Goal: Entertainment & Leisure: Browse casually

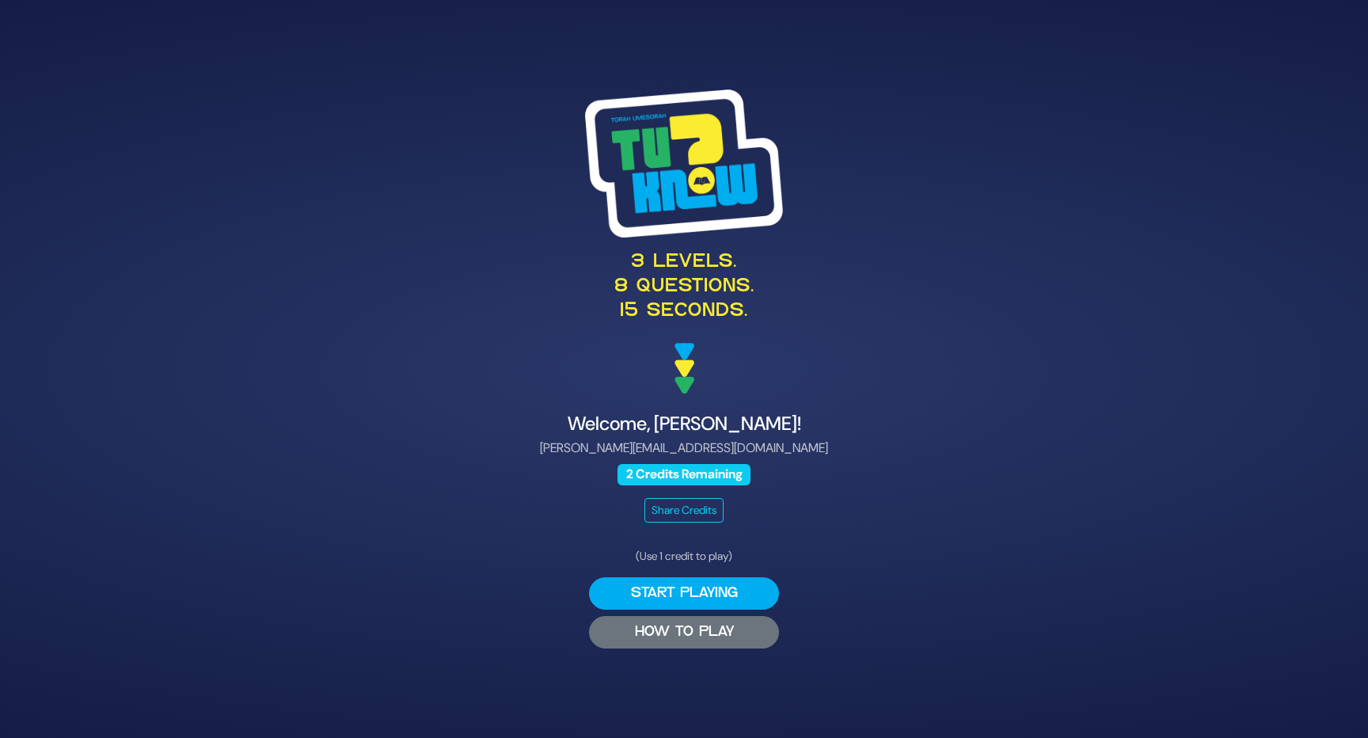
click at [689, 639] on button "HOW TO PLAY" at bounding box center [684, 632] width 190 height 32
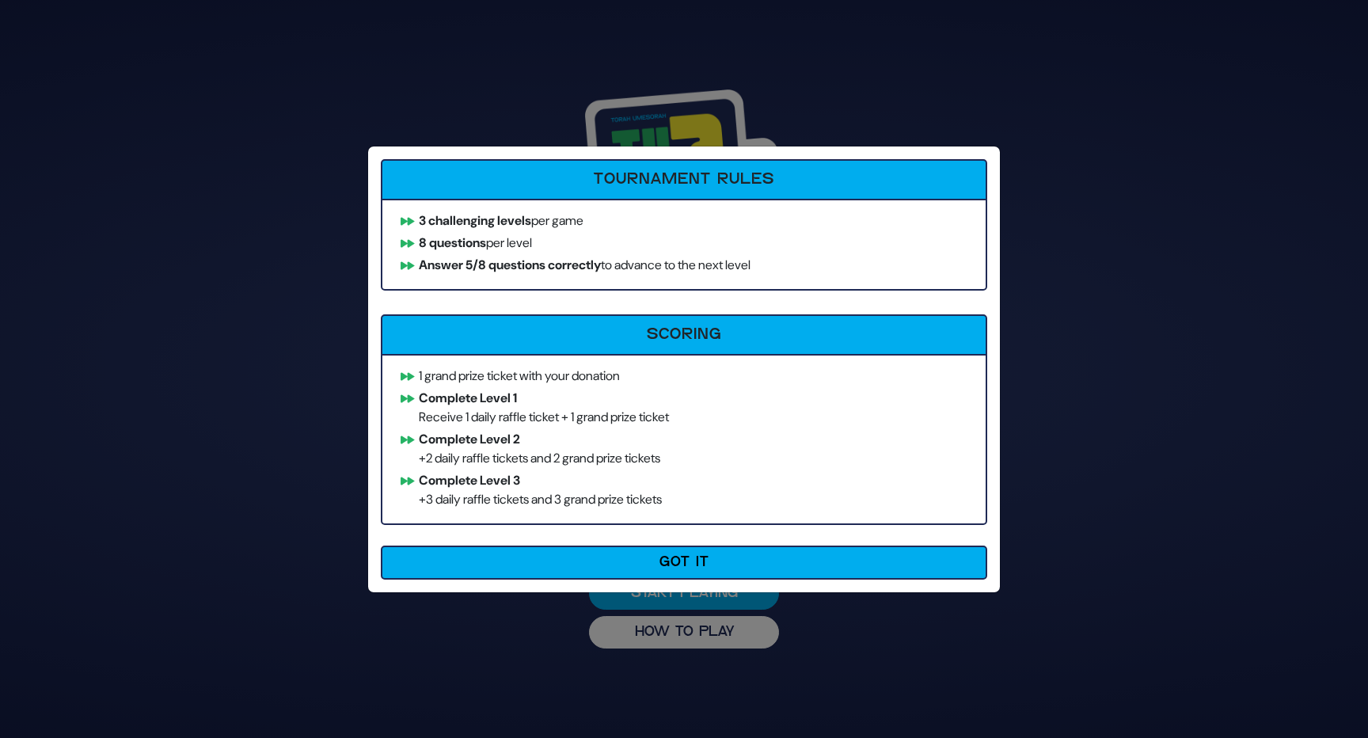
click at [685, 340] on h6 "Scoring" at bounding box center [684, 334] width 584 height 19
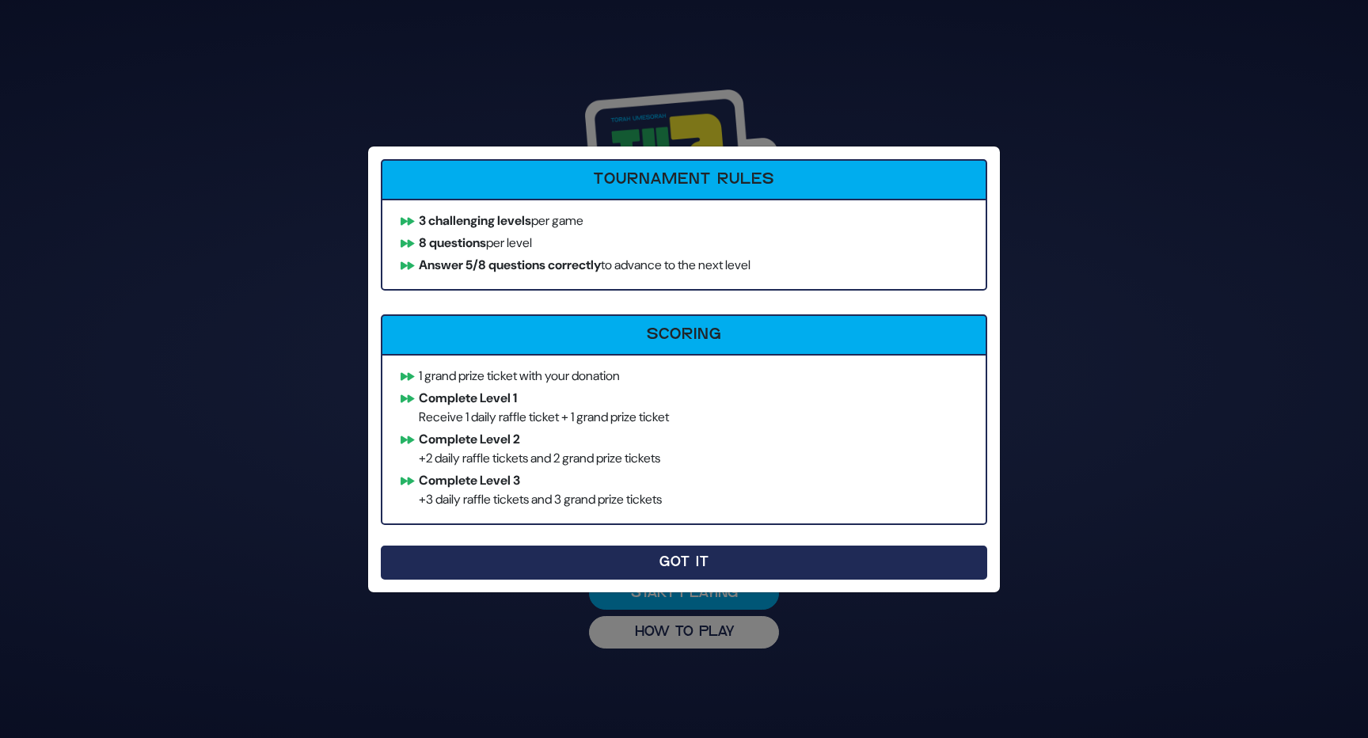
click at [704, 548] on button "Got It" at bounding box center [684, 562] width 606 height 34
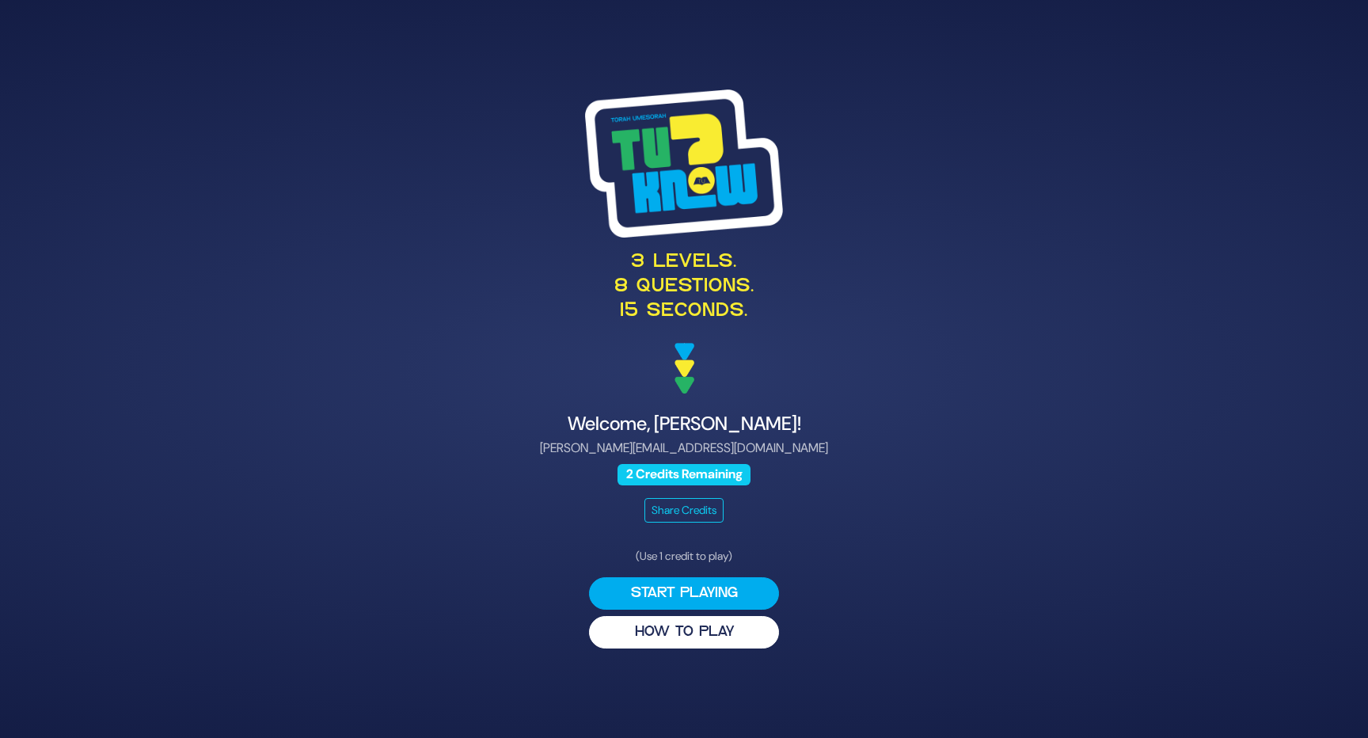
drag, startPoint x: 655, startPoint y: 176, endPoint x: 179, endPoint y: 2, distance: 507.2
click at [689, 591] on button "Start Playing" at bounding box center [684, 593] width 190 height 32
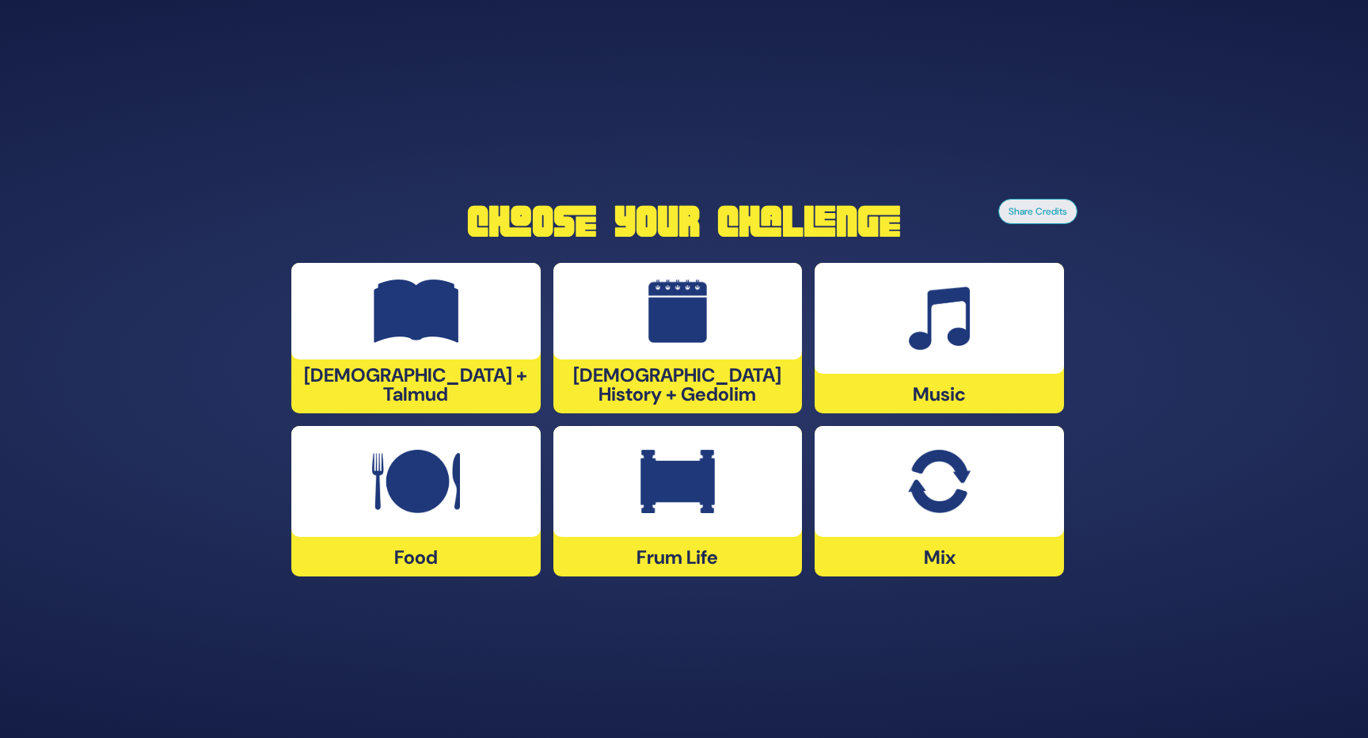
click at [425, 493] on img at bounding box center [416, 481] width 88 height 63
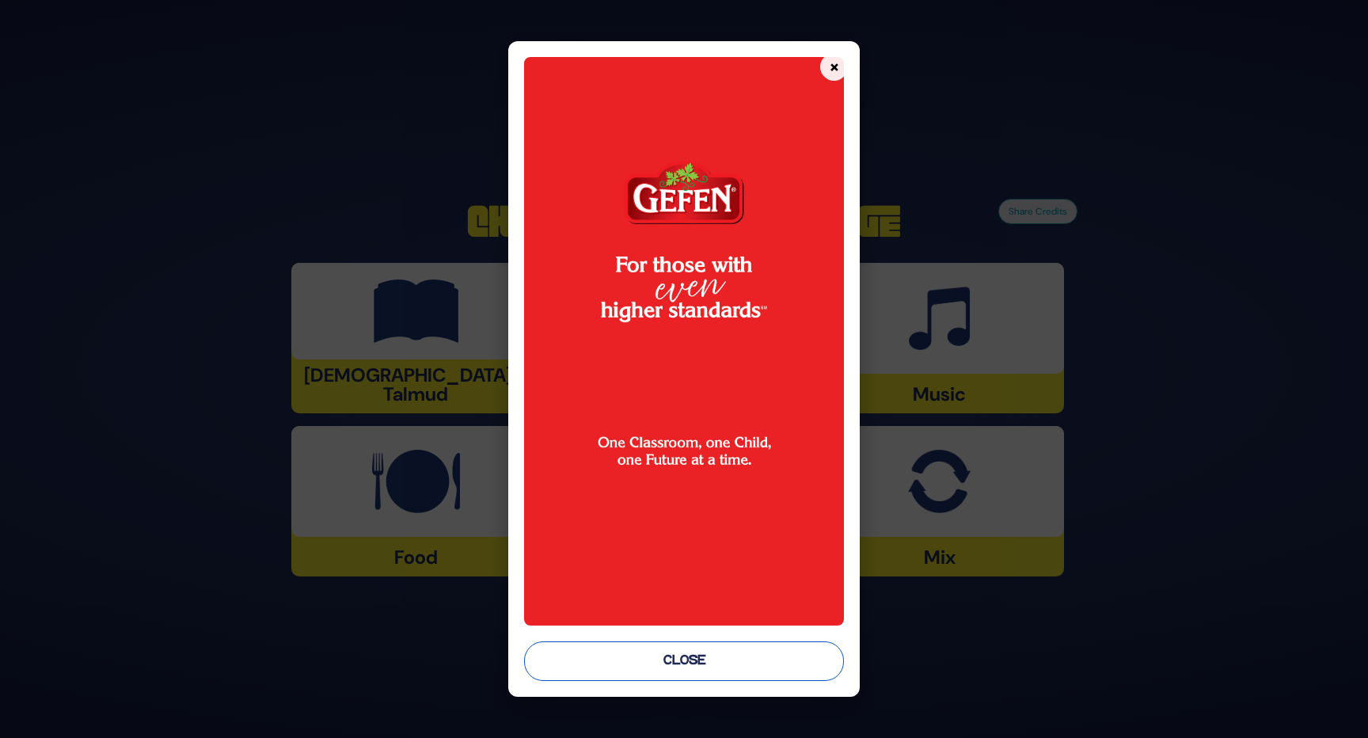
click at [705, 658] on button "Close" at bounding box center [684, 661] width 320 height 40
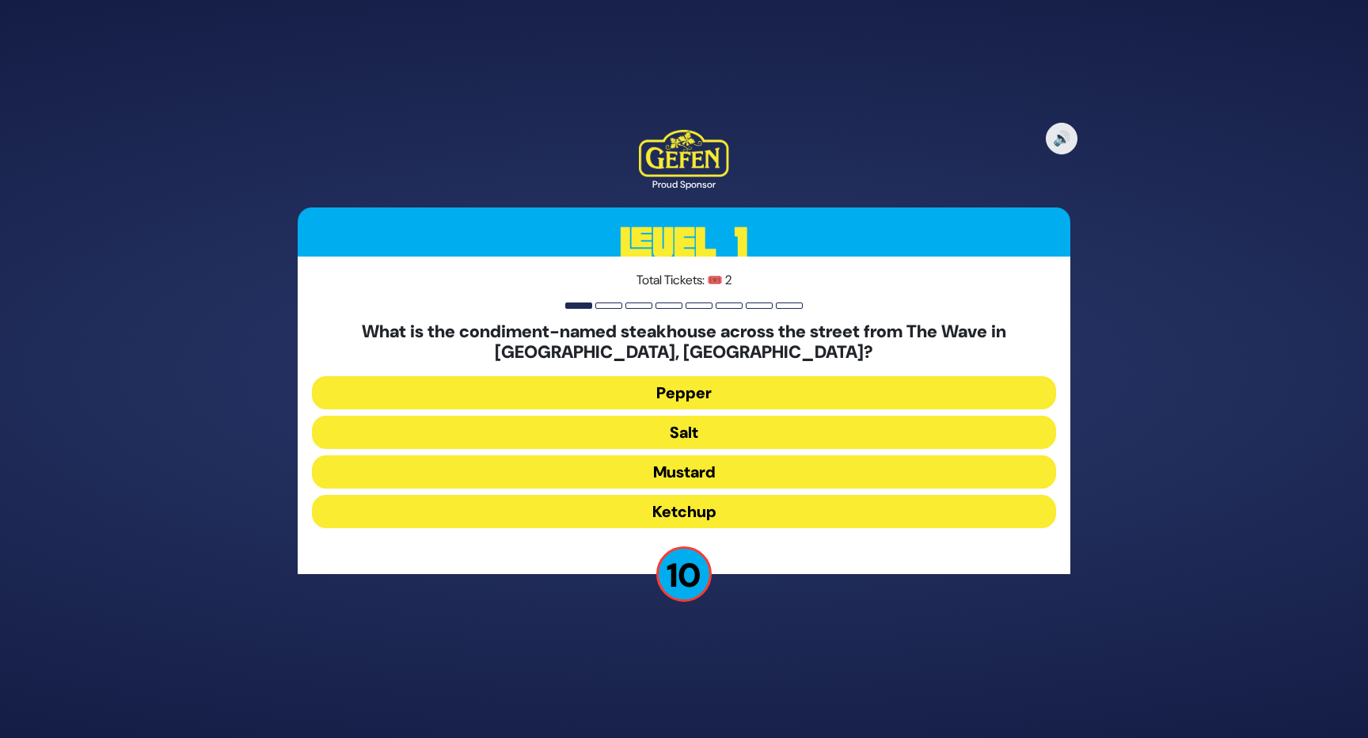
click at [666, 438] on button "Salt" at bounding box center [684, 431] width 744 height 33
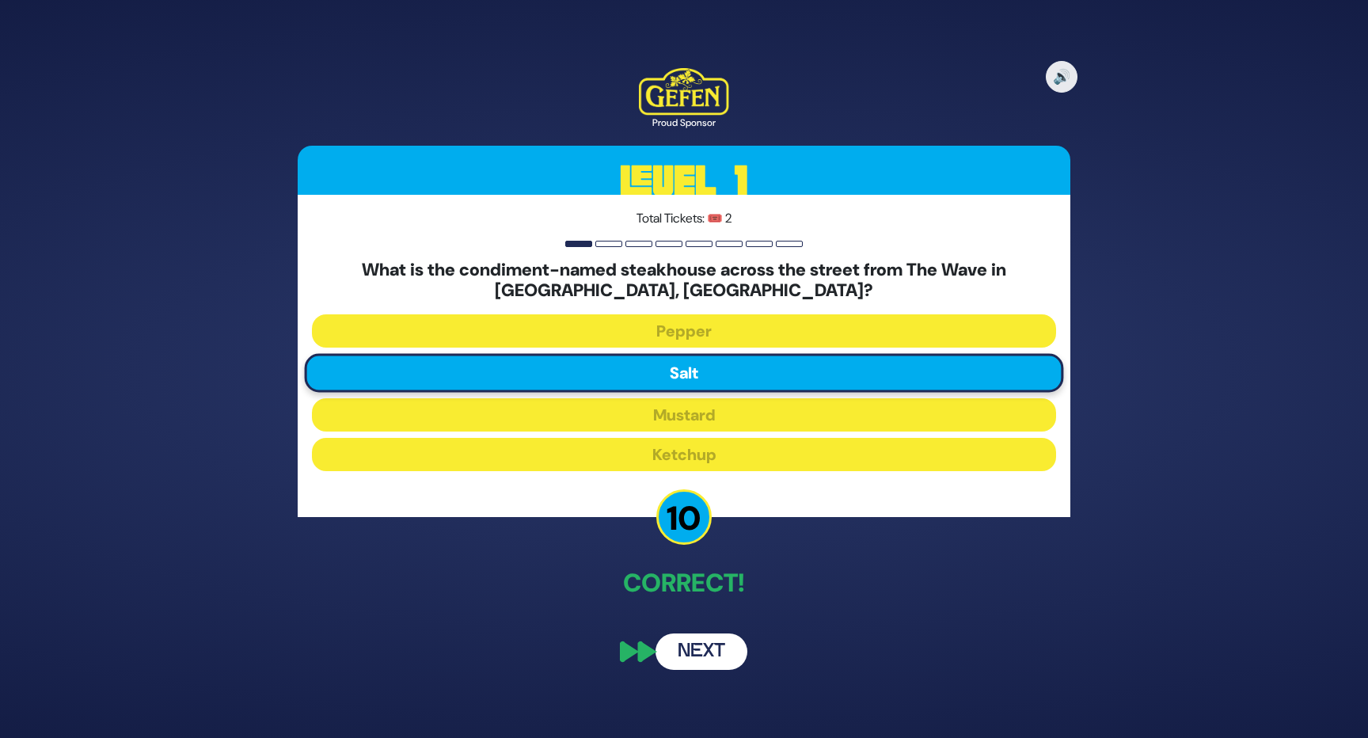
click at [715, 642] on button "Next" at bounding box center [701, 651] width 92 height 36
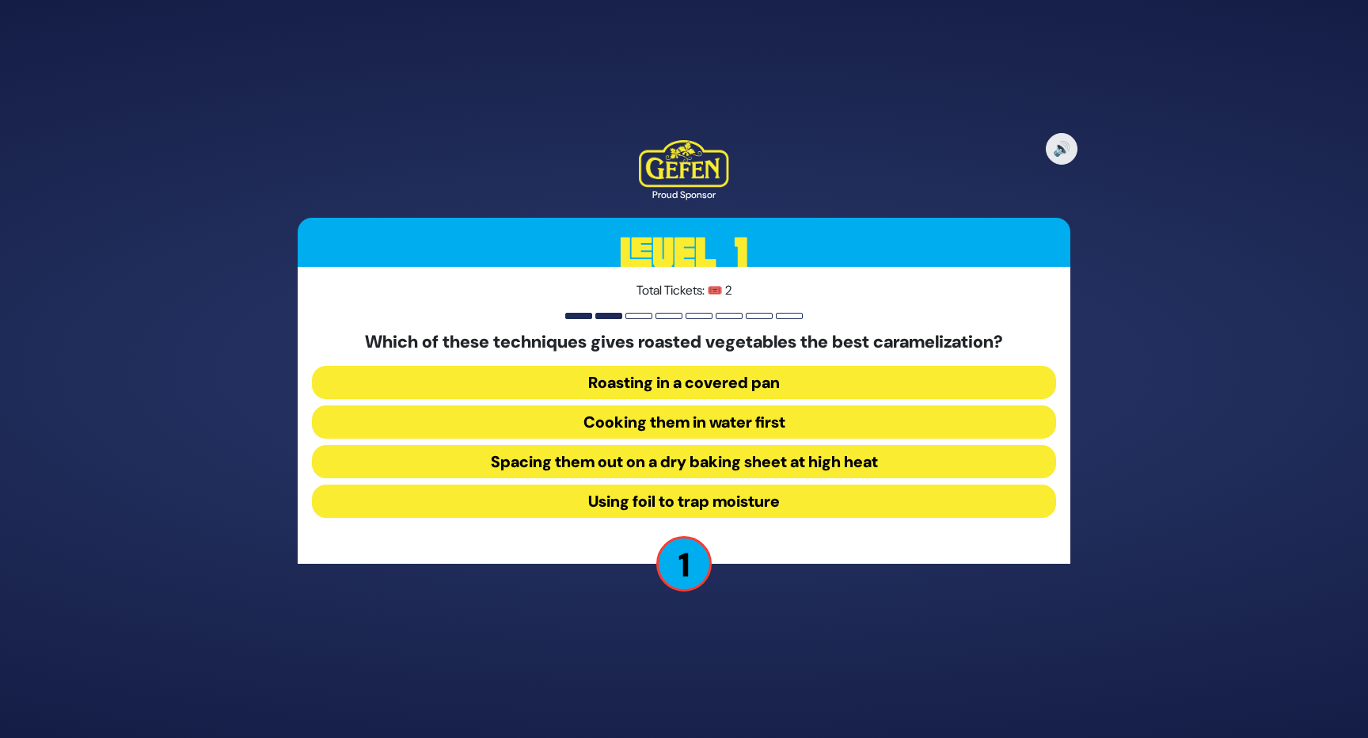
click at [733, 463] on button "Spacing them out on a dry baking sheet at high heat" at bounding box center [684, 461] width 744 height 33
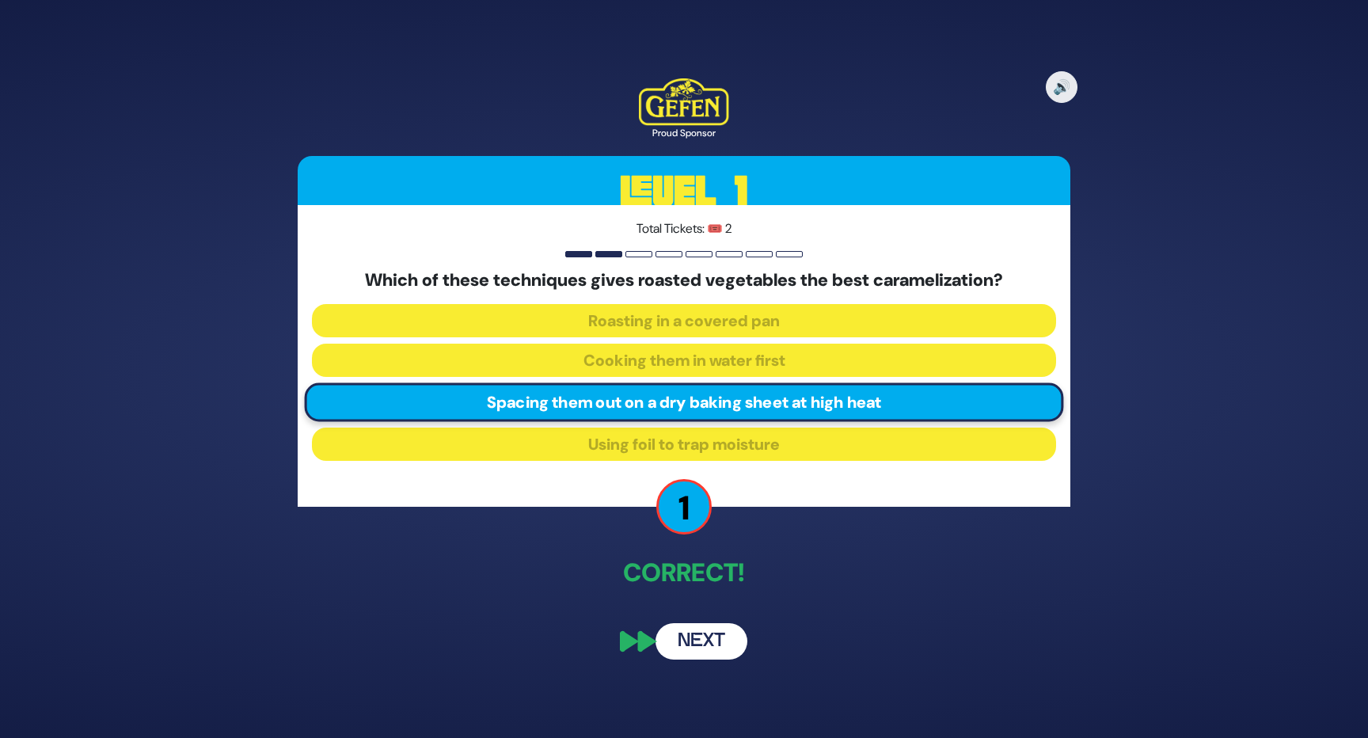
click at [717, 639] on button "Next" at bounding box center [701, 641] width 92 height 36
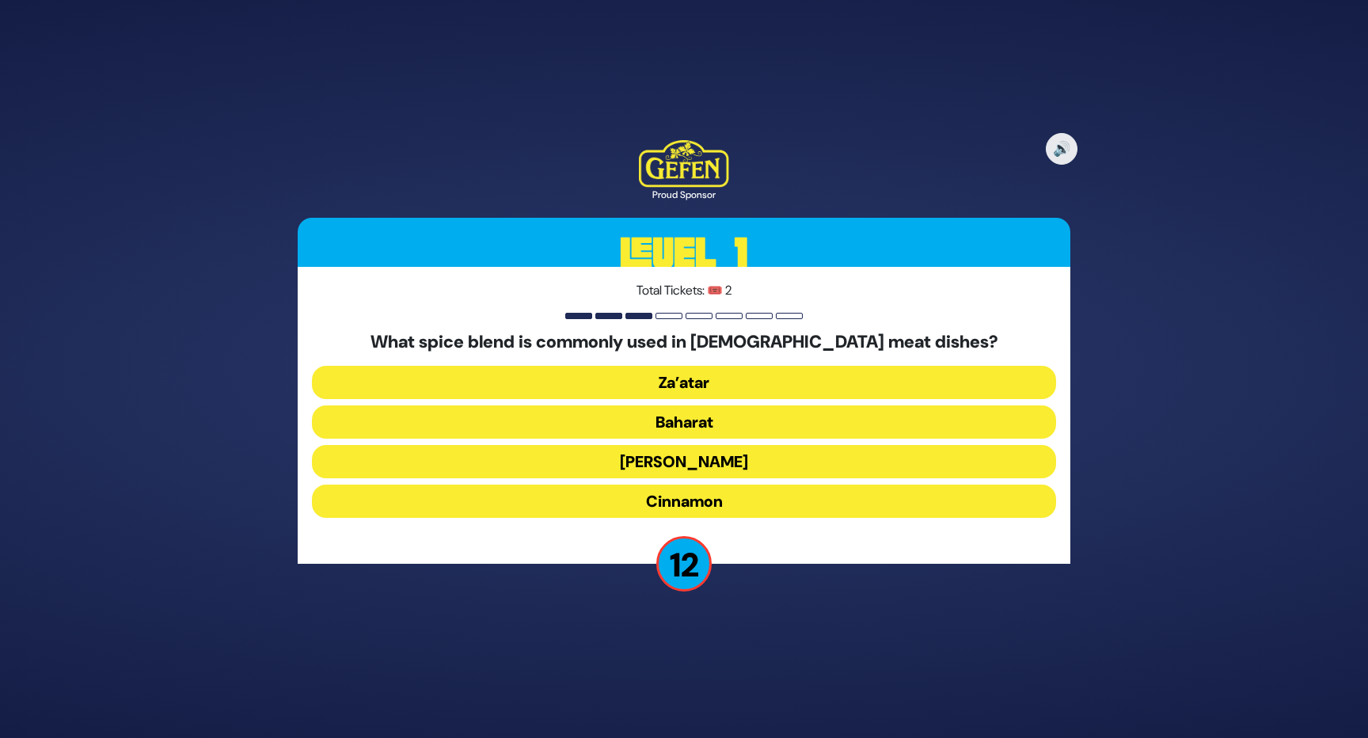
click at [712, 385] on button "Za’atar" at bounding box center [684, 382] width 744 height 33
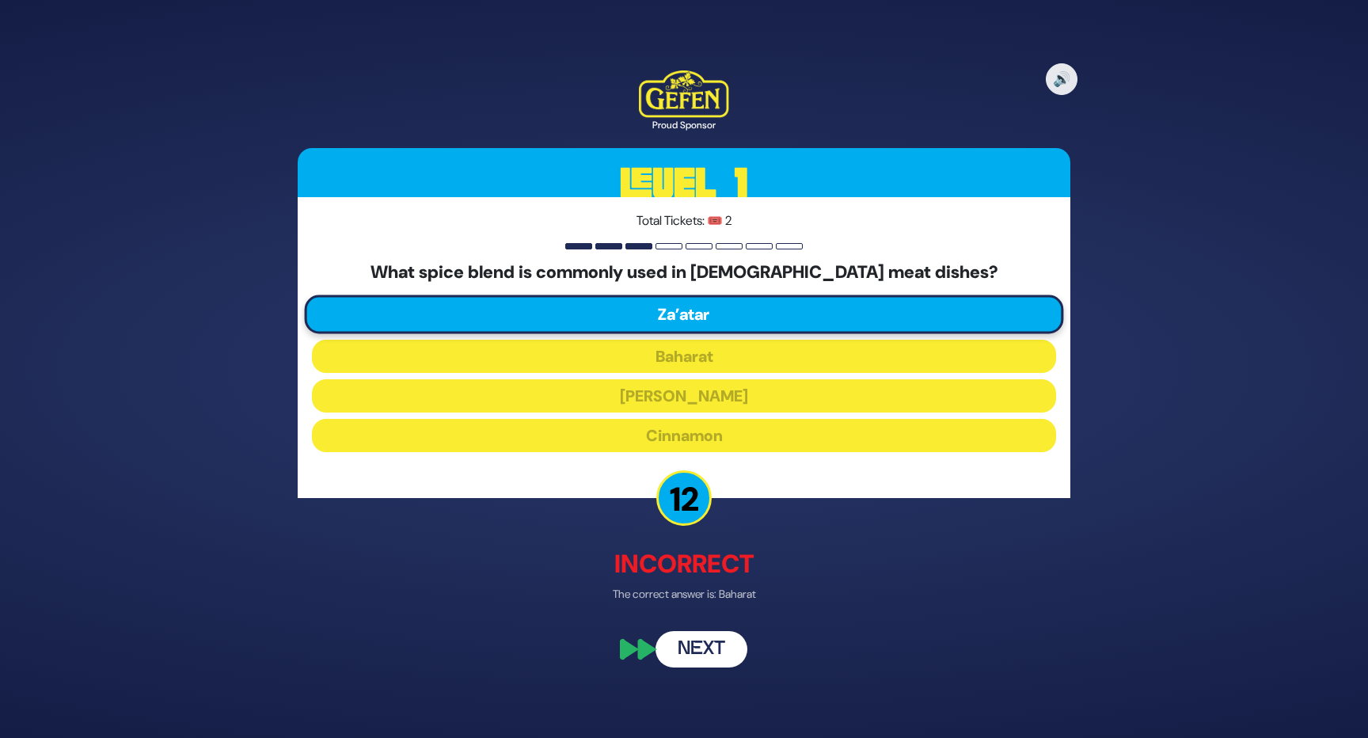
click at [701, 643] on button "Next" at bounding box center [701, 649] width 92 height 36
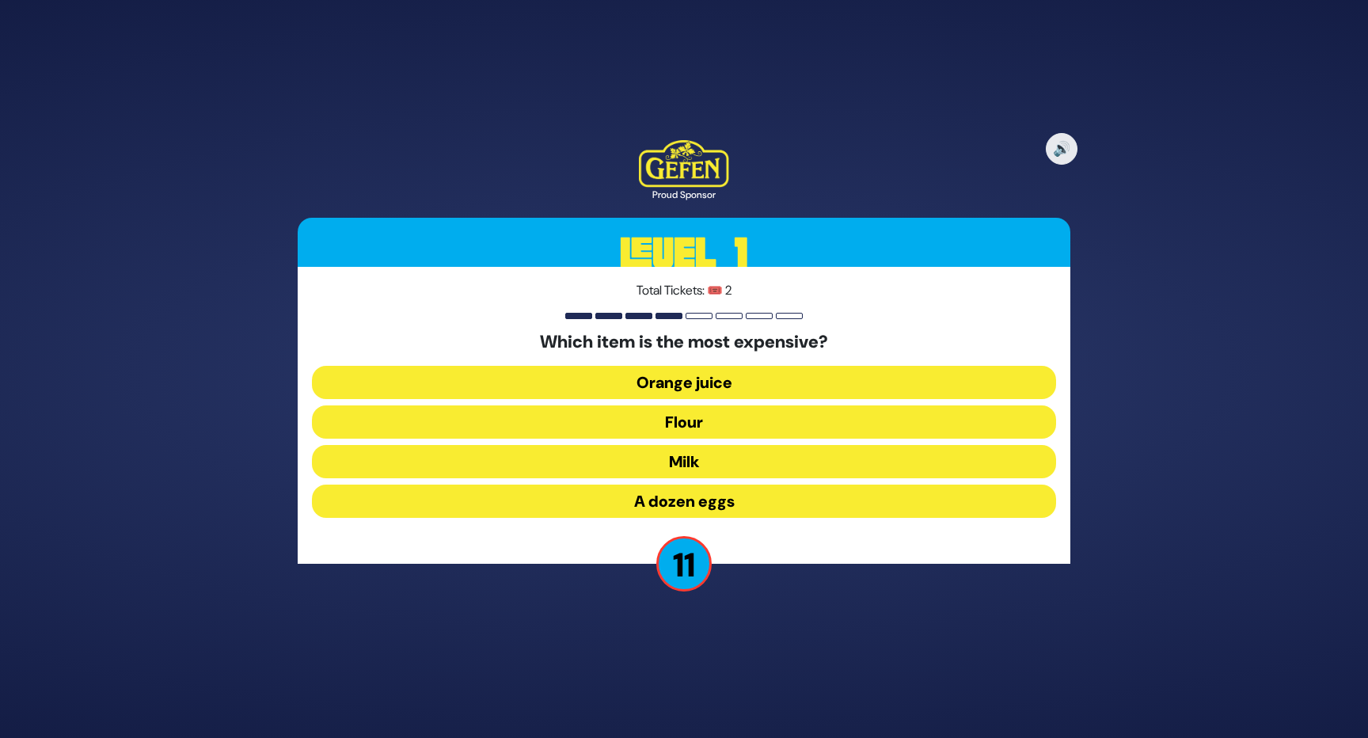
click at [719, 380] on button "Orange juice" at bounding box center [684, 382] width 744 height 33
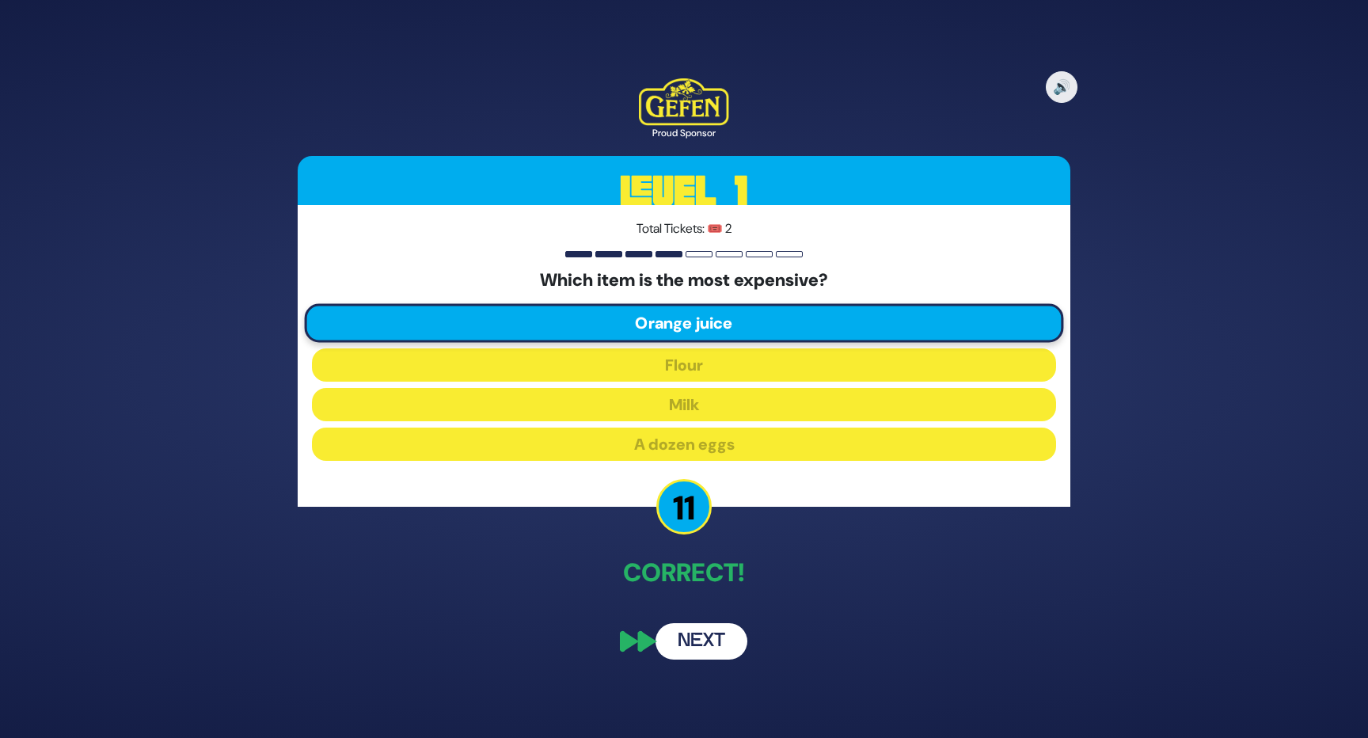
click at [714, 642] on button "Next" at bounding box center [701, 641] width 92 height 36
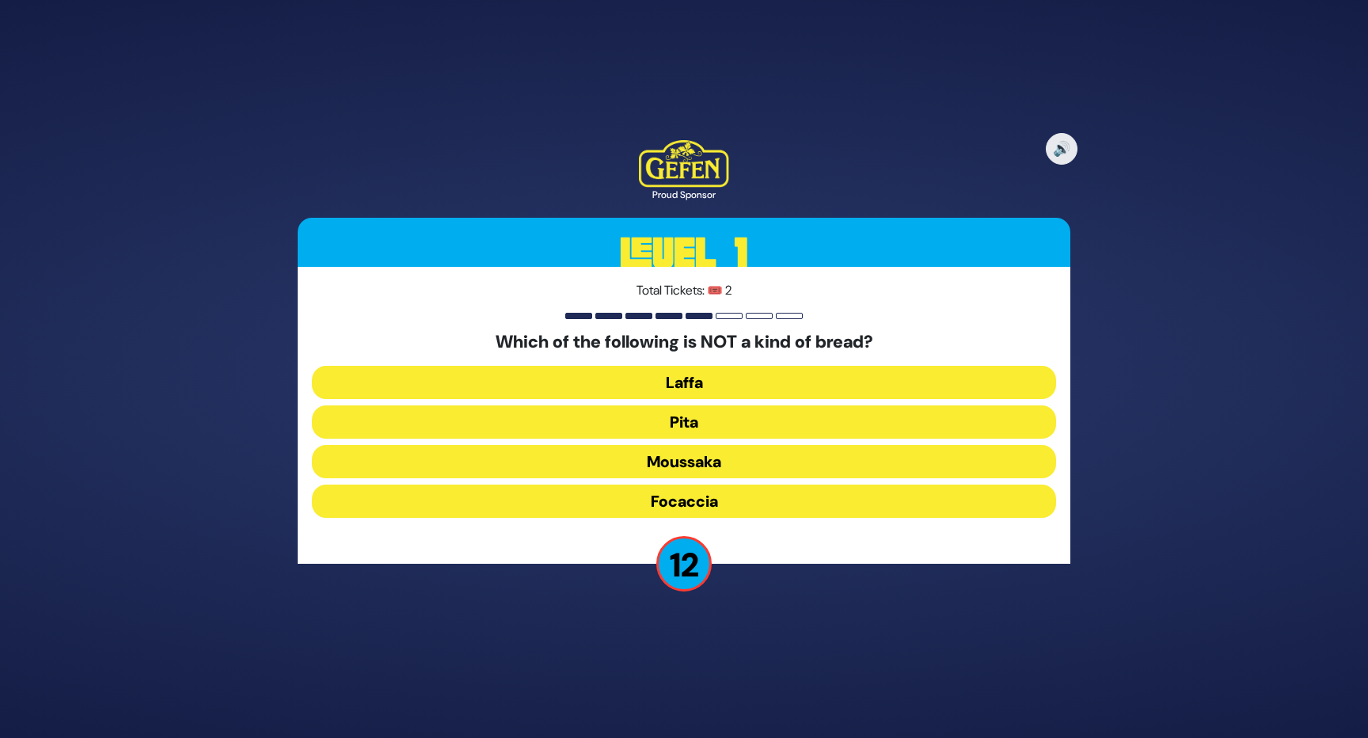
click at [742, 463] on button "Moussaka" at bounding box center [684, 461] width 744 height 33
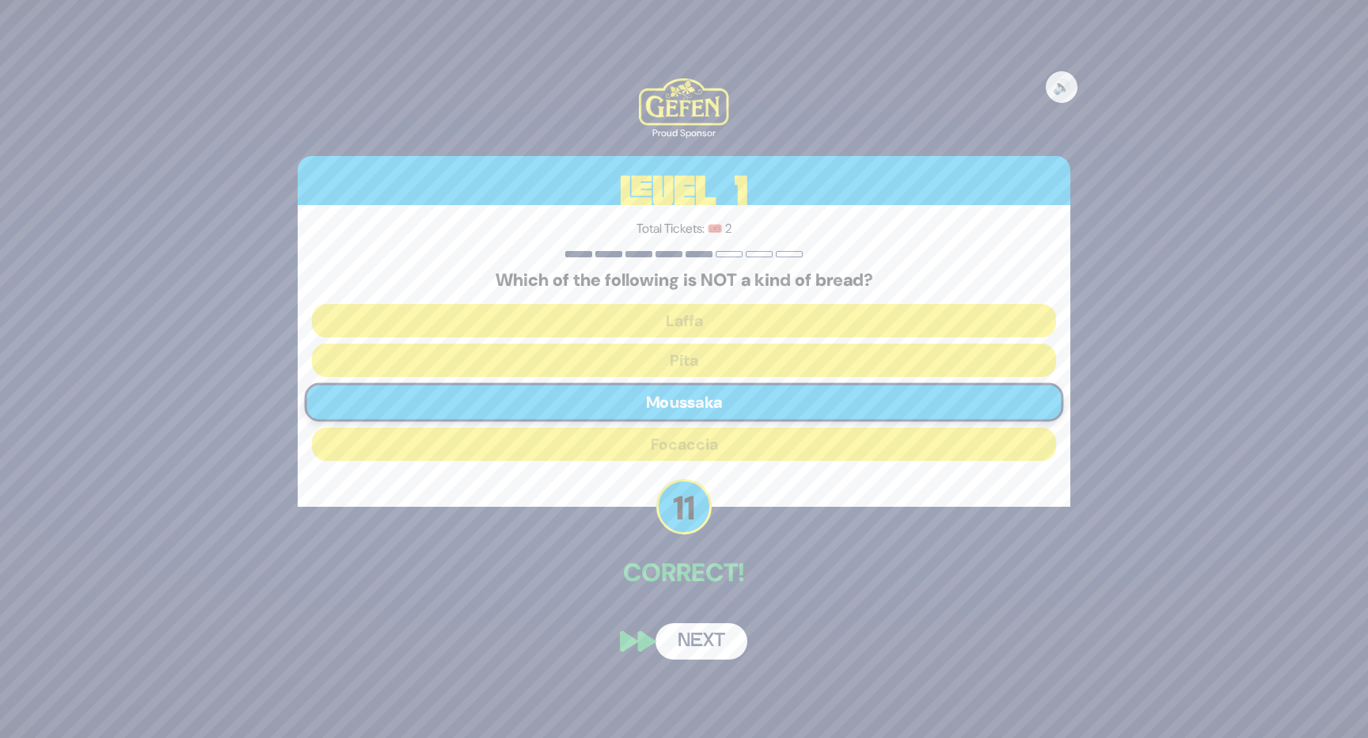
click at [714, 635] on button "Next" at bounding box center [701, 641] width 92 height 36
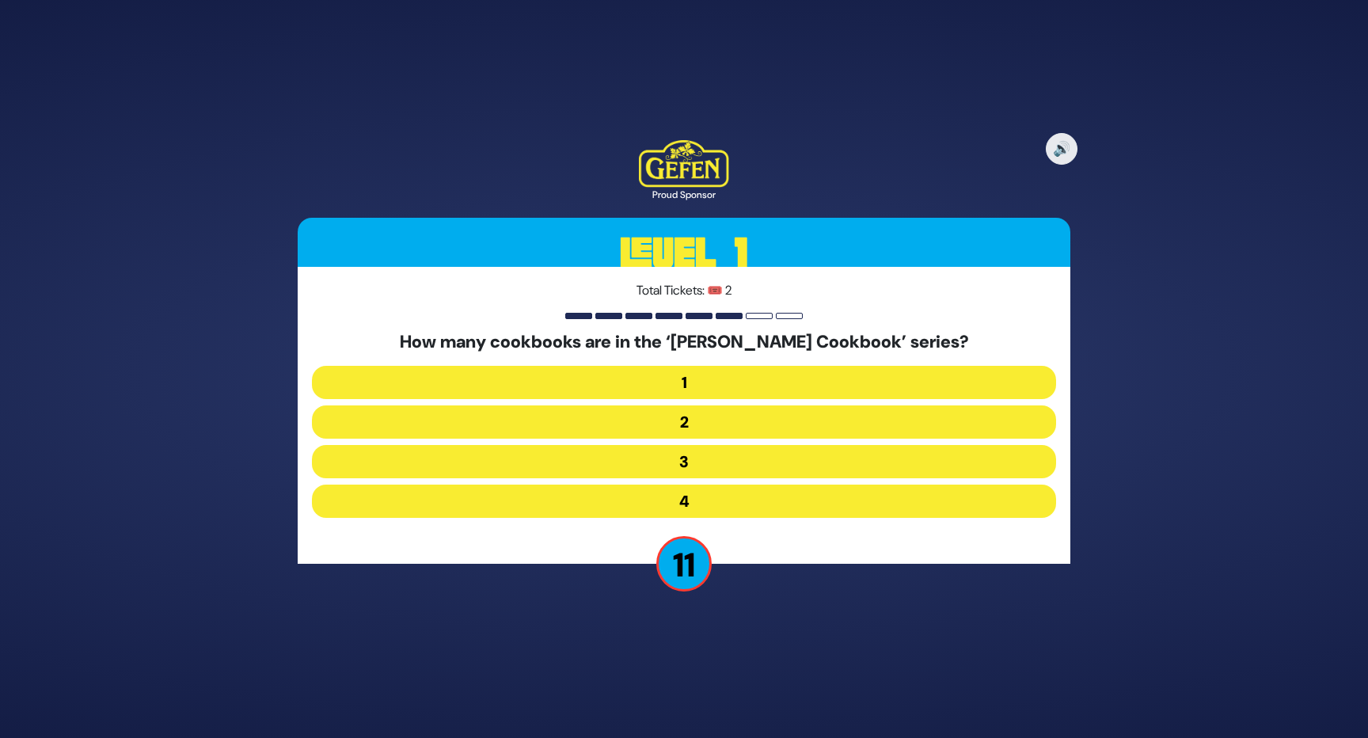
click at [724, 500] on button "4" at bounding box center [684, 500] width 744 height 33
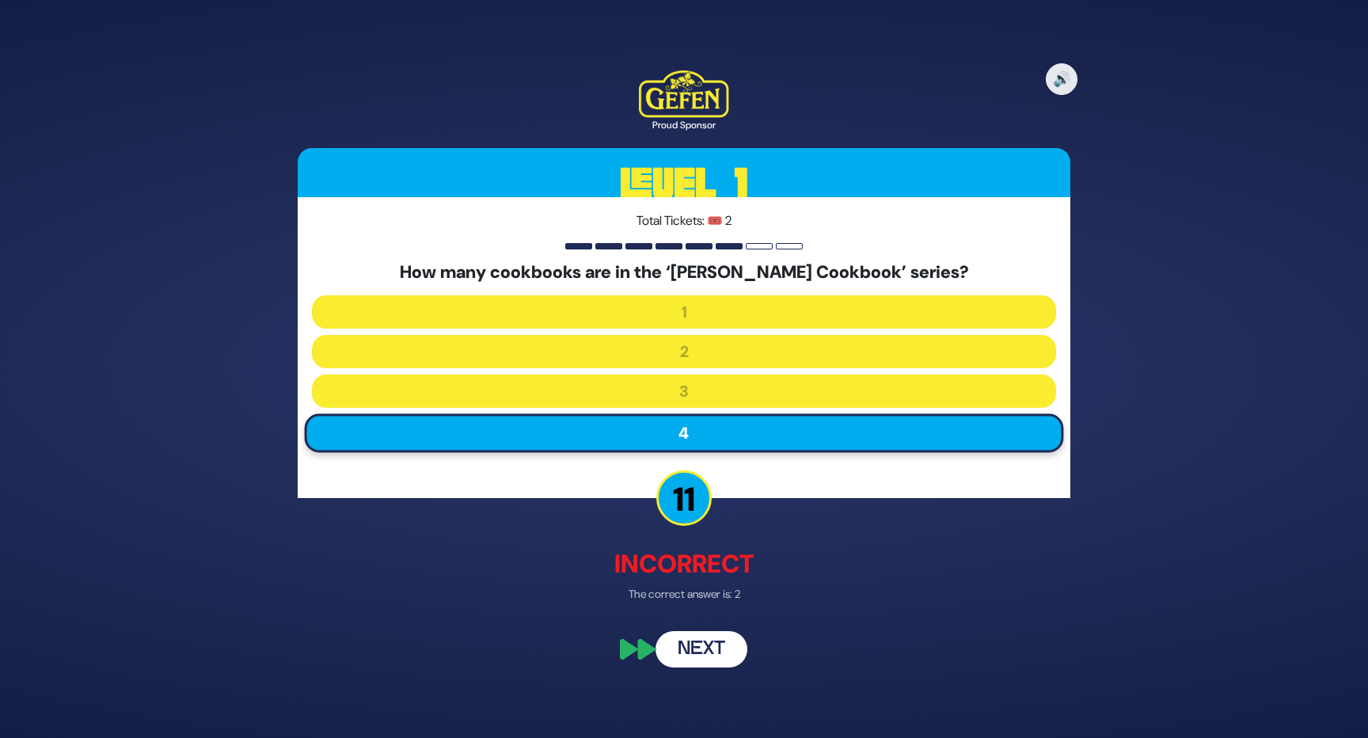
click at [712, 643] on button "Next" at bounding box center [701, 649] width 92 height 36
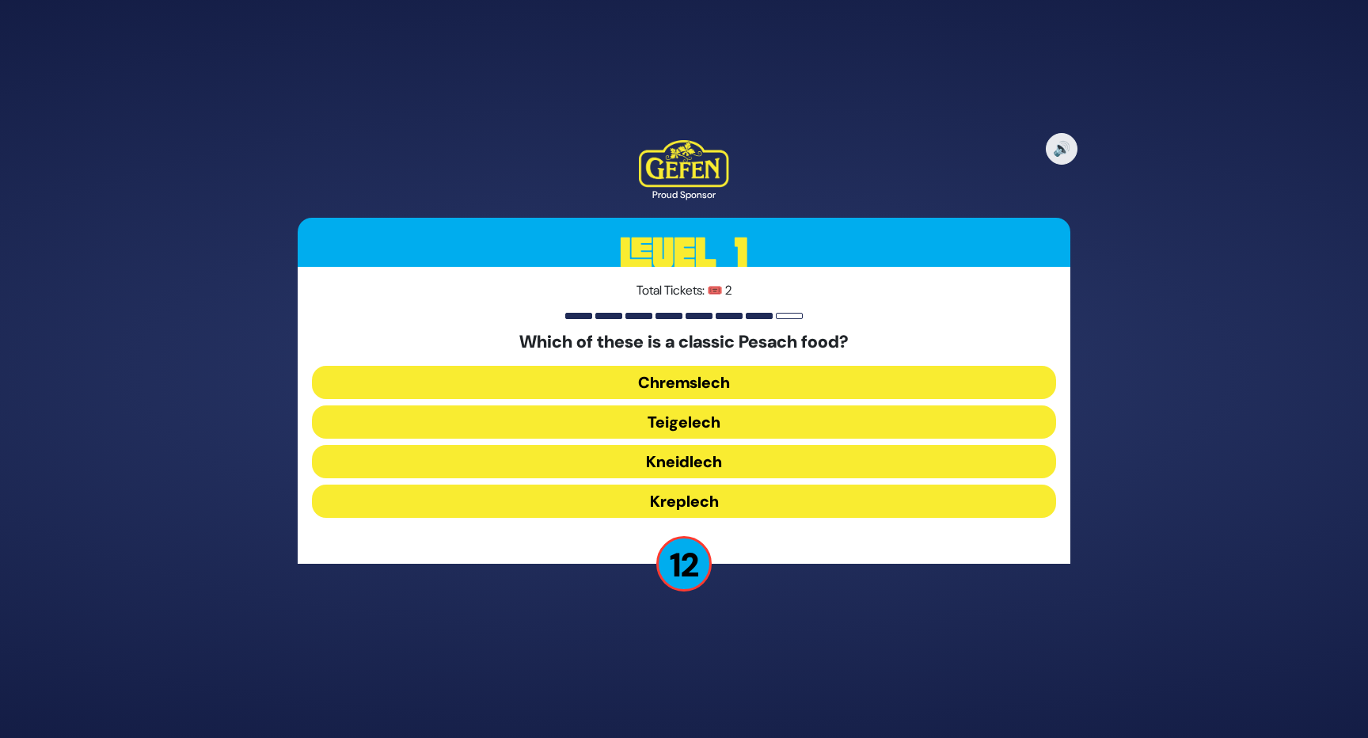
click at [731, 498] on button "Kreplech" at bounding box center [684, 500] width 744 height 33
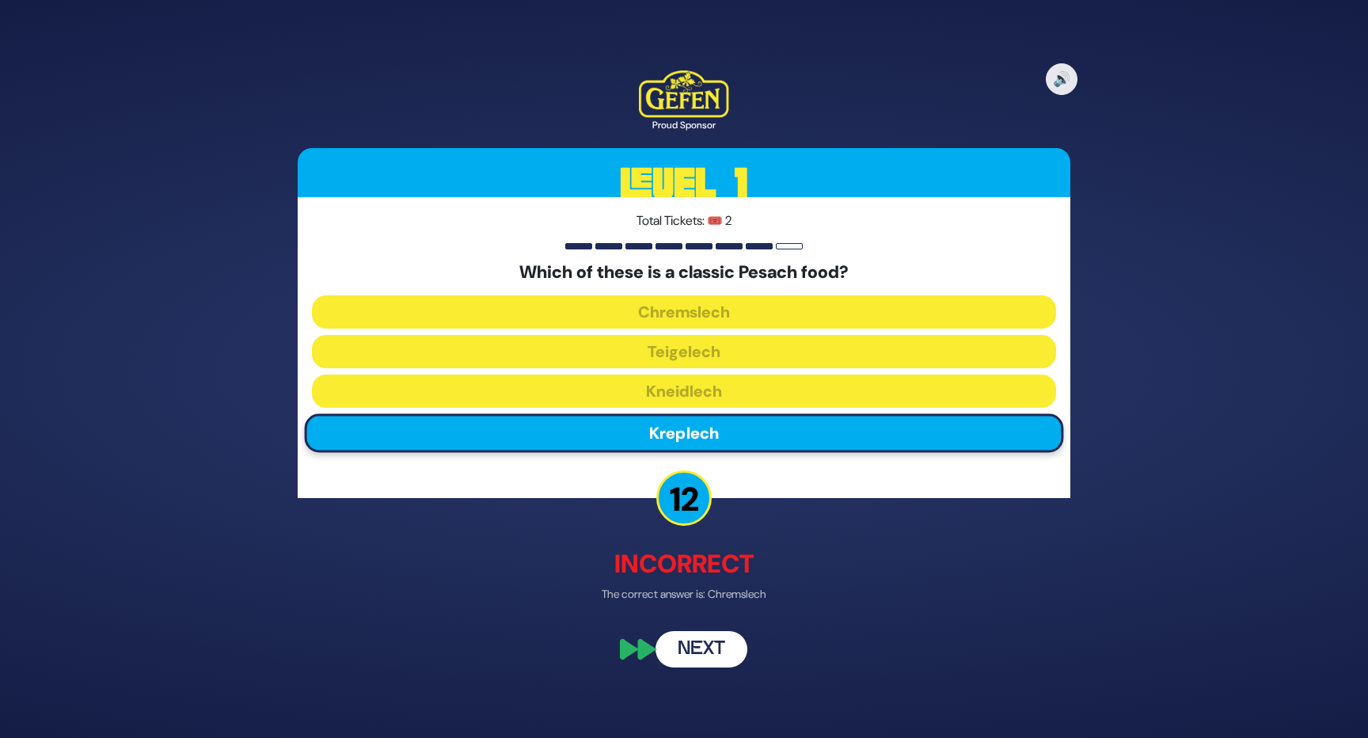
click at [706, 652] on button "Next" at bounding box center [701, 649] width 92 height 36
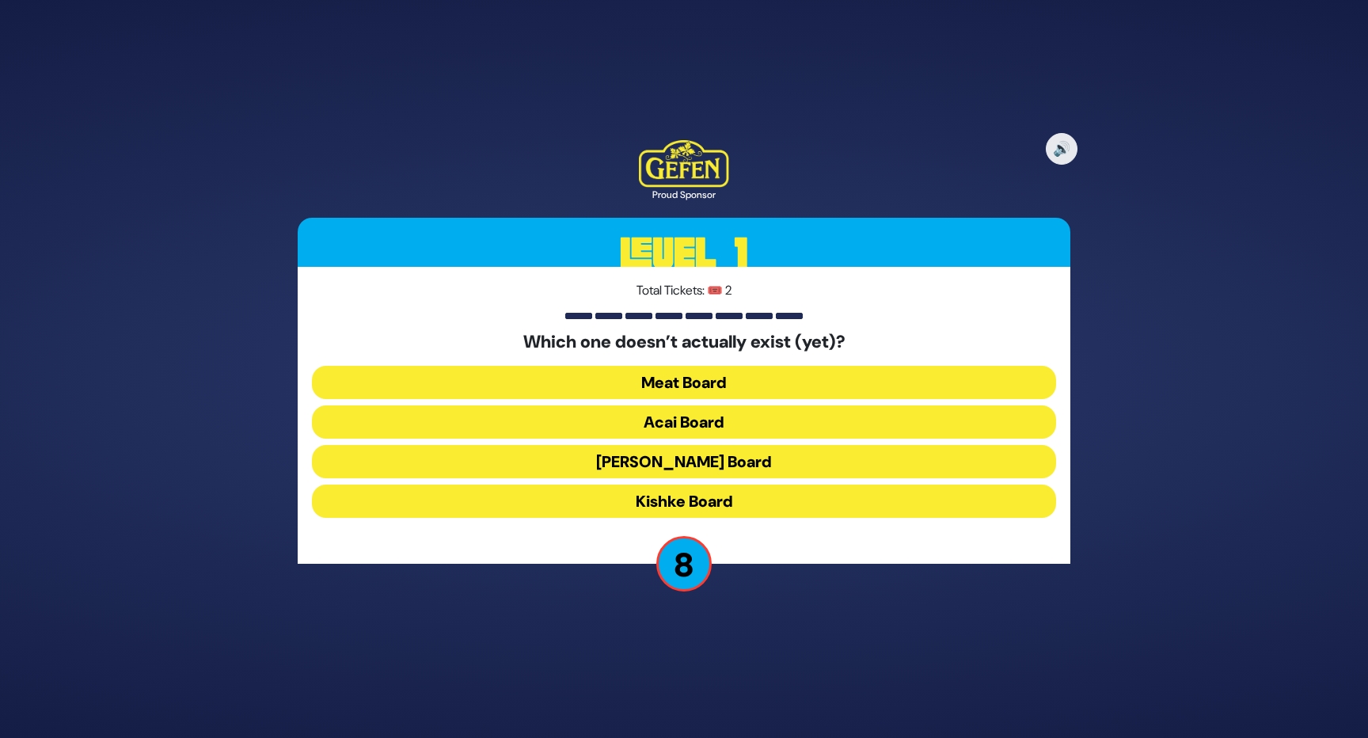
click at [751, 497] on button "Kishke Board" at bounding box center [684, 500] width 744 height 33
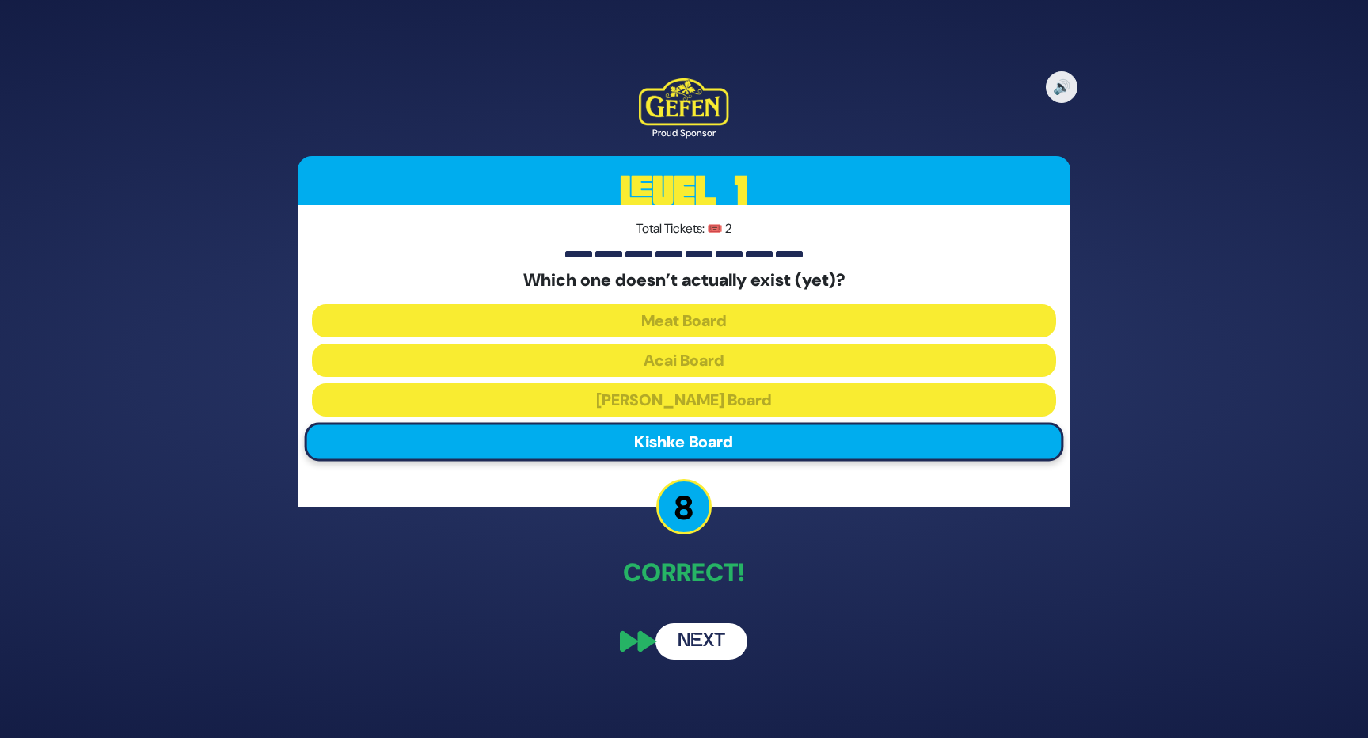
click at [708, 644] on button "Next" at bounding box center [701, 641] width 92 height 36
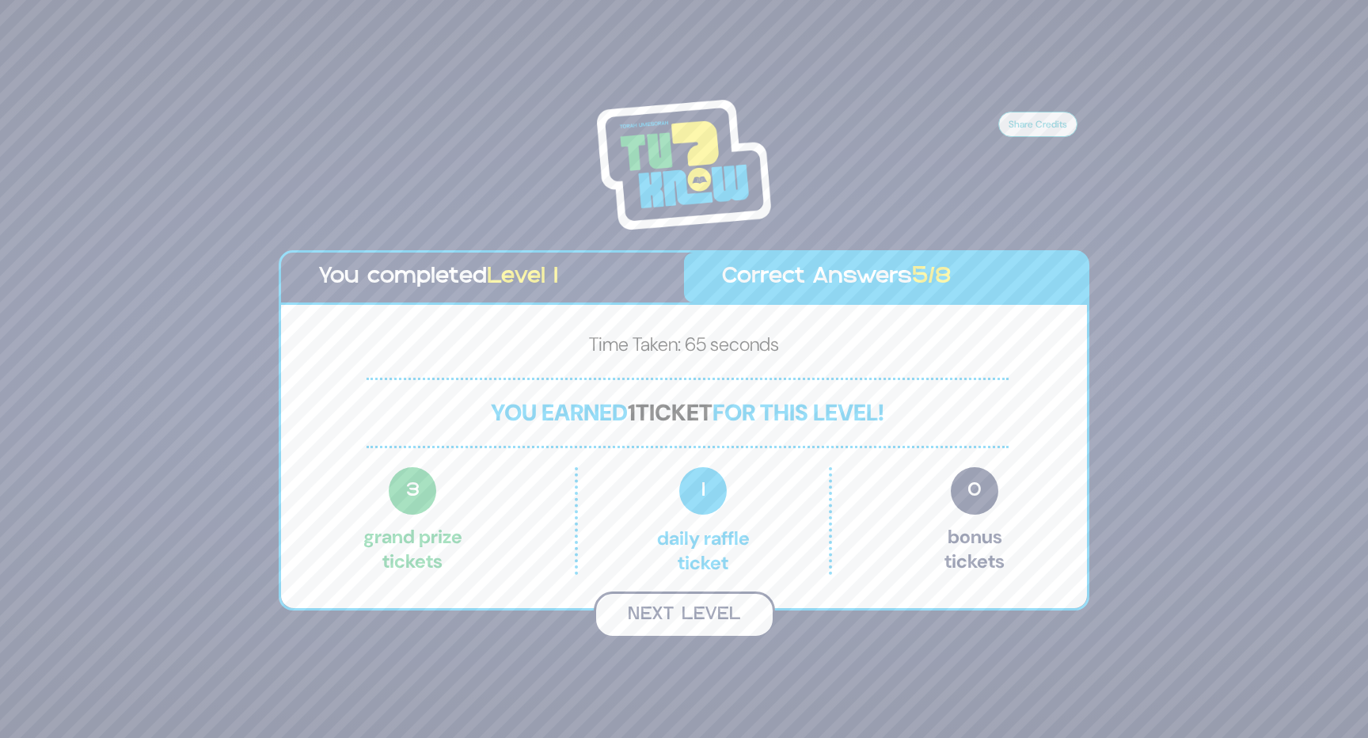
click at [690, 613] on button "Next Level" at bounding box center [684, 614] width 181 height 47
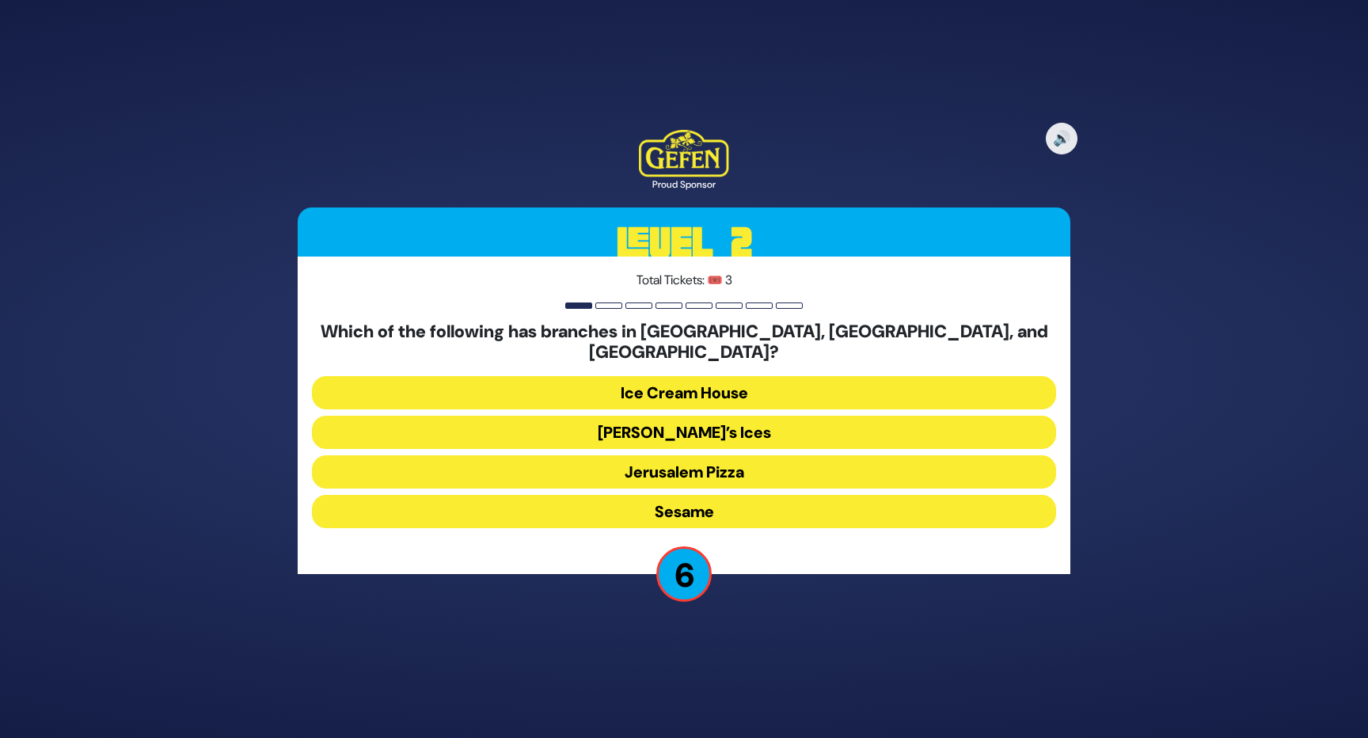
click at [765, 502] on button "Sesame" at bounding box center [684, 511] width 744 height 33
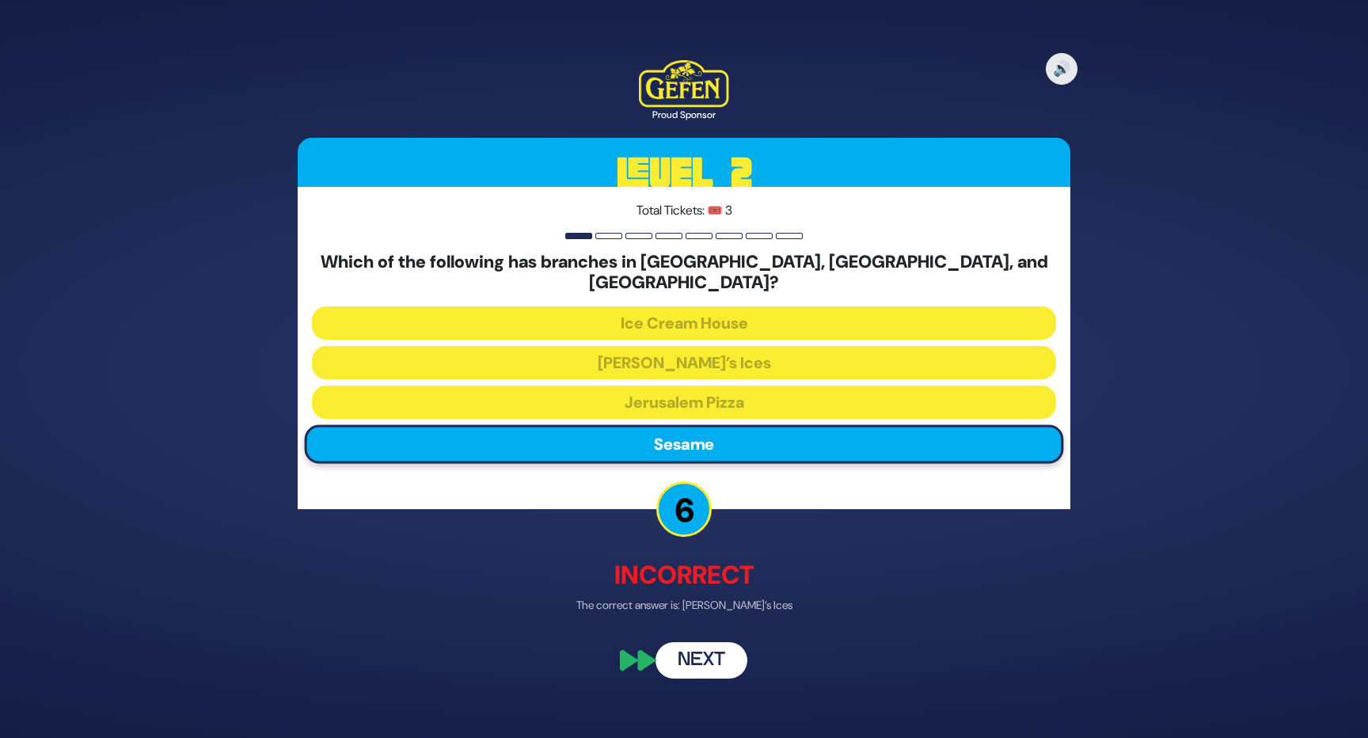
click at [720, 651] on button "Next" at bounding box center [701, 659] width 92 height 36
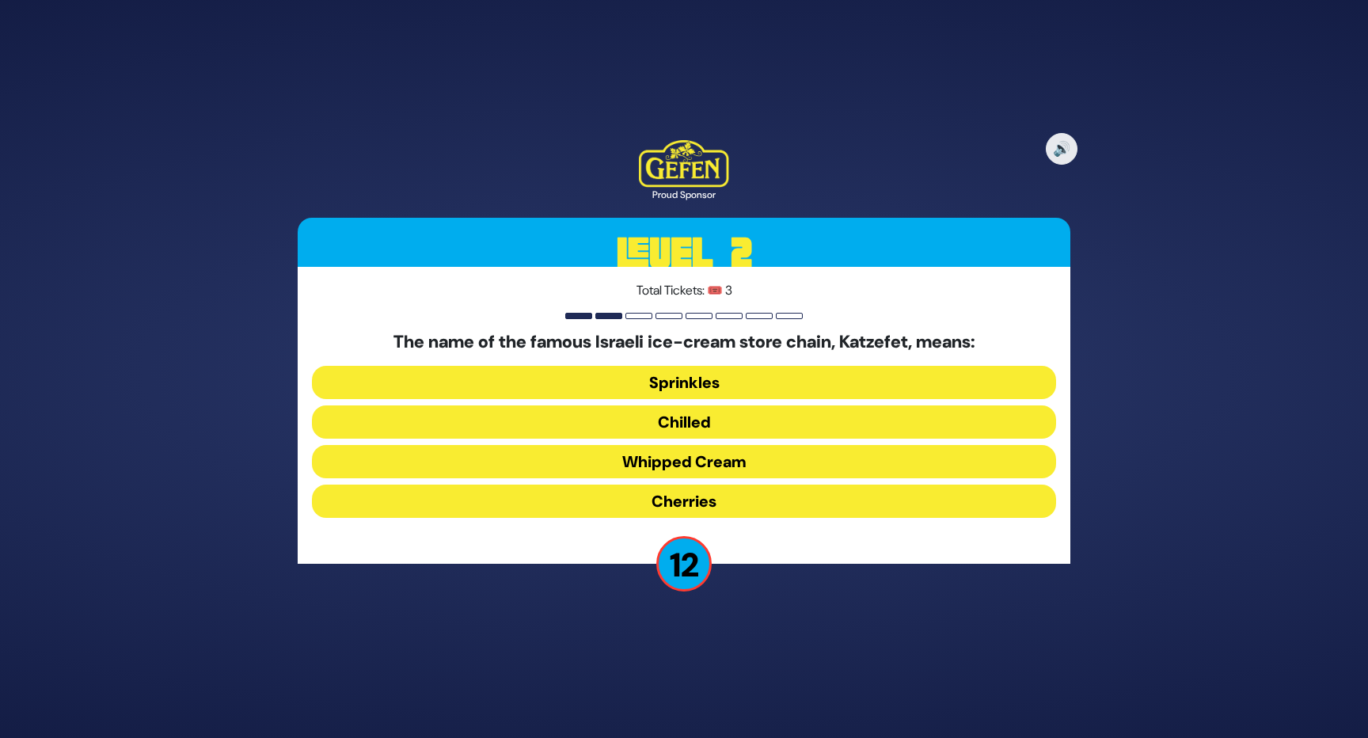
click at [757, 461] on button "Whipped Cream" at bounding box center [684, 461] width 744 height 33
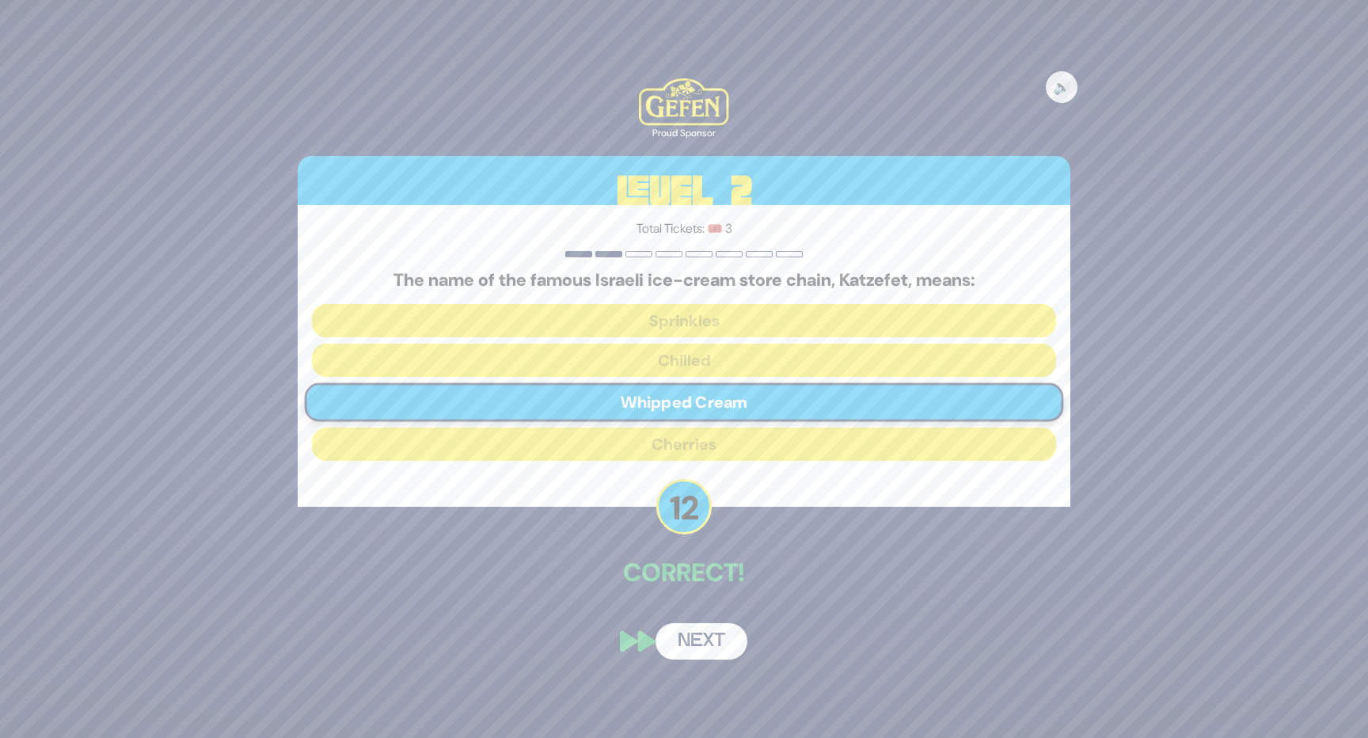
click at [688, 647] on button "Next" at bounding box center [701, 641] width 92 height 36
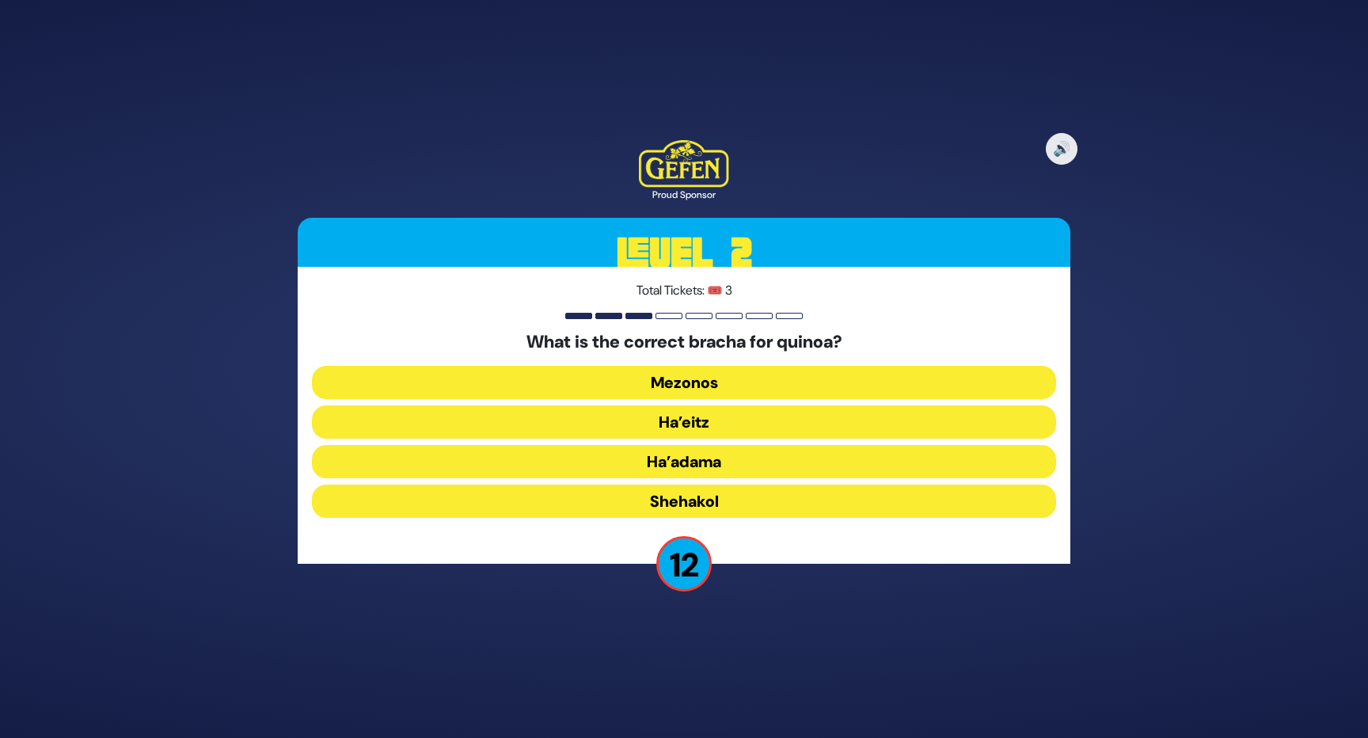
click at [735, 461] on button "Ha’adama" at bounding box center [684, 461] width 744 height 33
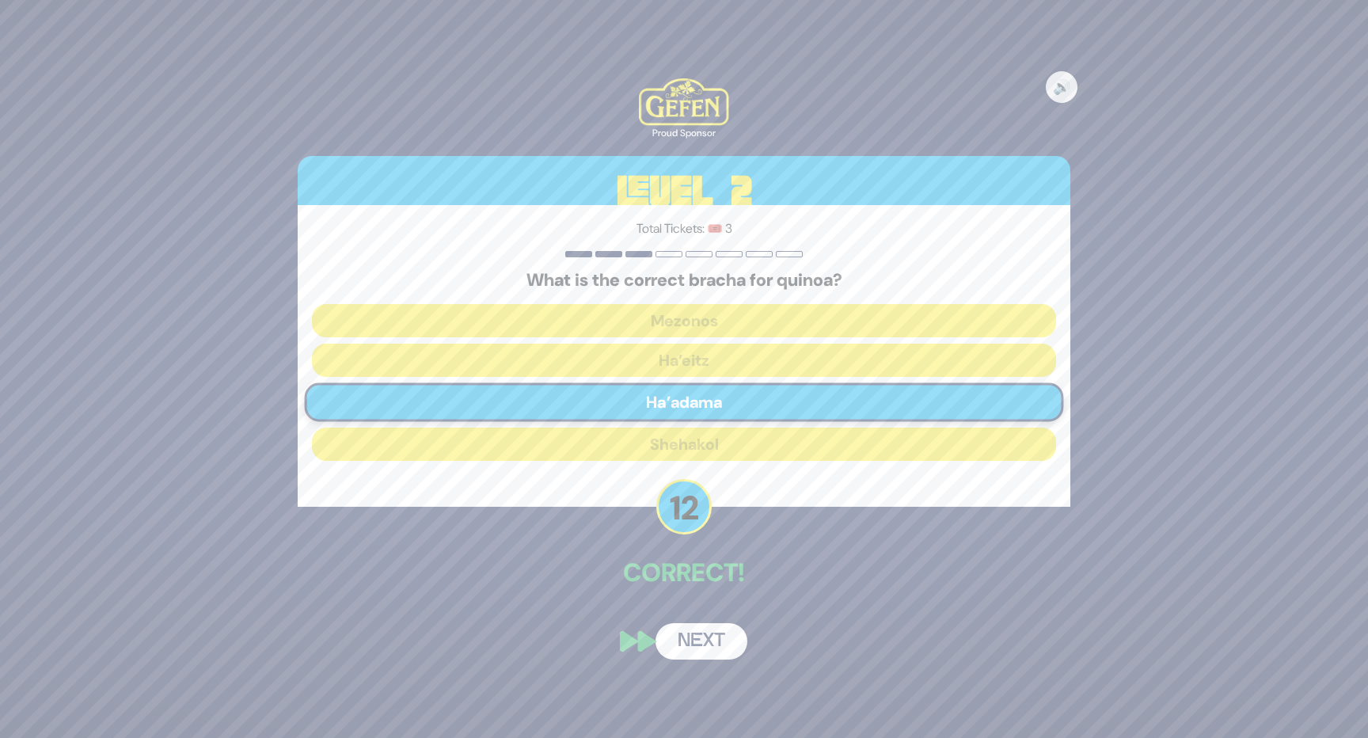
drag, startPoint x: 715, startPoint y: 638, endPoint x: 708, endPoint y: 624, distance: 15.2
click at [714, 638] on button "Next" at bounding box center [701, 641] width 92 height 36
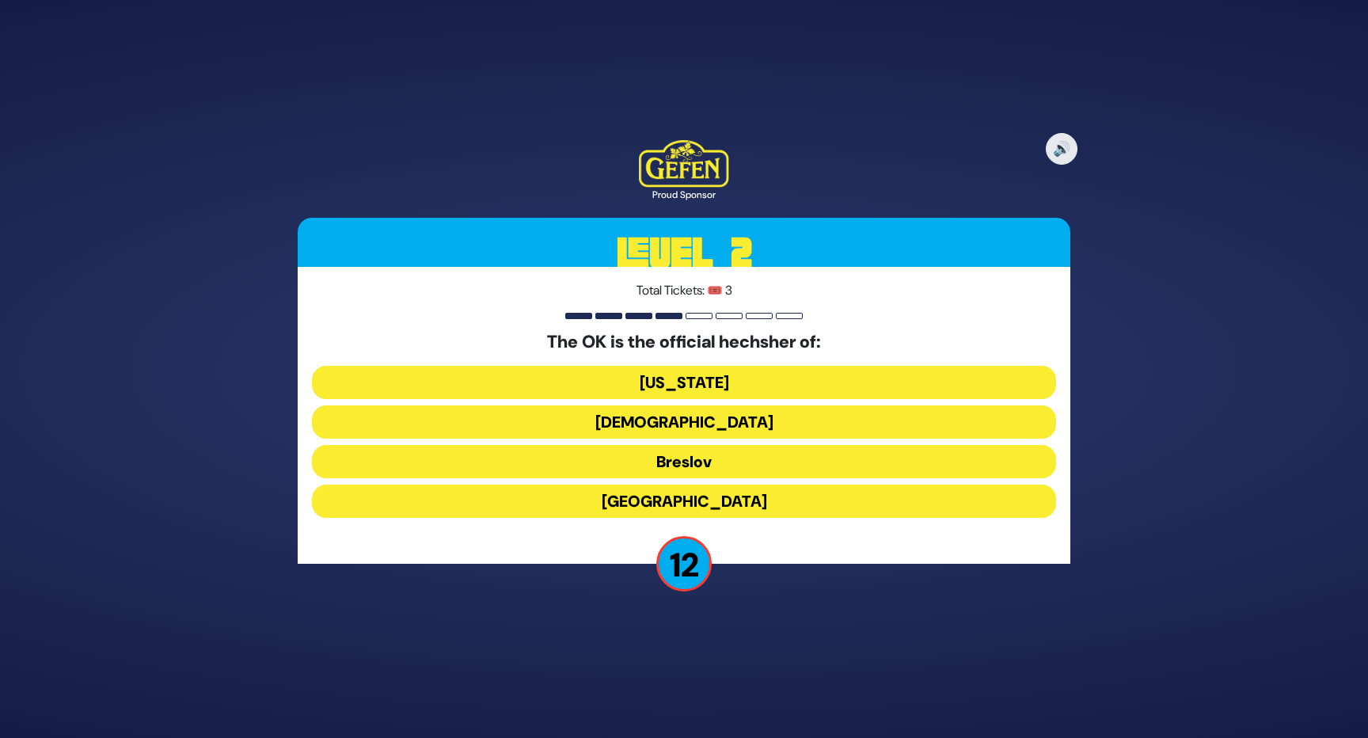
click at [740, 423] on button "Chabad" at bounding box center [684, 421] width 744 height 33
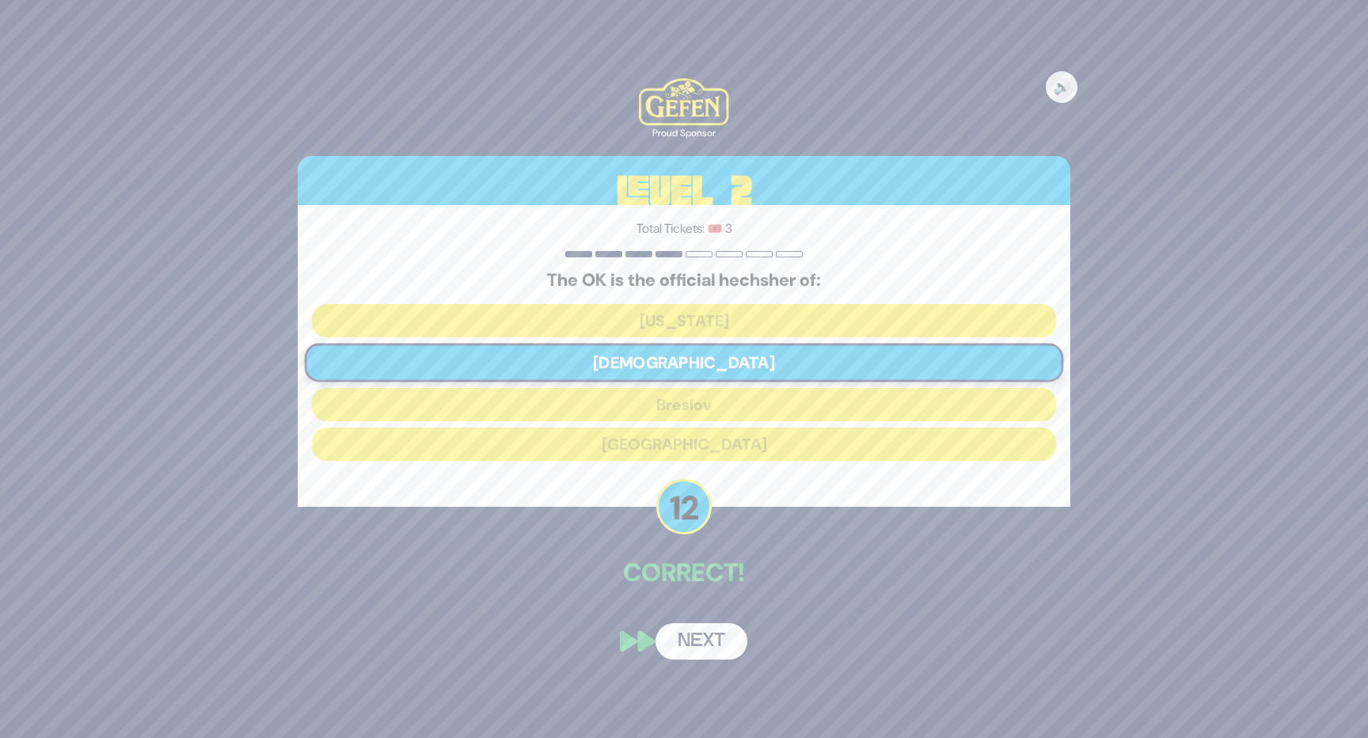
click at [709, 632] on button "Next" at bounding box center [701, 641] width 92 height 36
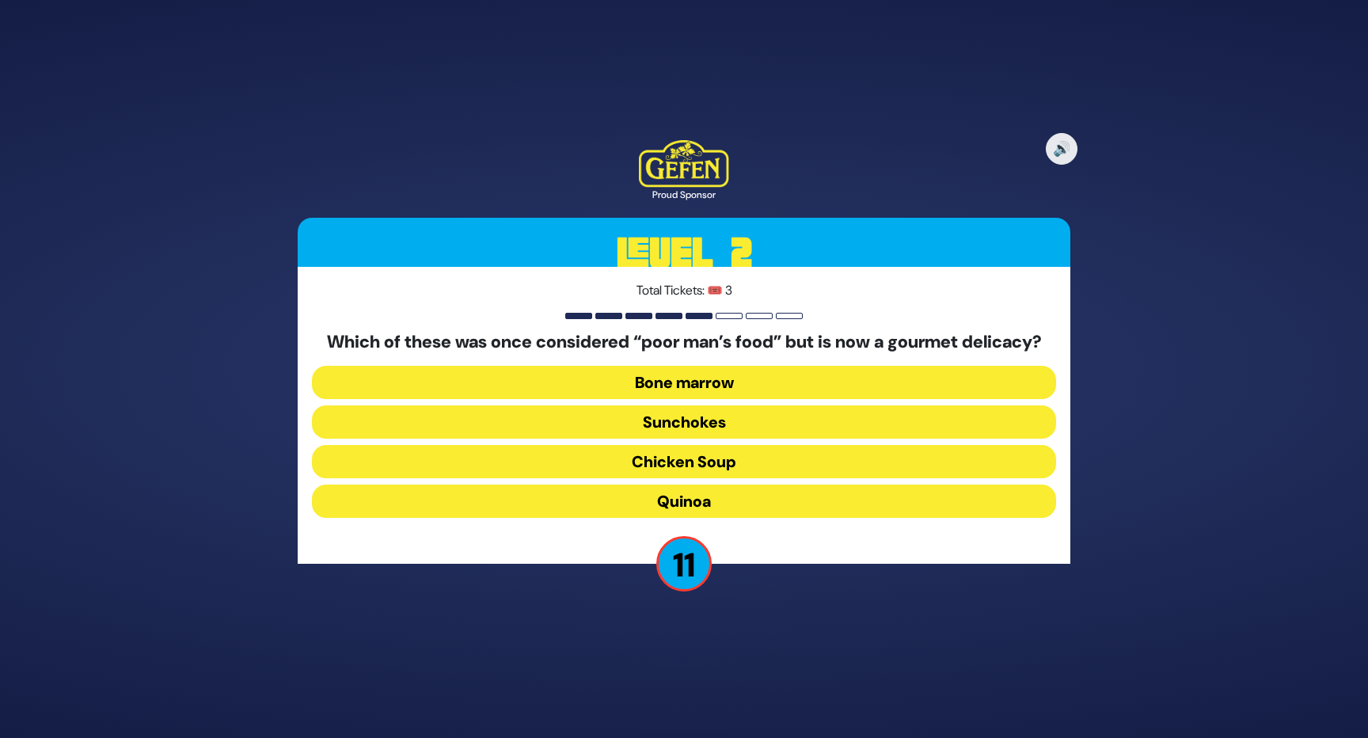
click at [752, 393] on button "Bone marrow" at bounding box center [684, 382] width 744 height 33
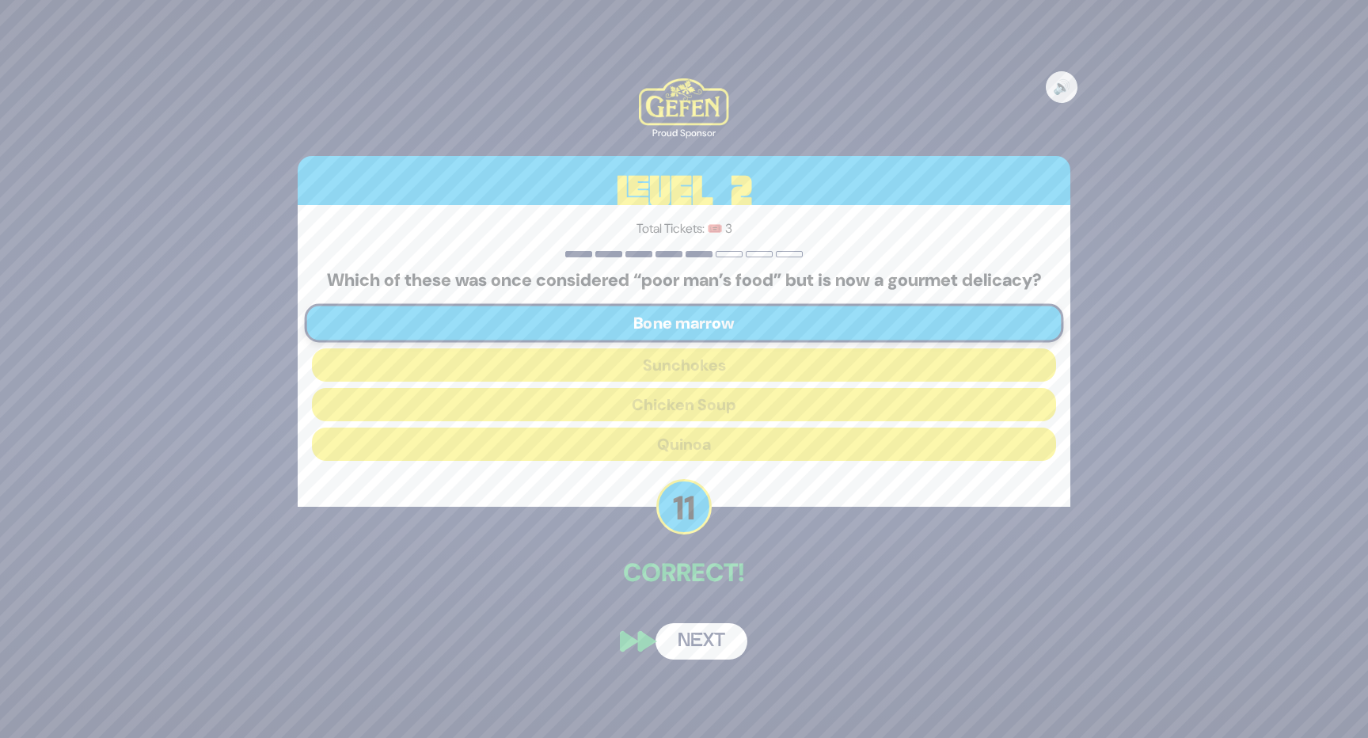
click at [717, 645] on button "Next" at bounding box center [701, 641] width 92 height 36
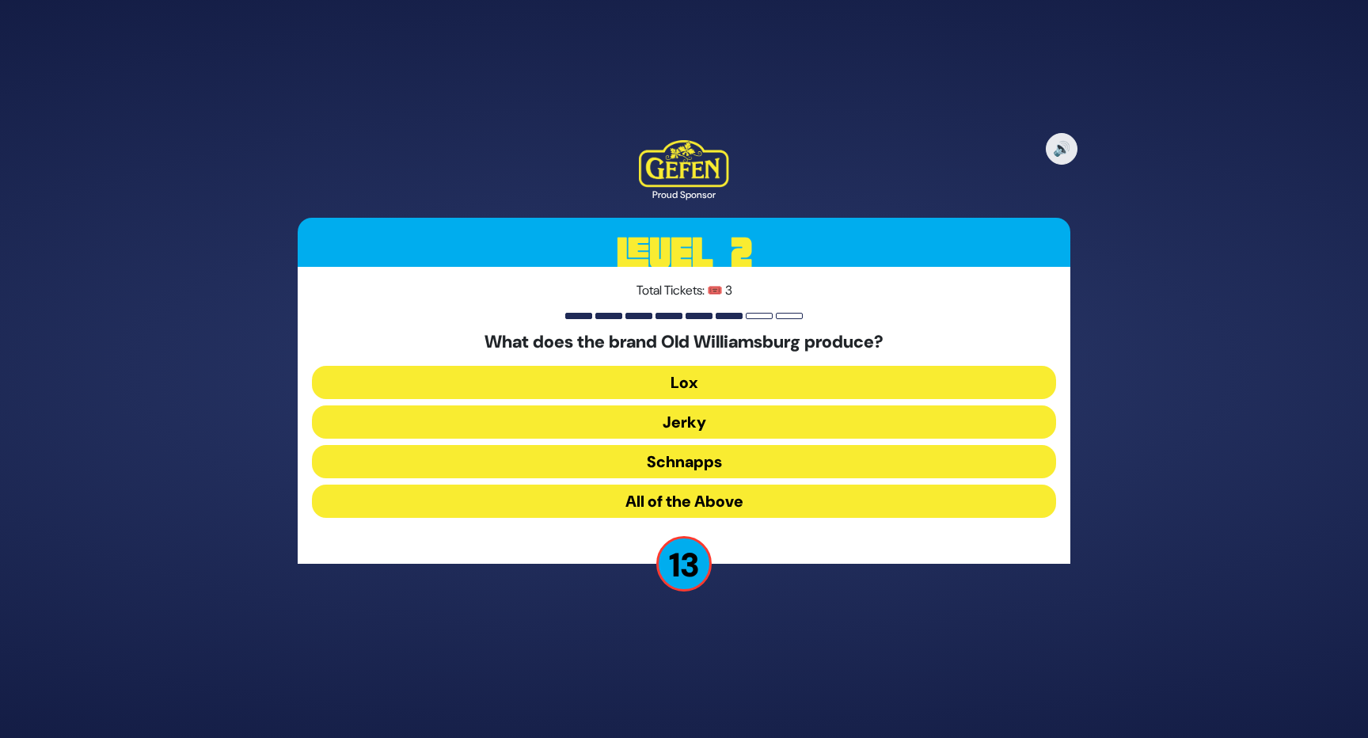
click at [743, 457] on button "Schnapps" at bounding box center [684, 461] width 744 height 33
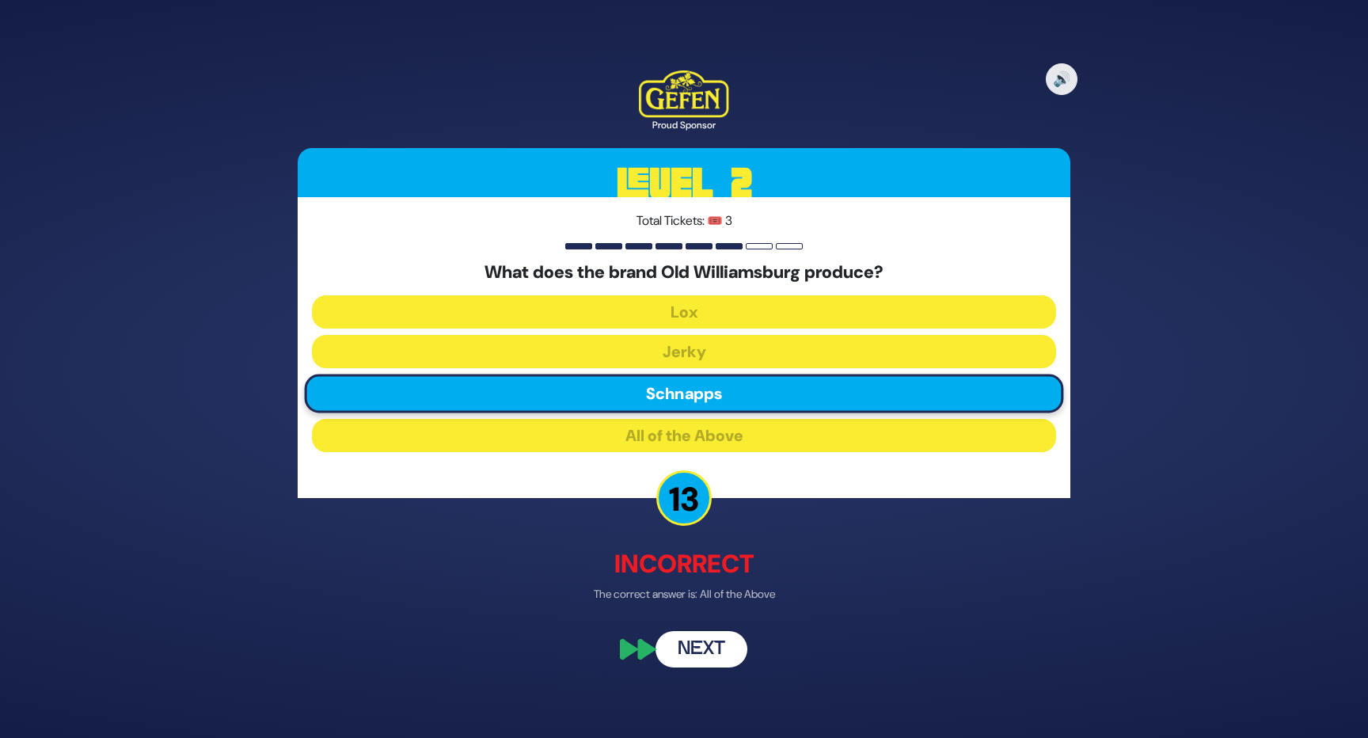
click at [722, 641] on button "Next" at bounding box center [701, 649] width 92 height 36
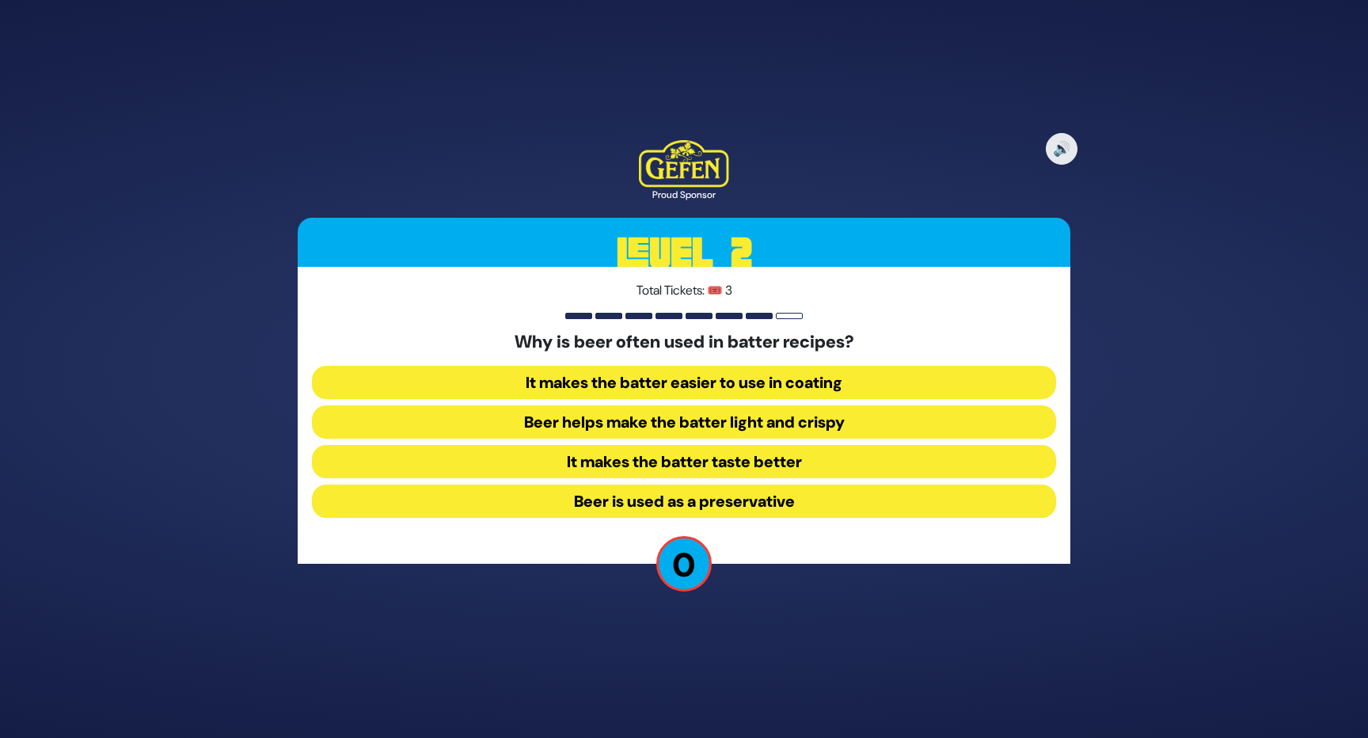
click at [821, 395] on button "It makes the batter easier to use in coating" at bounding box center [684, 382] width 744 height 33
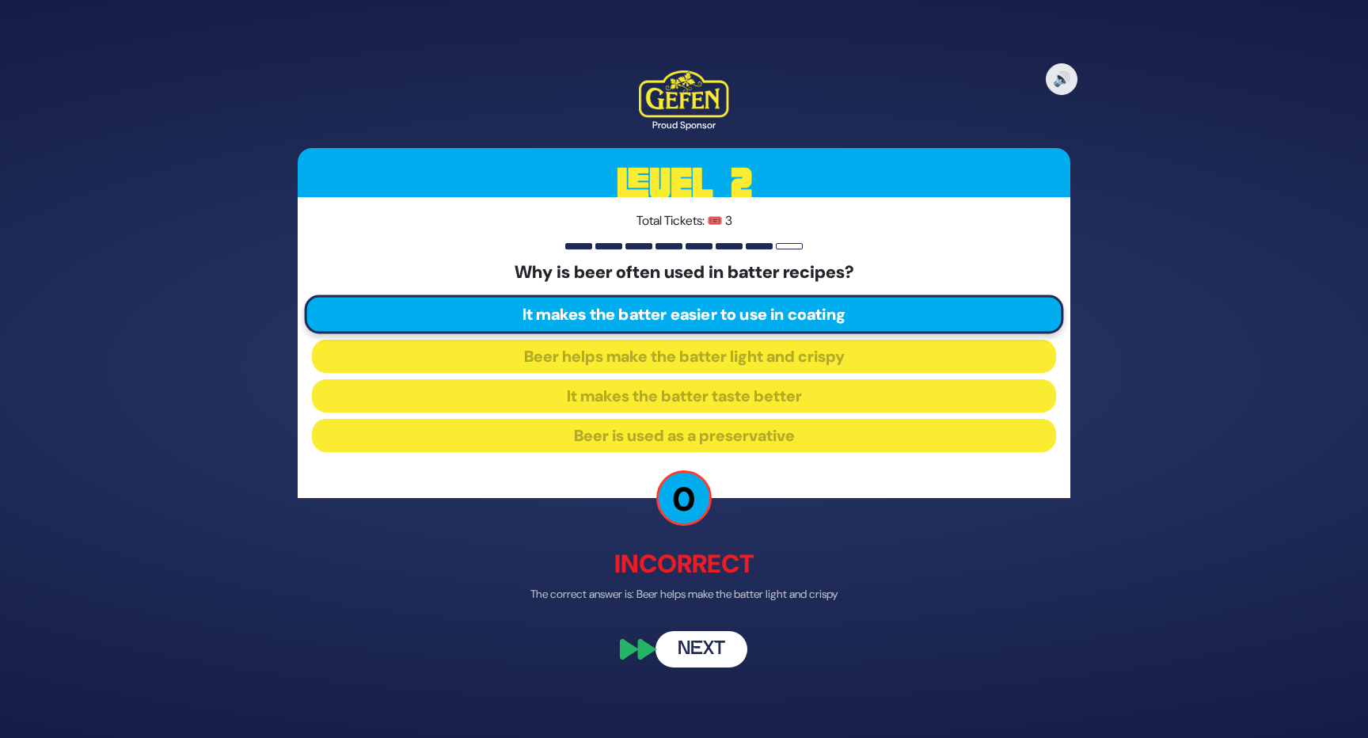
click at [721, 649] on button "Next" at bounding box center [701, 649] width 92 height 36
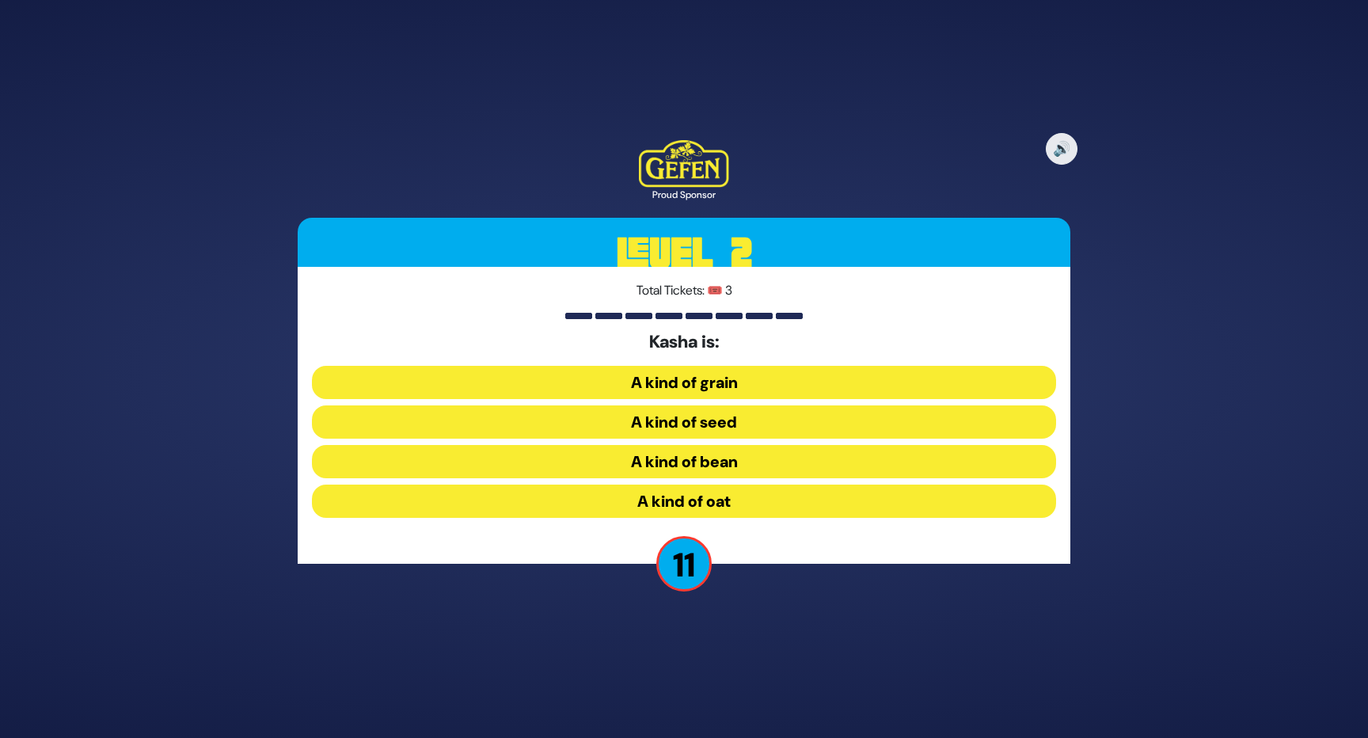
click at [759, 427] on button "A kind of seed" at bounding box center [684, 421] width 744 height 33
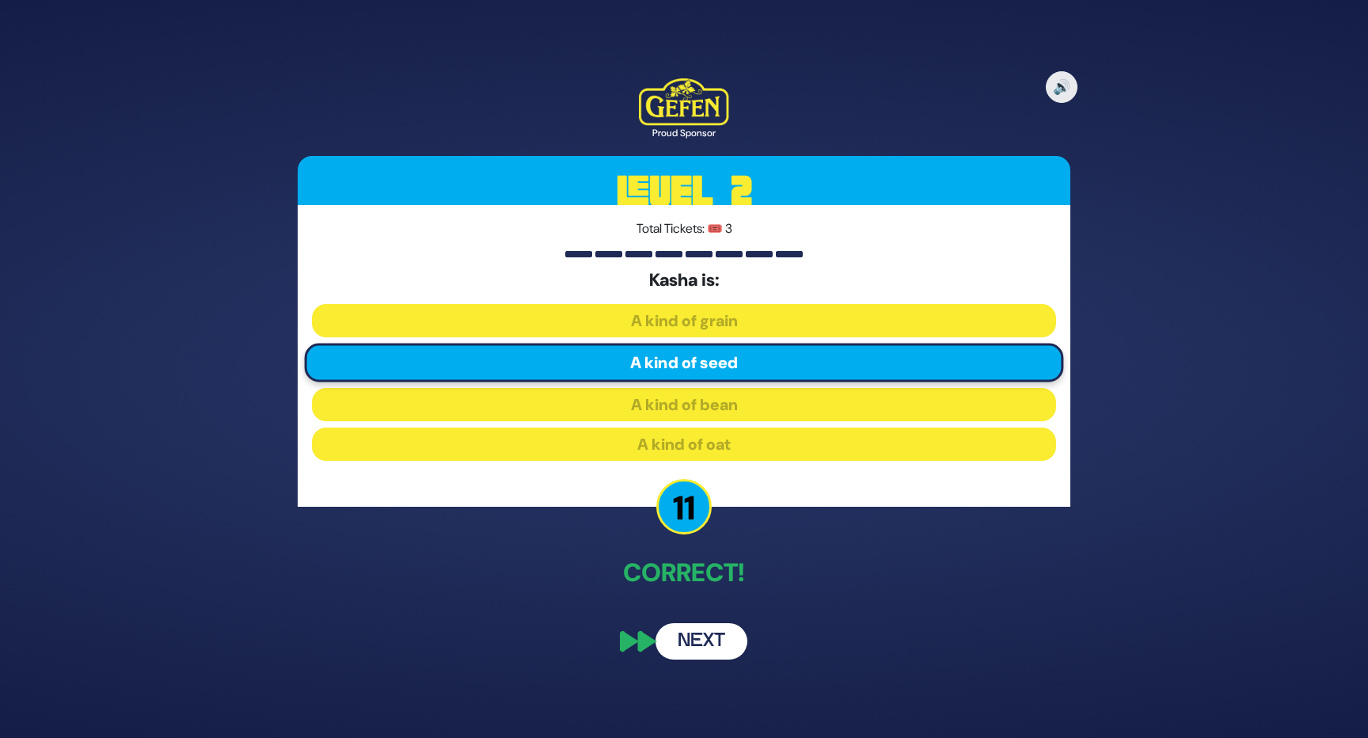
click at [716, 626] on button "Next" at bounding box center [701, 641] width 92 height 36
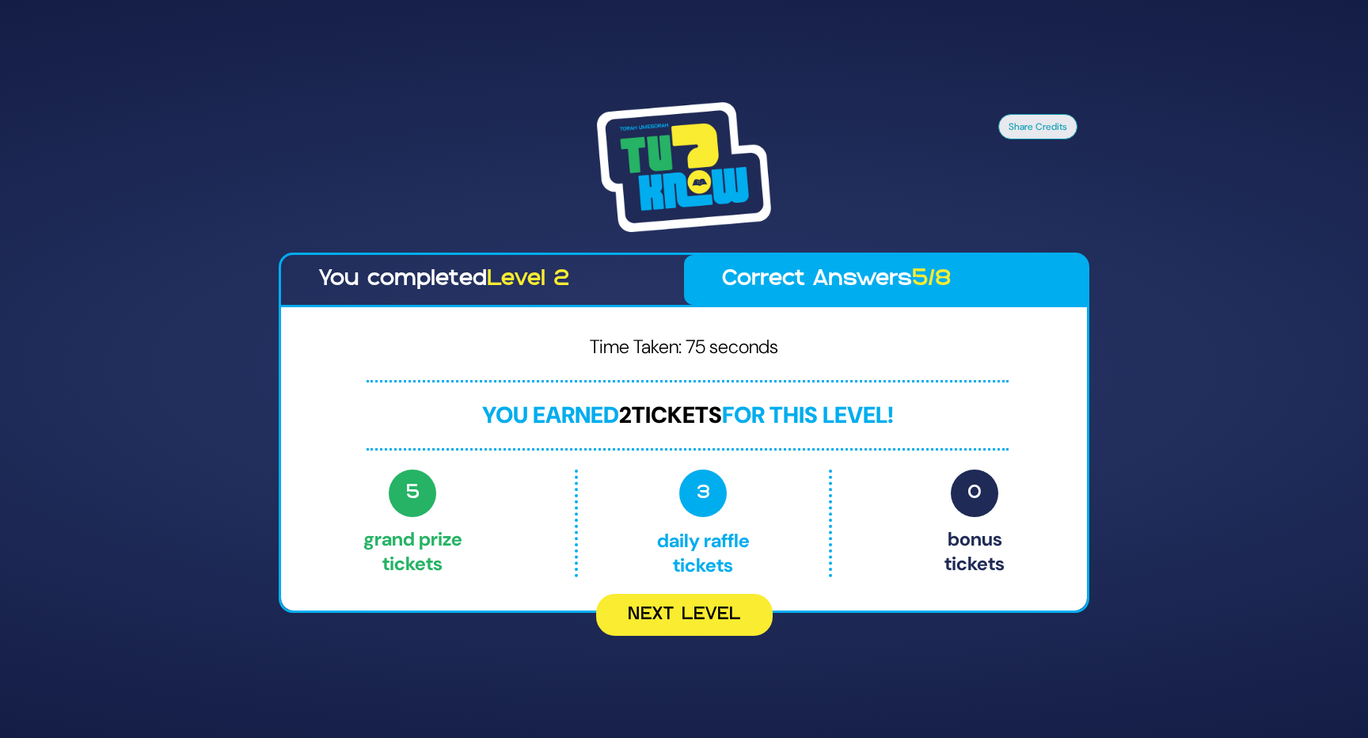
click at [711, 628] on button "Next Level" at bounding box center [684, 615] width 176 height 42
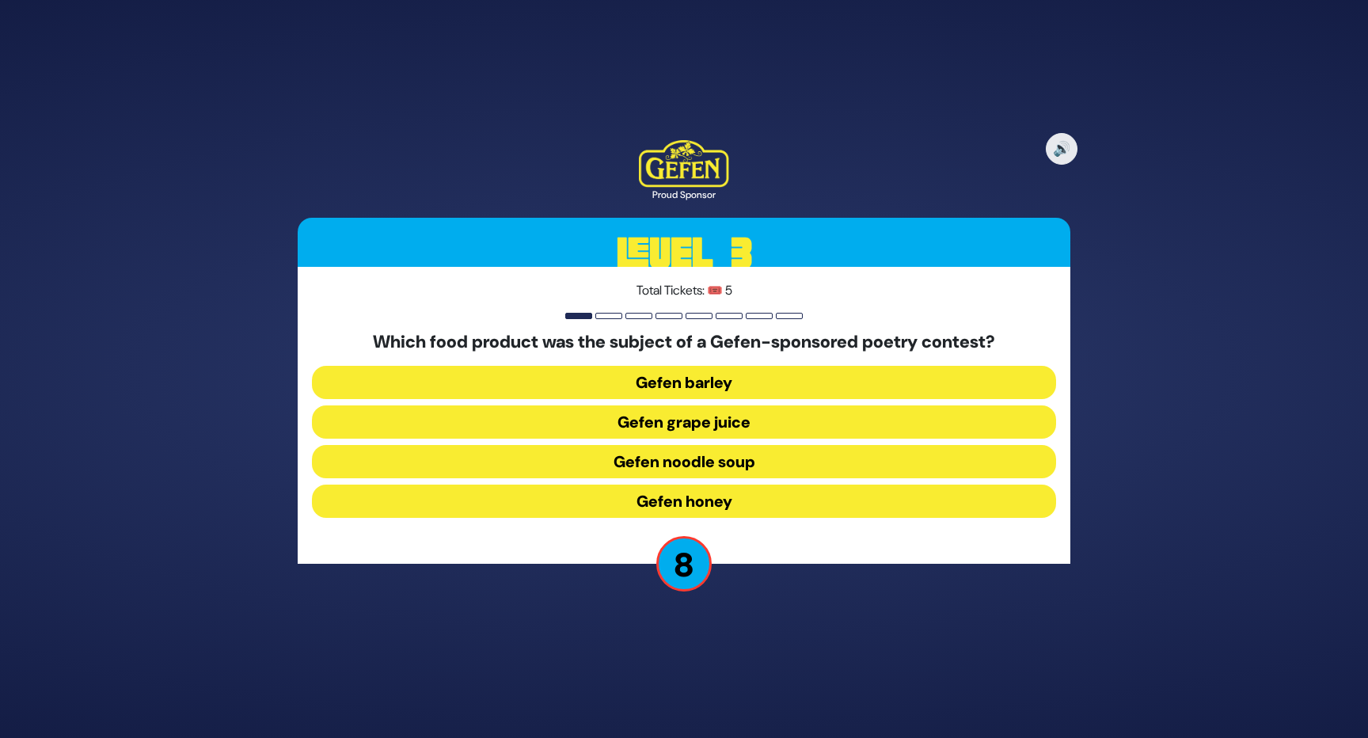
click at [768, 465] on button "Gefen noodle soup" at bounding box center [684, 461] width 744 height 33
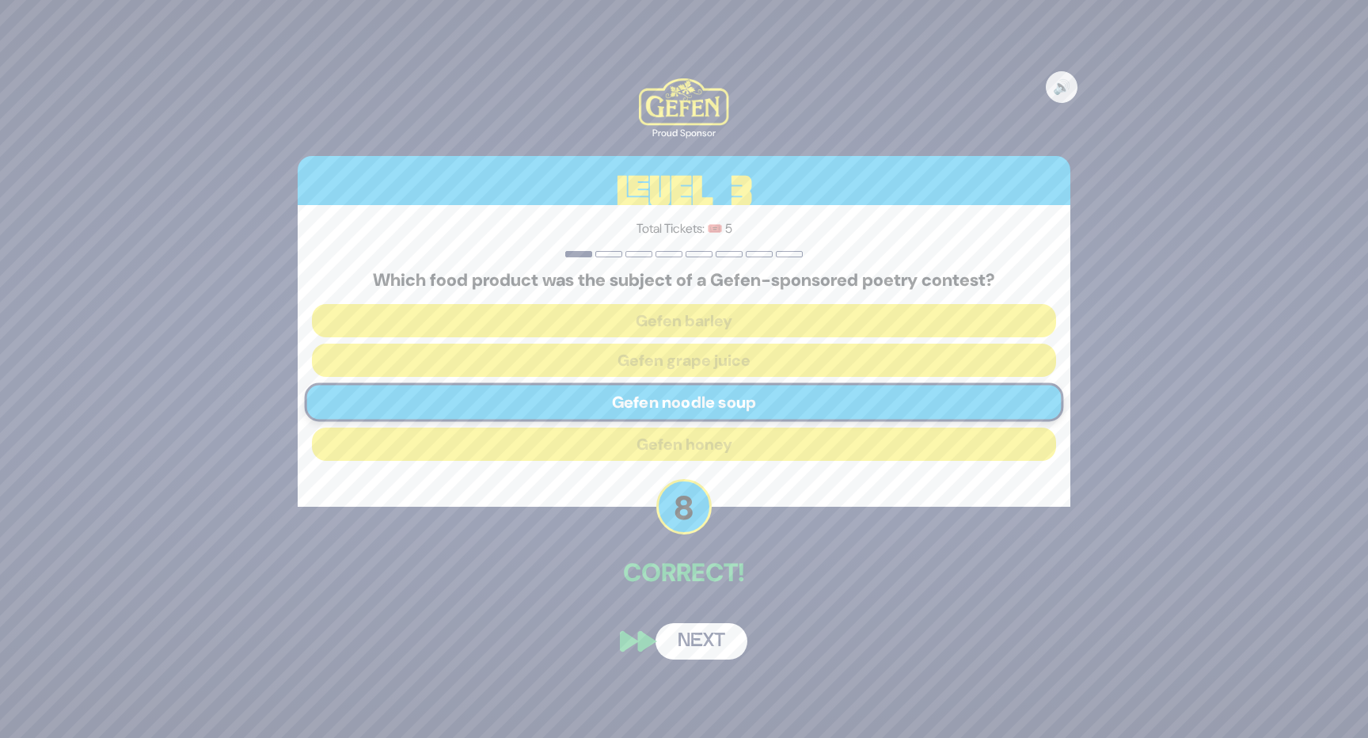
click at [700, 639] on button "Next" at bounding box center [701, 641] width 92 height 36
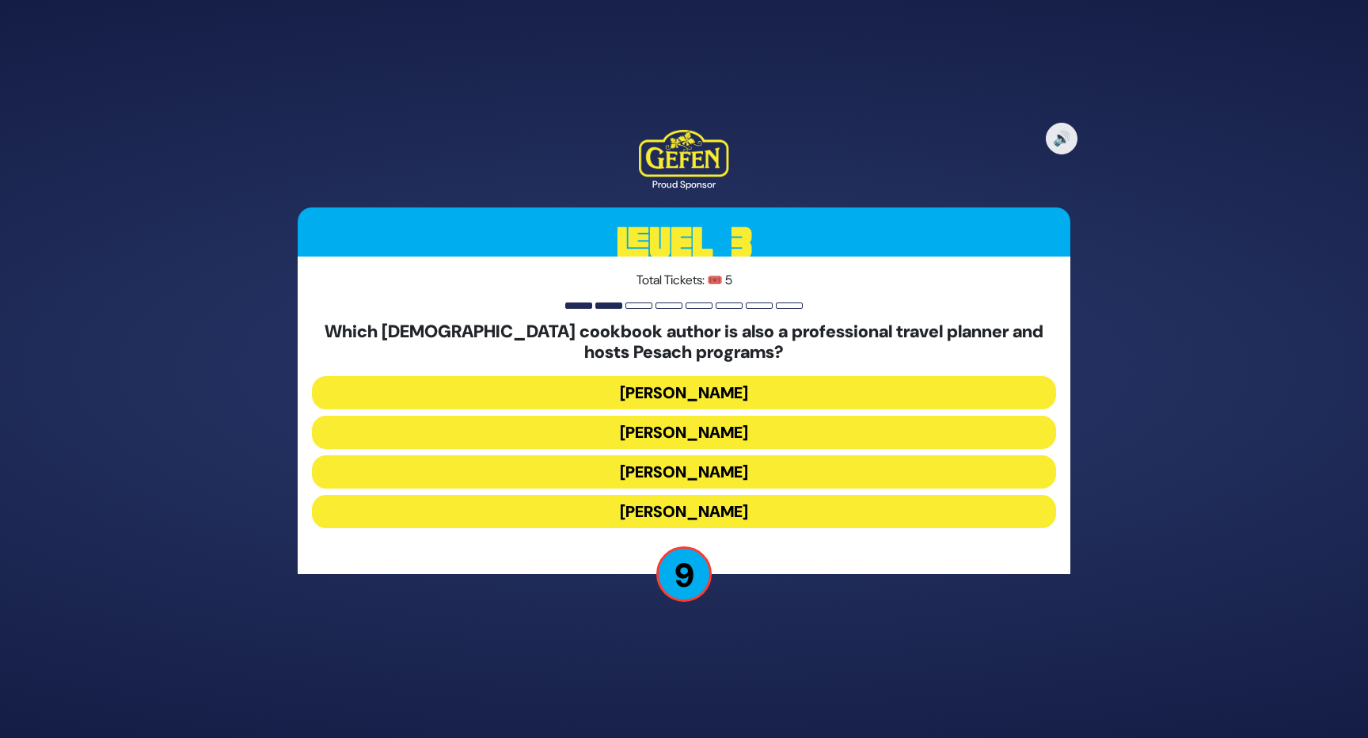
click at [755, 393] on button "Susie Fishbein" at bounding box center [684, 392] width 744 height 33
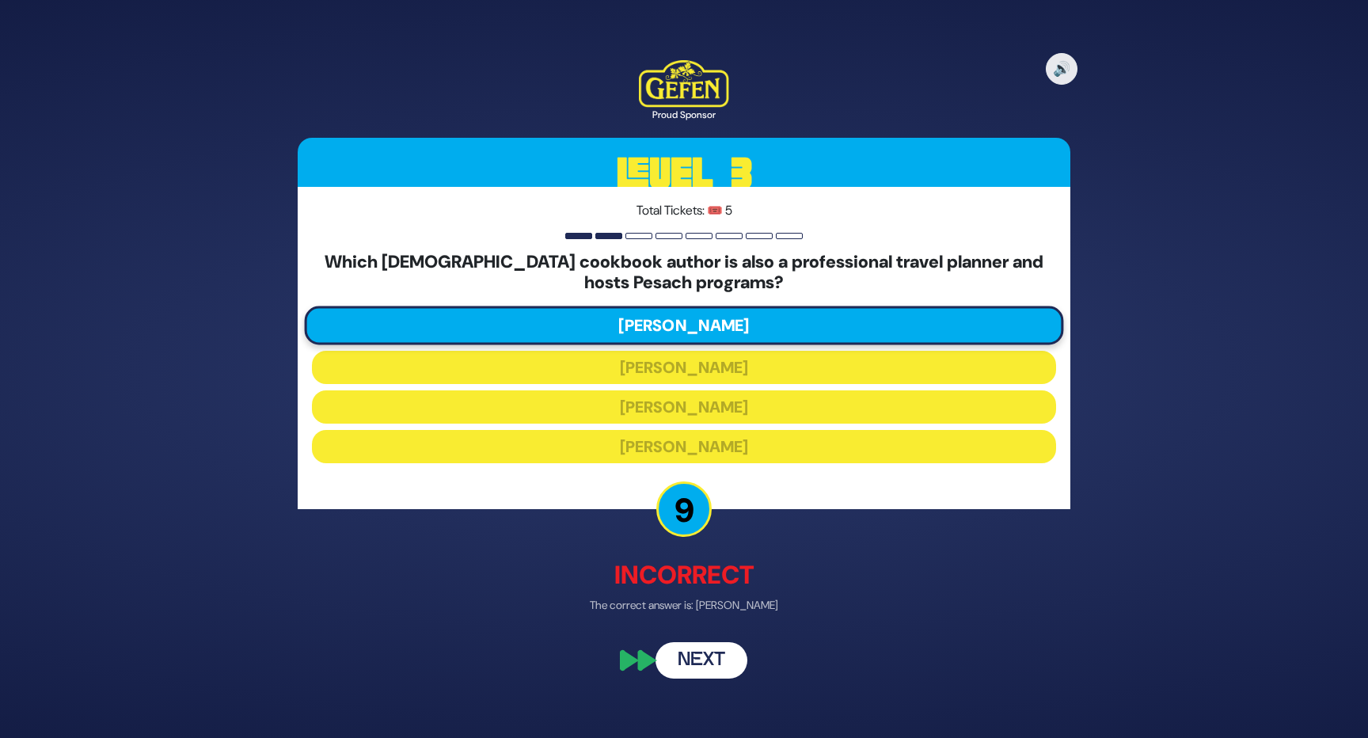
click at [711, 654] on button "Next" at bounding box center [701, 659] width 92 height 36
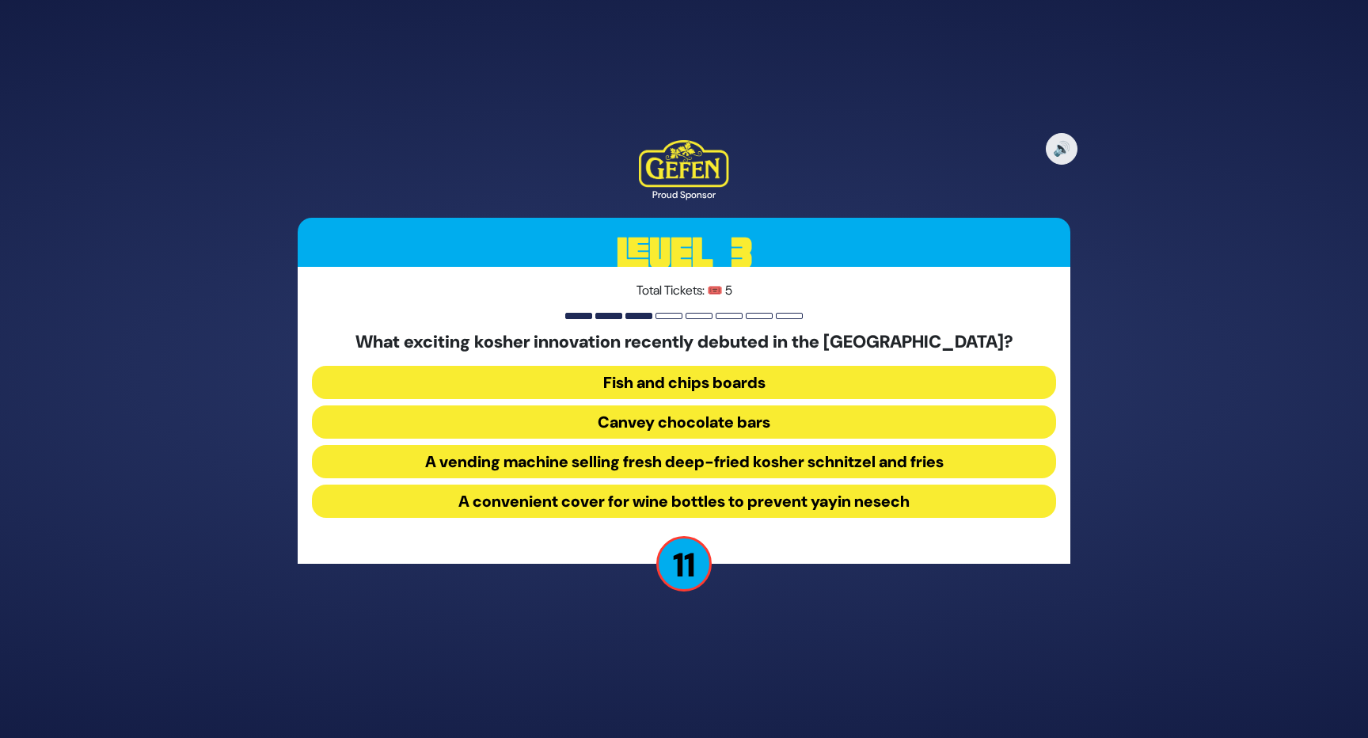
click at [564, 462] on button "A vending machine selling fresh deep-fried kosher schnitzel and fries" at bounding box center [684, 461] width 744 height 33
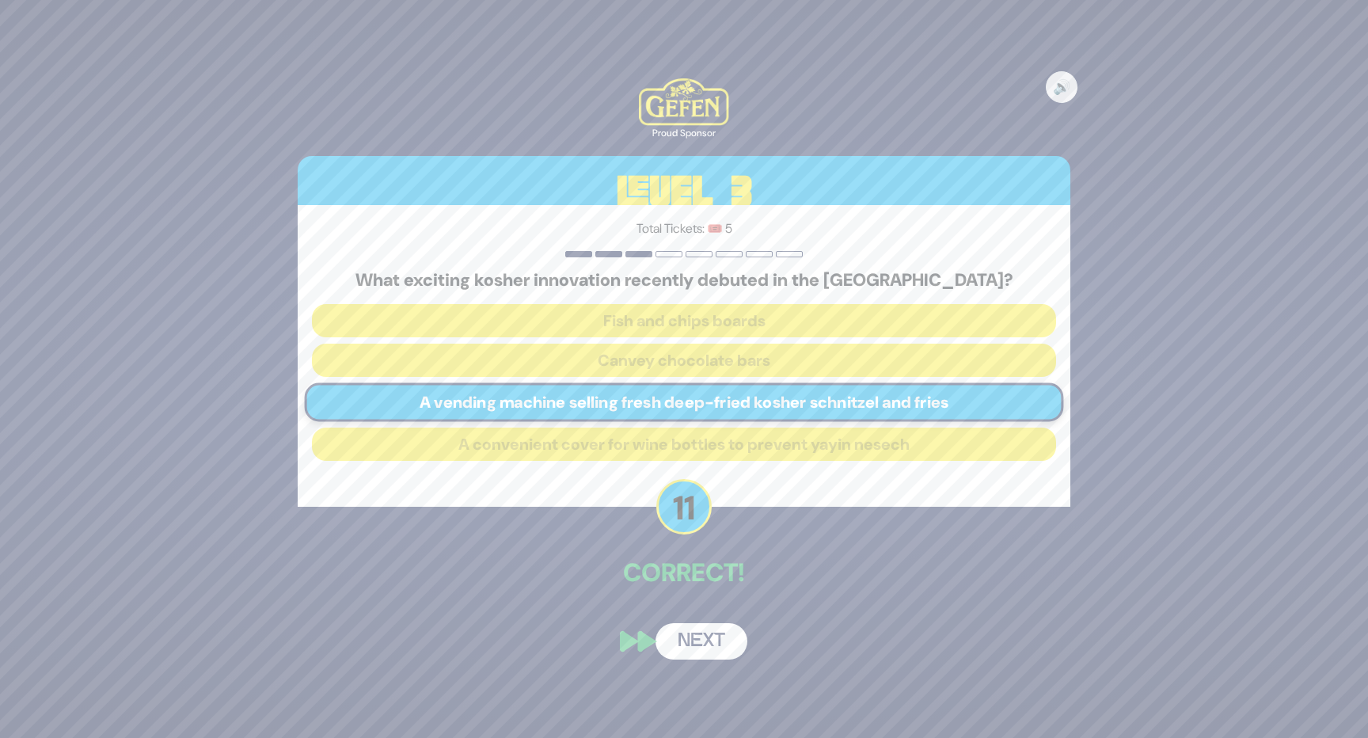
click at [719, 636] on button "Next" at bounding box center [701, 641] width 92 height 36
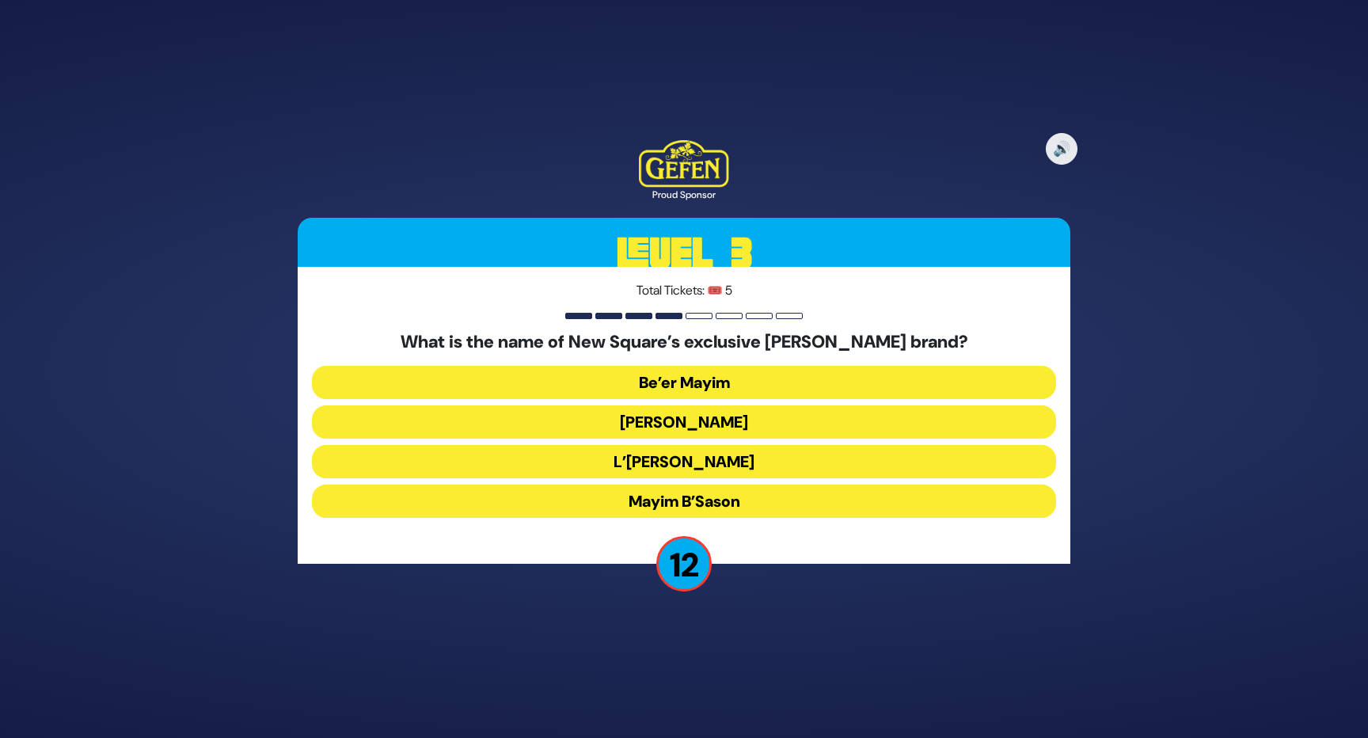
click at [753, 501] on button "Mayim B’Sason" at bounding box center [684, 500] width 744 height 33
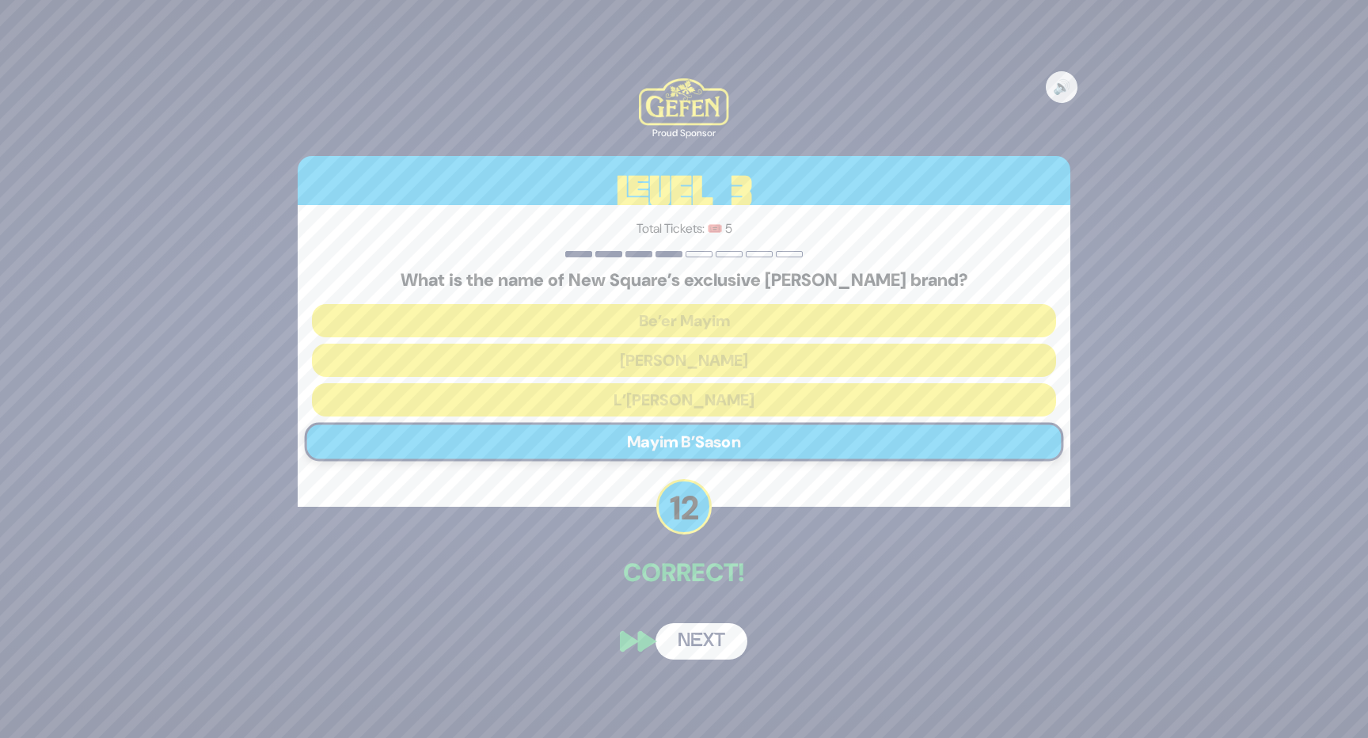
click at [708, 633] on button "Next" at bounding box center [701, 641] width 92 height 36
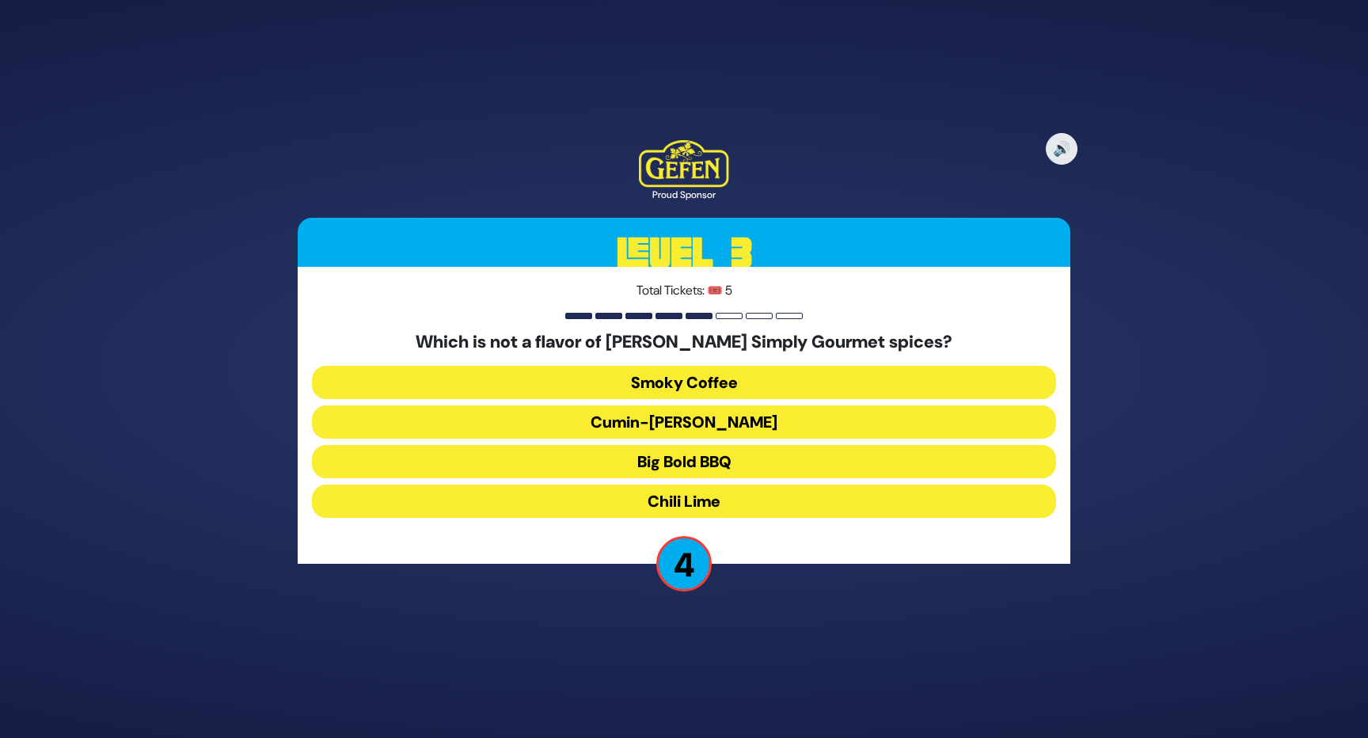
click at [767, 381] on button "Smoky Coffee" at bounding box center [684, 382] width 744 height 33
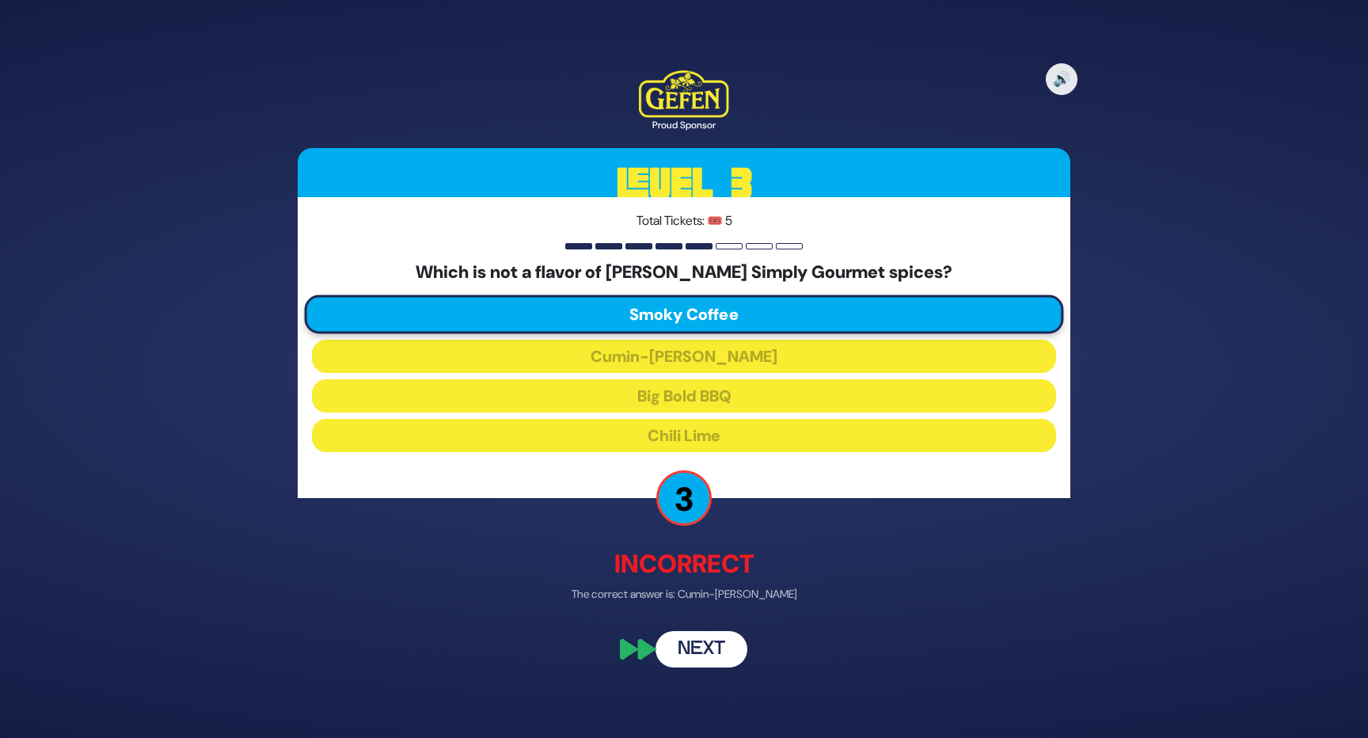
click at [709, 662] on button "Next" at bounding box center [701, 649] width 92 height 36
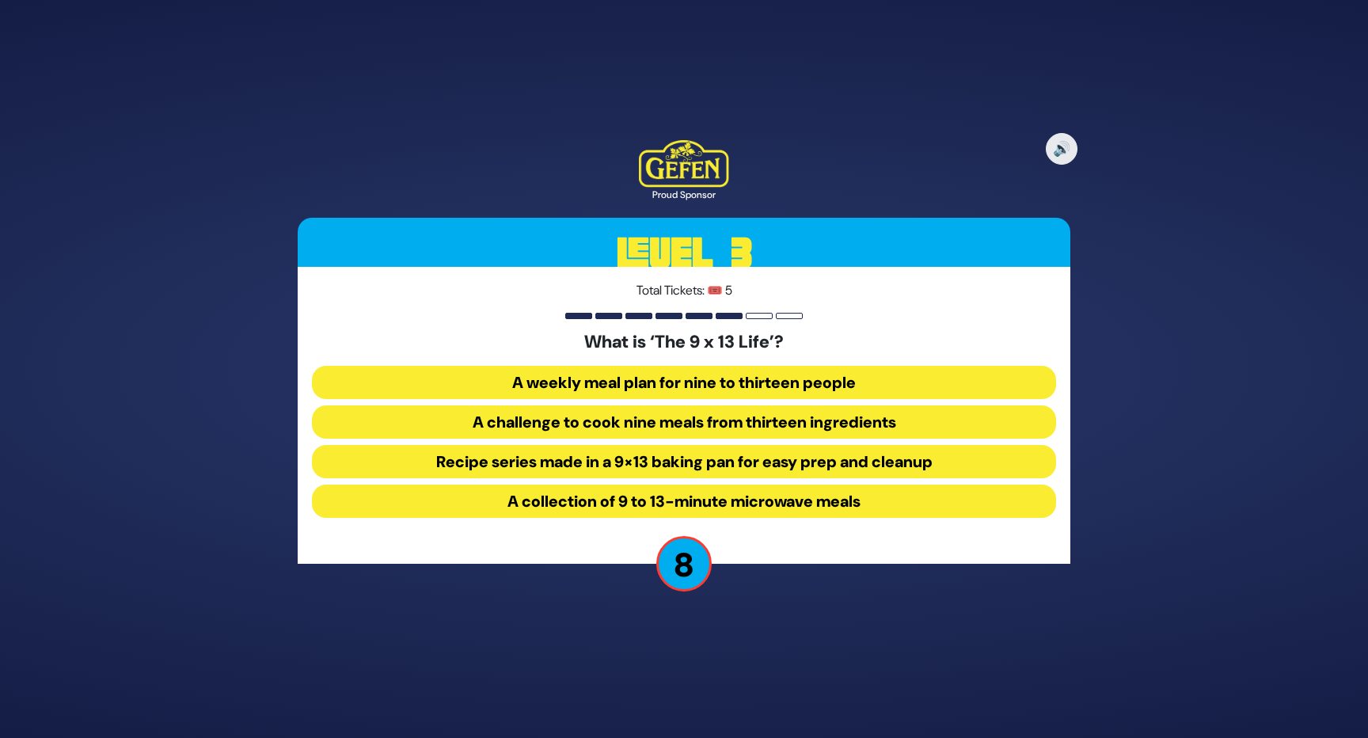
click at [770, 461] on button "Recipe series made in a 9×13 baking pan for easy prep and cleanup" at bounding box center [684, 461] width 744 height 33
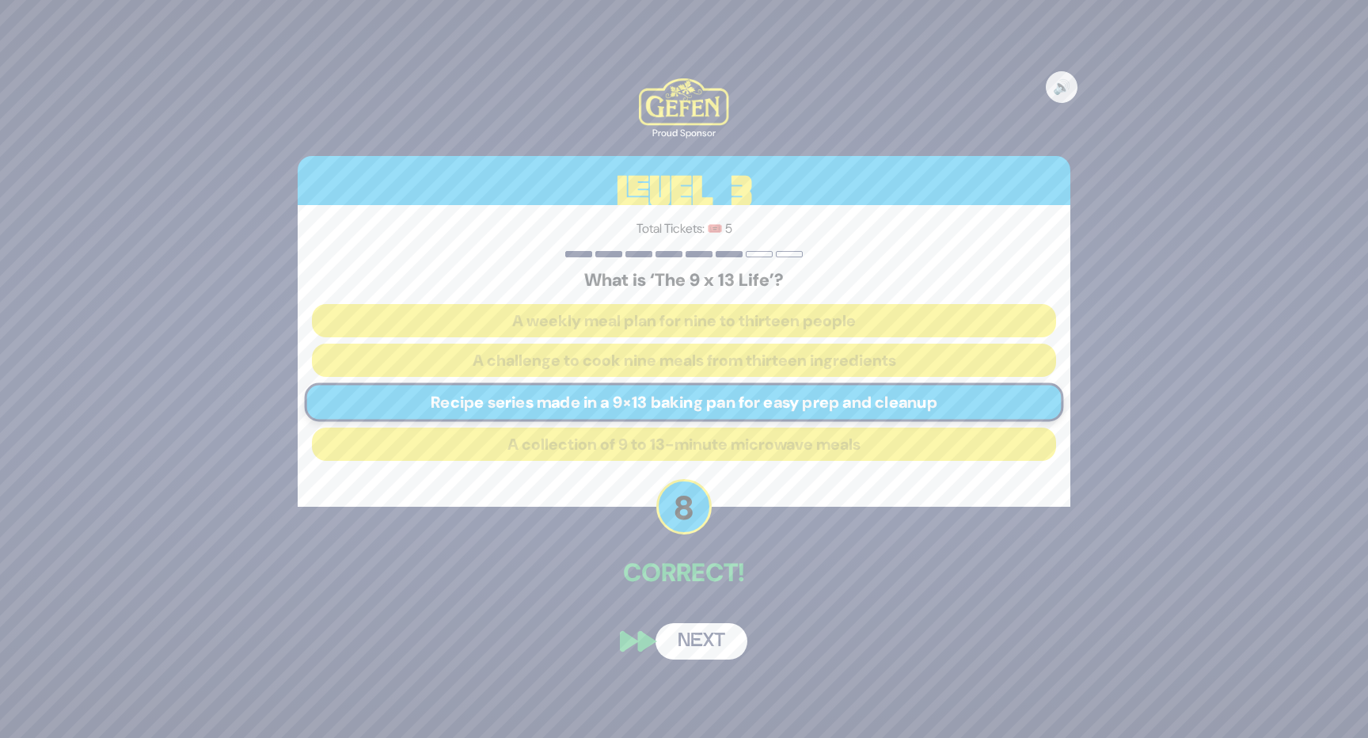
click at [716, 636] on button "Next" at bounding box center [701, 641] width 92 height 36
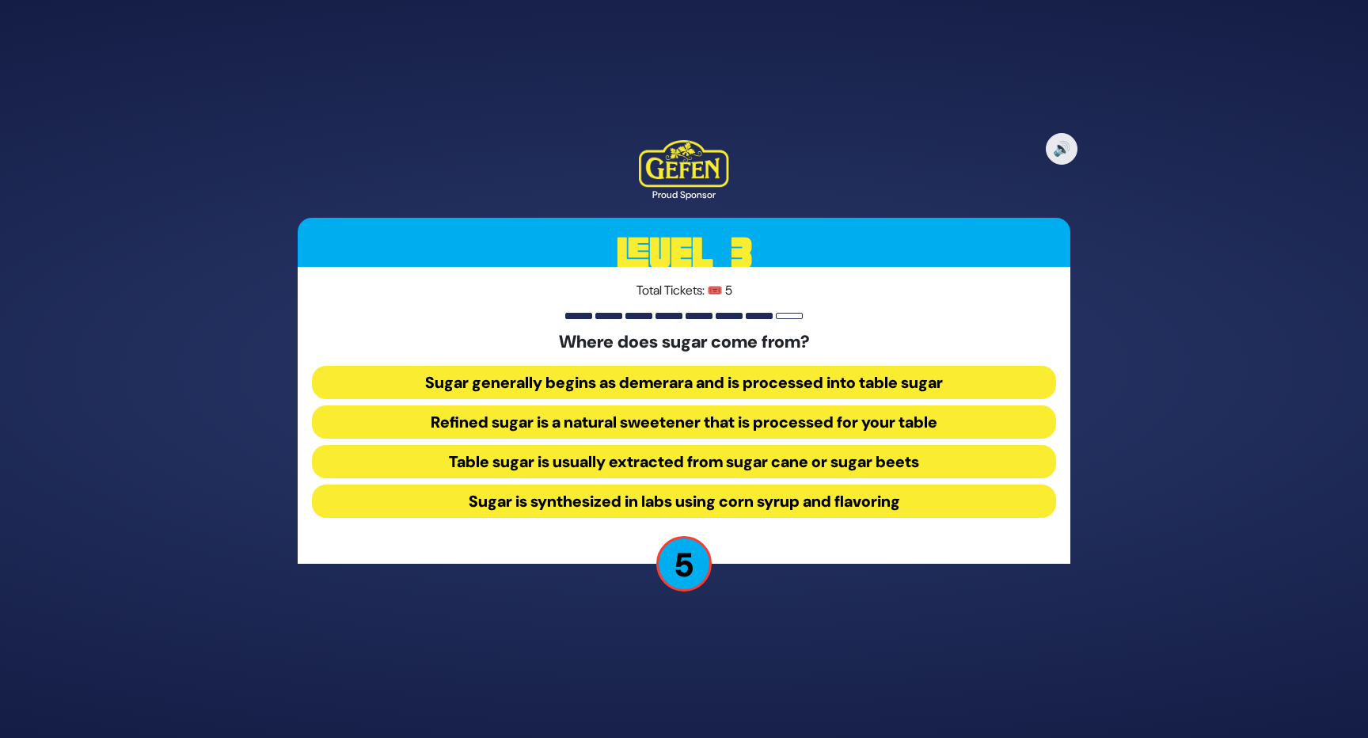
click at [764, 463] on button "Table sugar is usually extracted from sugar cane or sugar beets" at bounding box center [684, 461] width 744 height 33
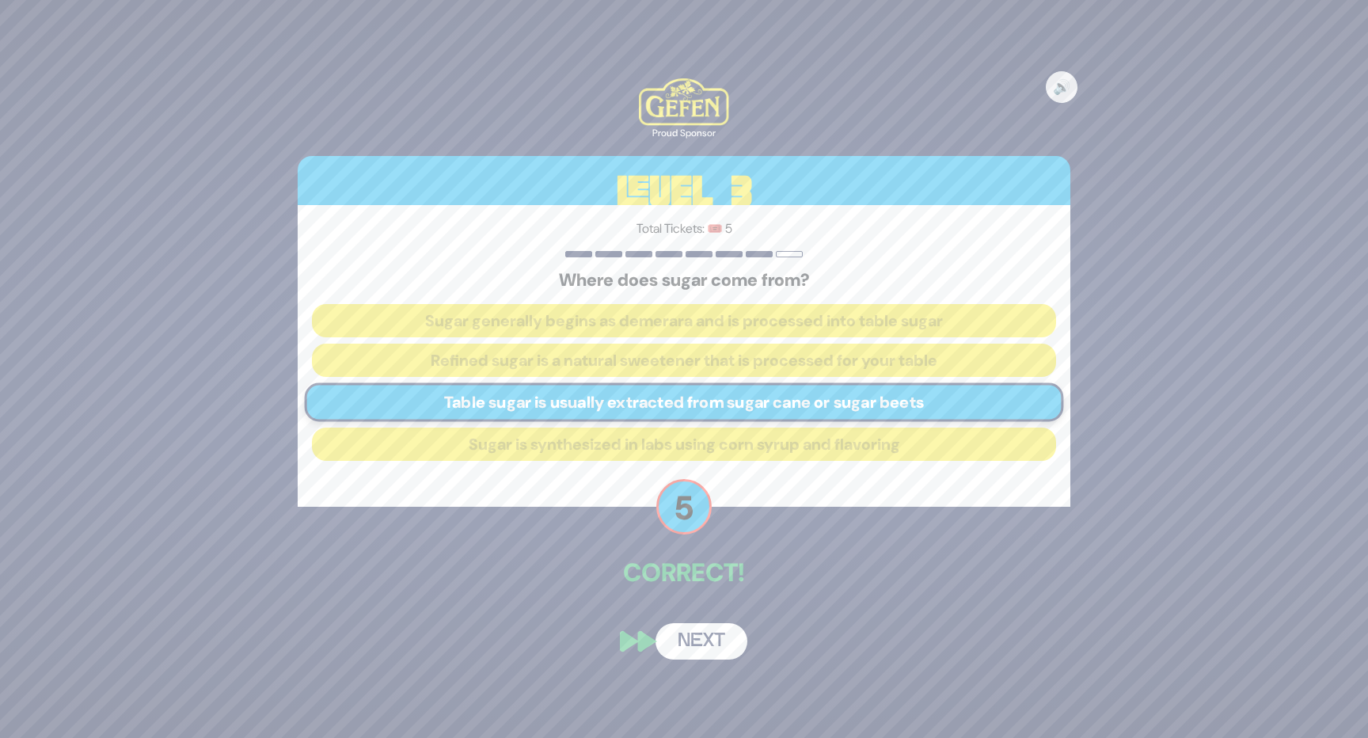
click at [715, 643] on button "Next" at bounding box center [701, 641] width 92 height 36
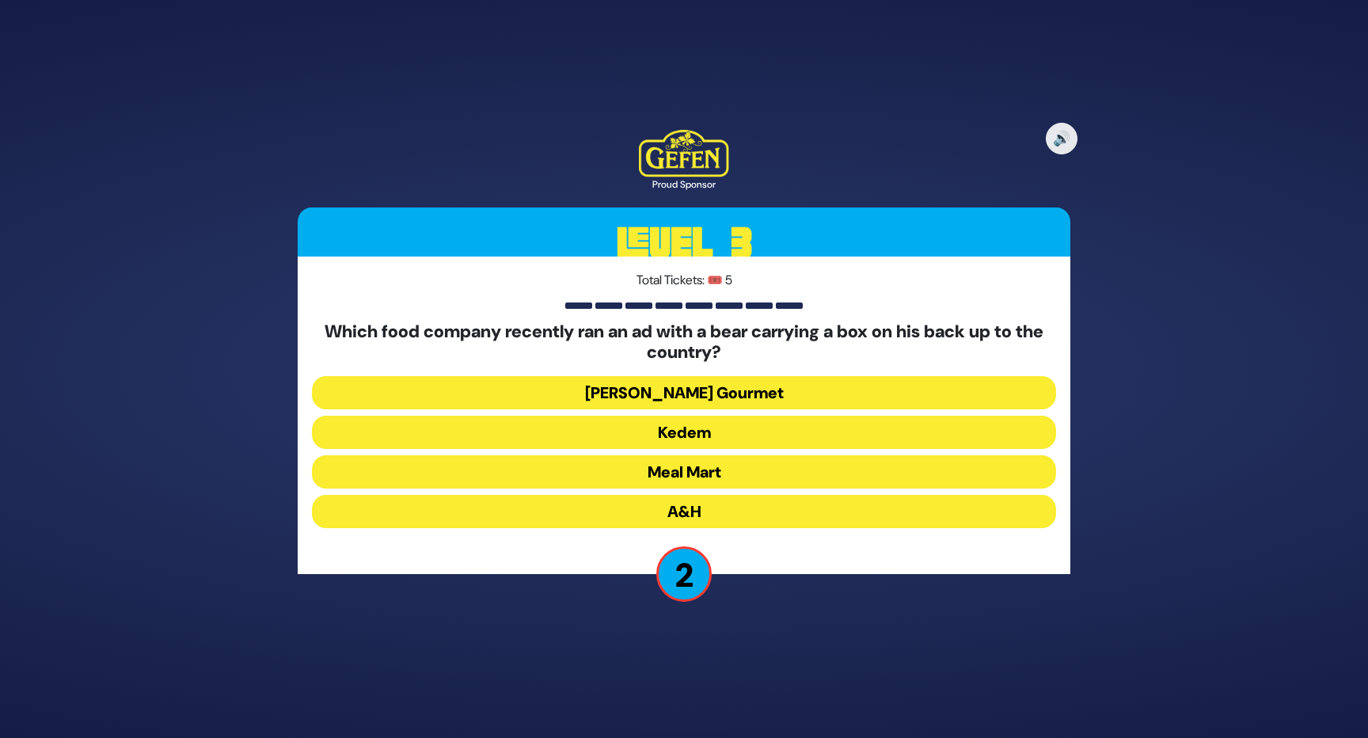
click at [746, 431] on button "Kedem" at bounding box center [684, 431] width 744 height 33
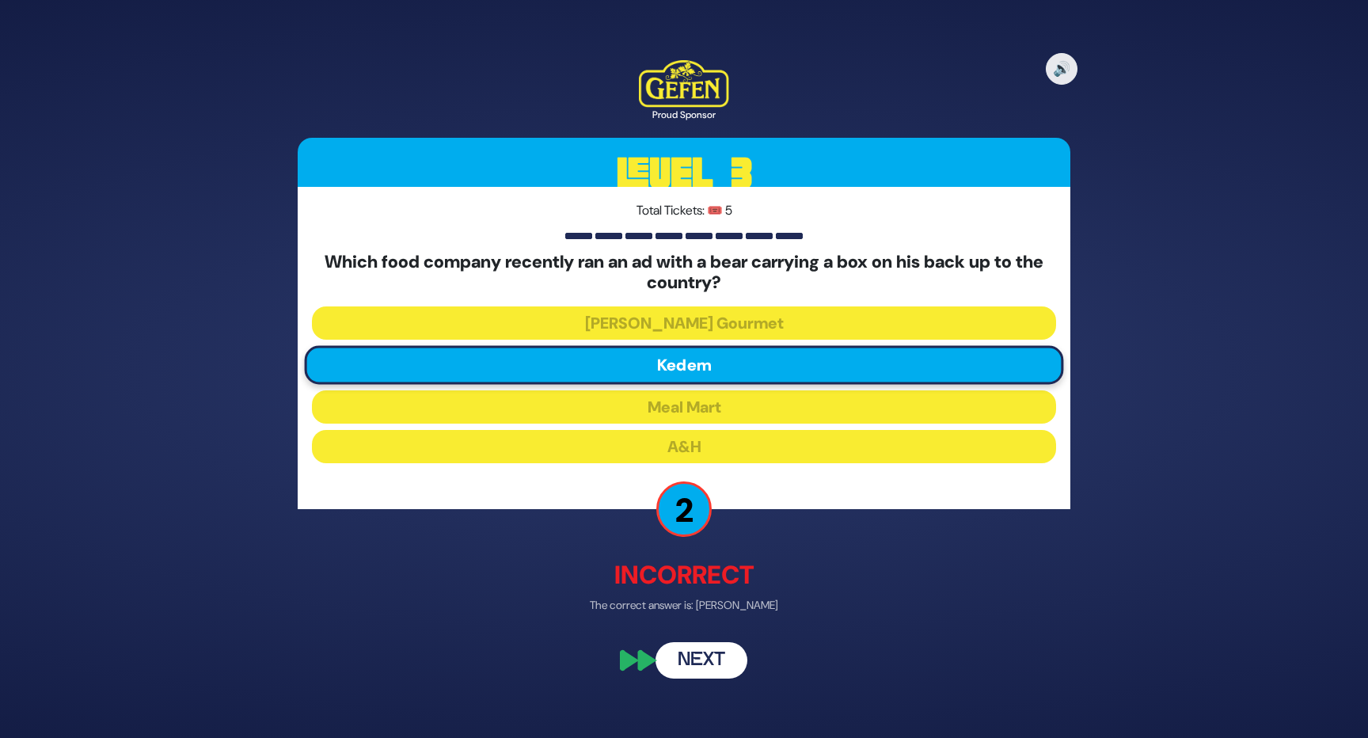
click at [712, 654] on button "Next" at bounding box center [701, 659] width 92 height 36
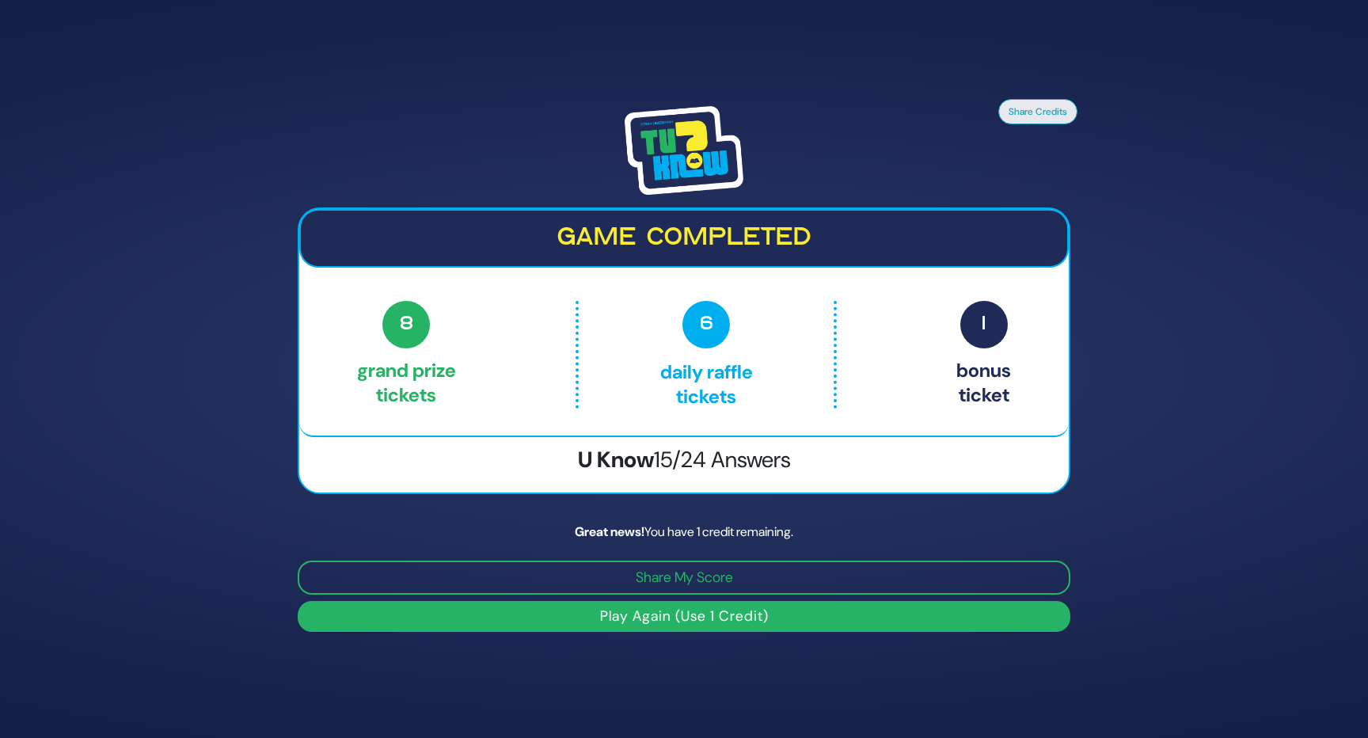
click at [715, 621] on button "Play Again (Use 1 Credit)" at bounding box center [684, 616] width 772 height 31
click at [598, 651] on div "Share Credits Game completed 8 Grand Prize tickets 6 Daily Raffle tickets 1 Bon…" at bounding box center [684, 369] width 1368 height 738
click at [617, 622] on button "Play Again (Use 1 Credit)" at bounding box center [684, 616] width 772 height 31
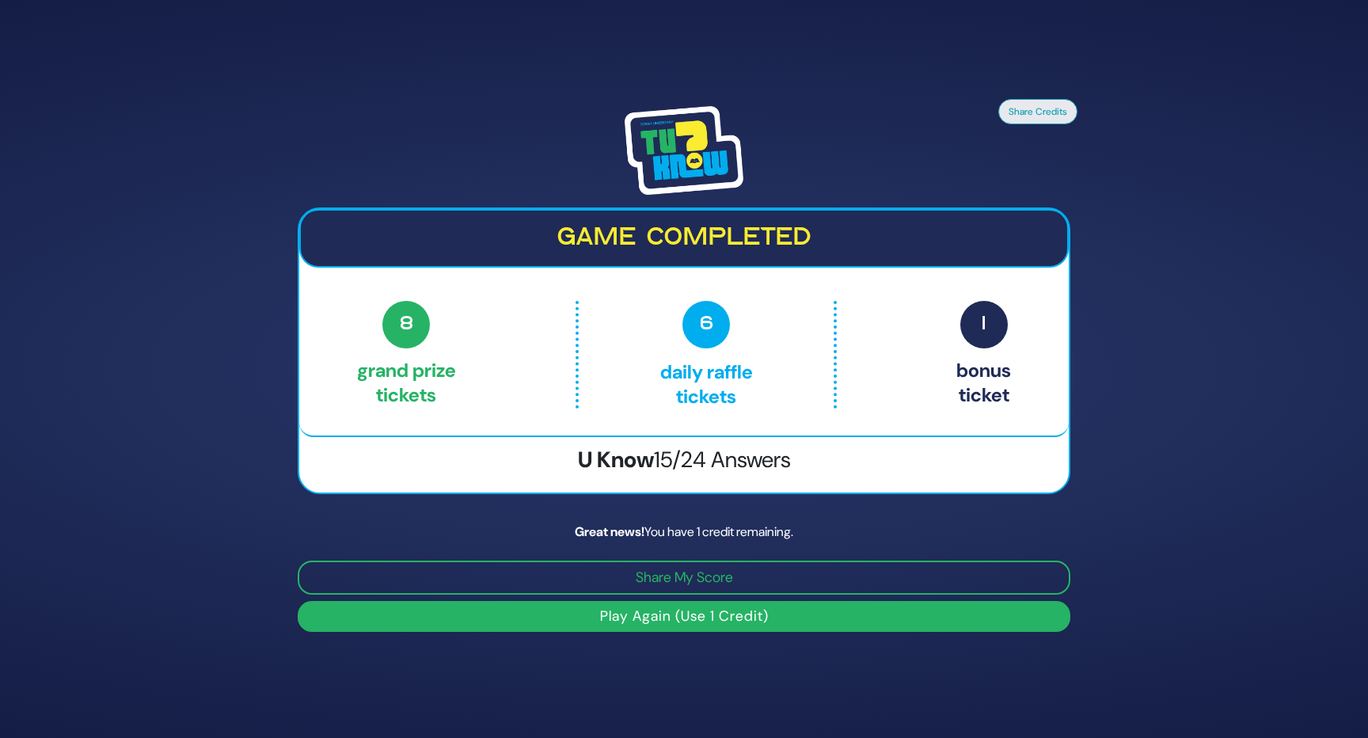
click at [617, 622] on button "Play Again (Use 1 Credit)" at bounding box center [684, 616] width 772 height 31
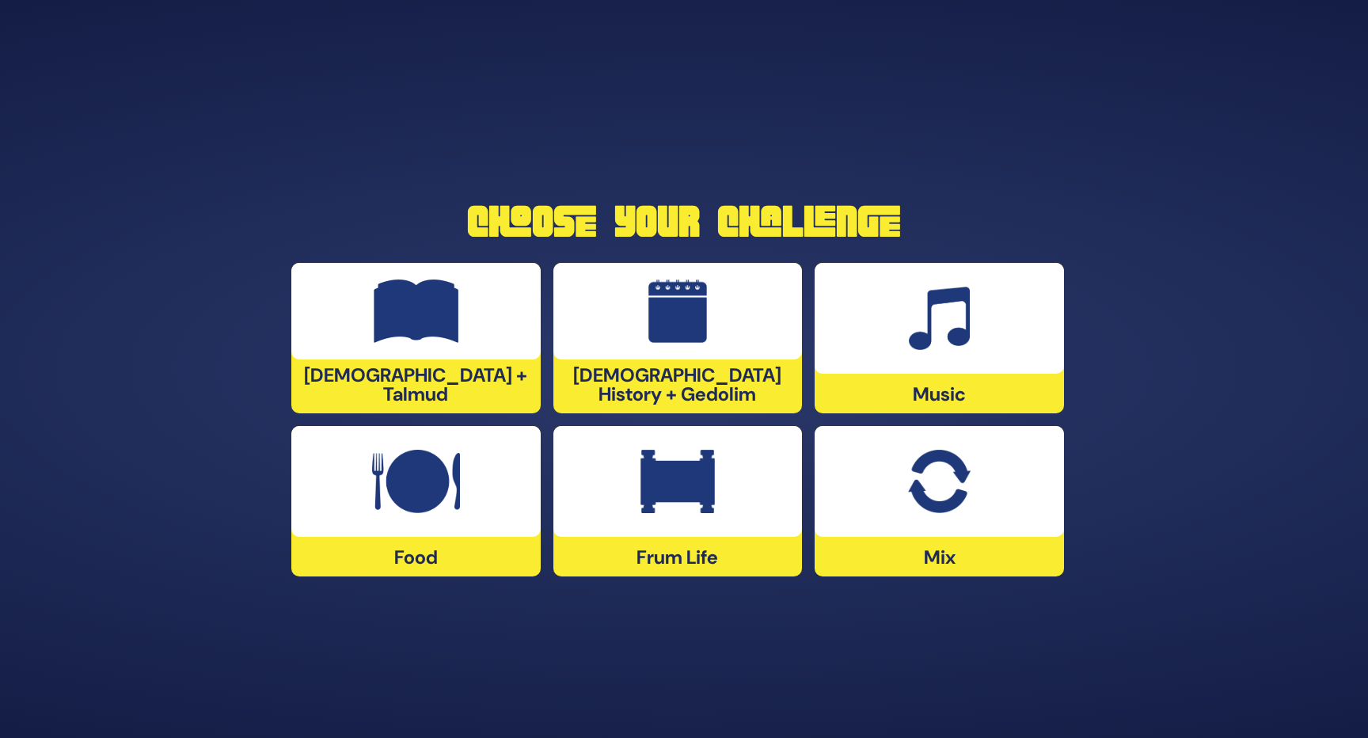
click at [685, 489] on img at bounding box center [677, 481] width 74 height 63
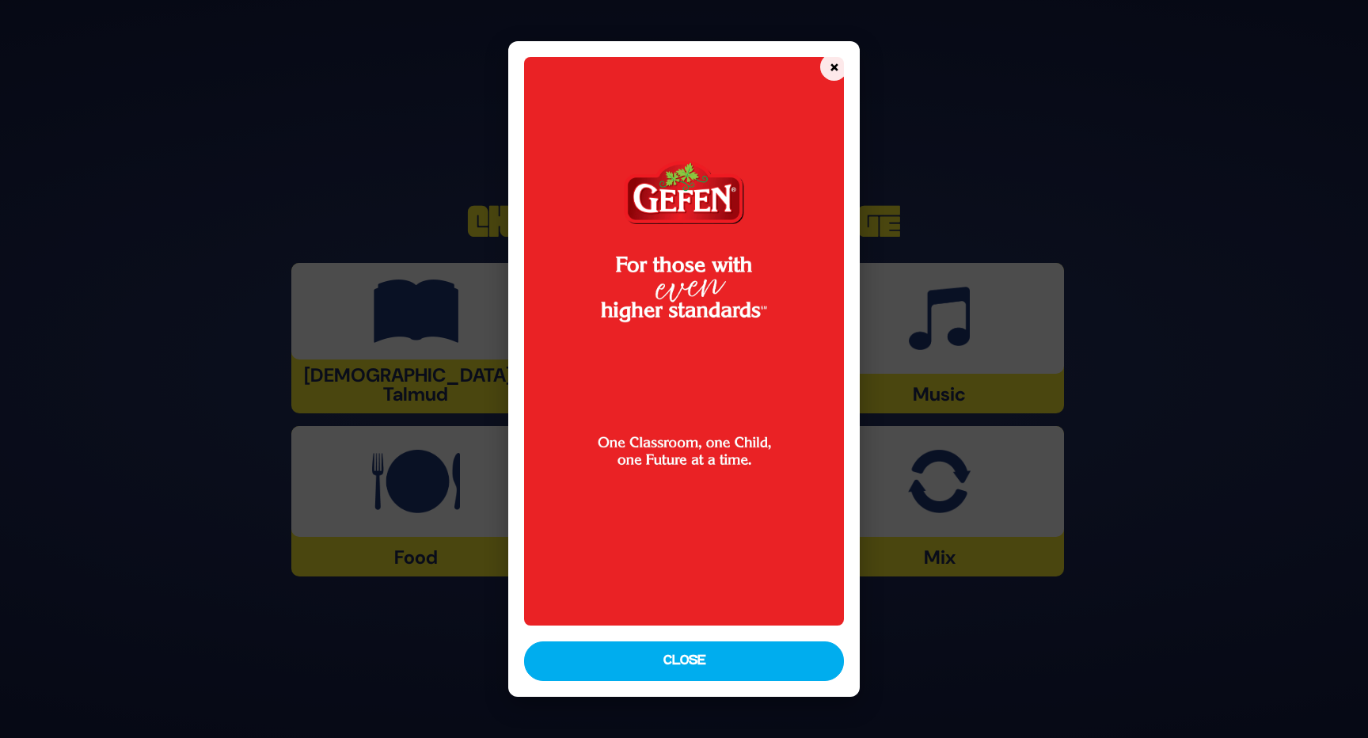
click at [692, 659] on button "Close" at bounding box center [684, 661] width 320 height 40
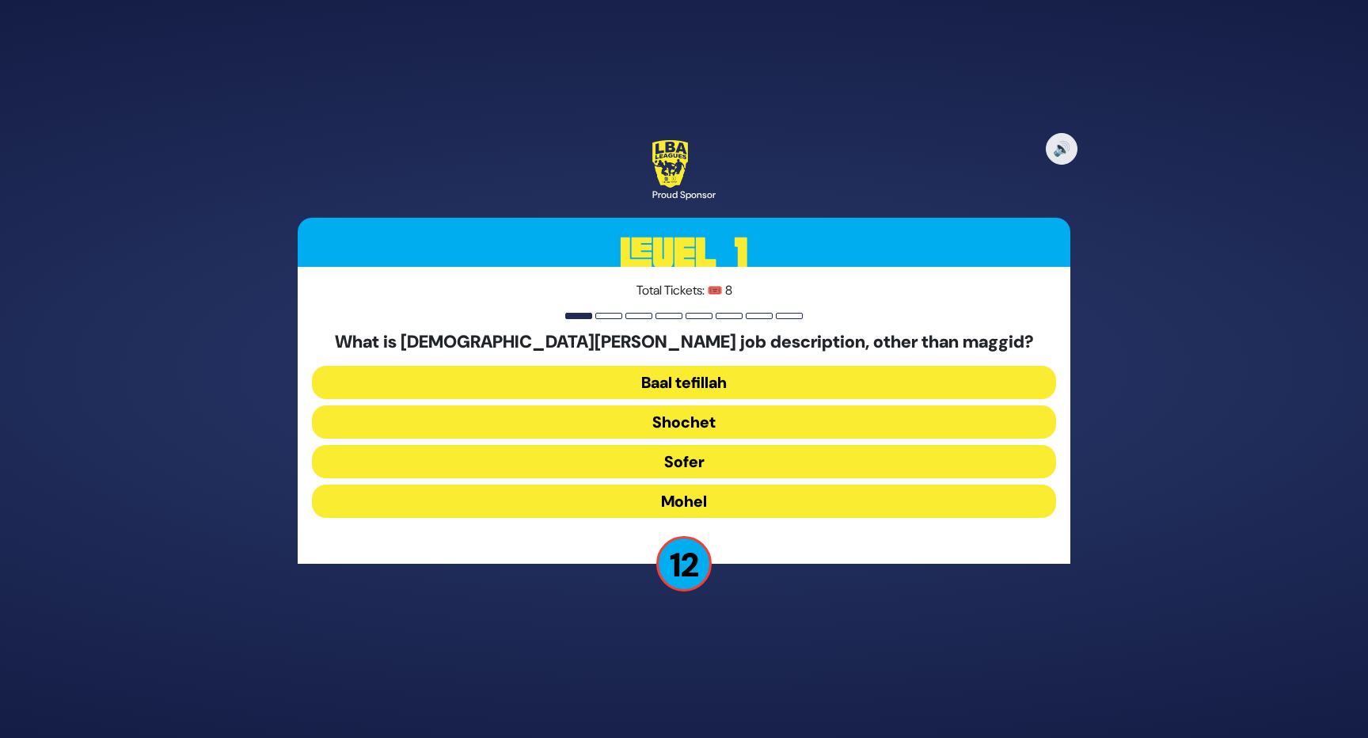
click at [713, 501] on button "Mohel" at bounding box center [684, 500] width 744 height 33
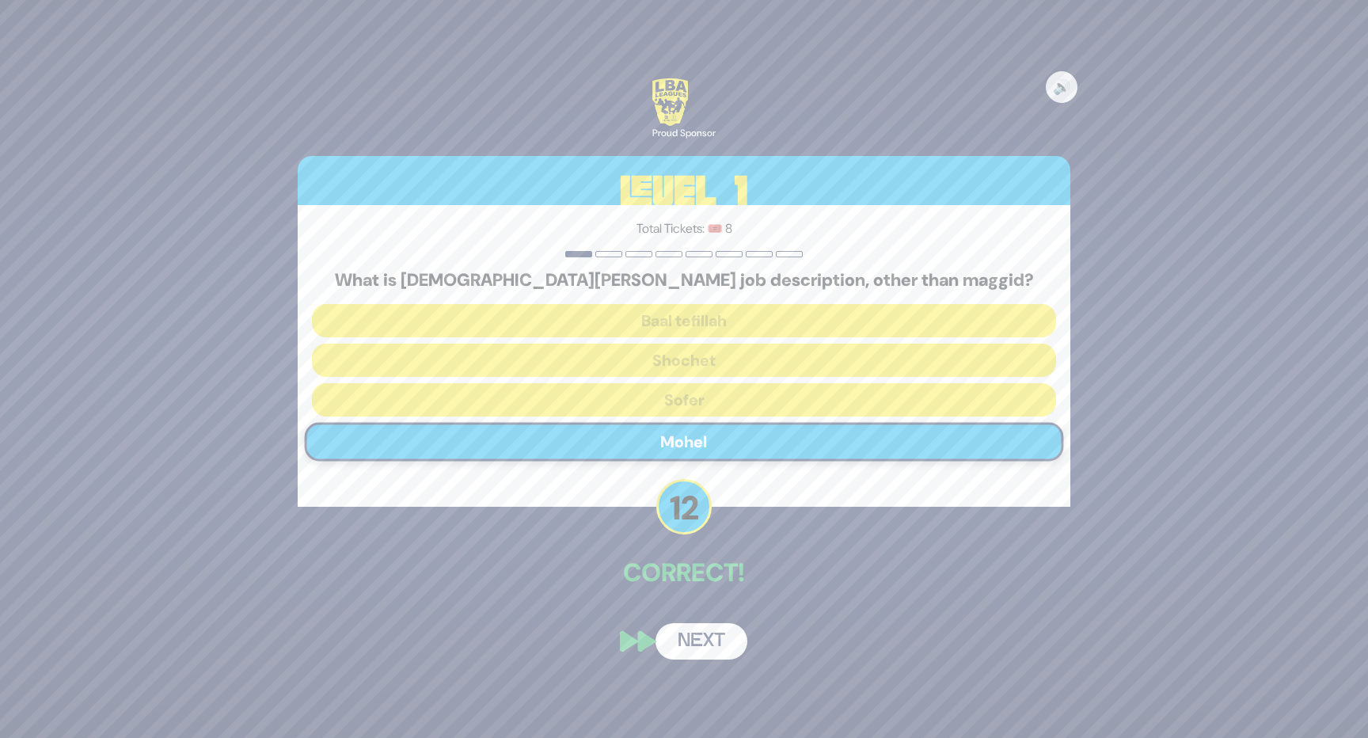
click at [713, 634] on button "Next" at bounding box center [701, 641] width 92 height 36
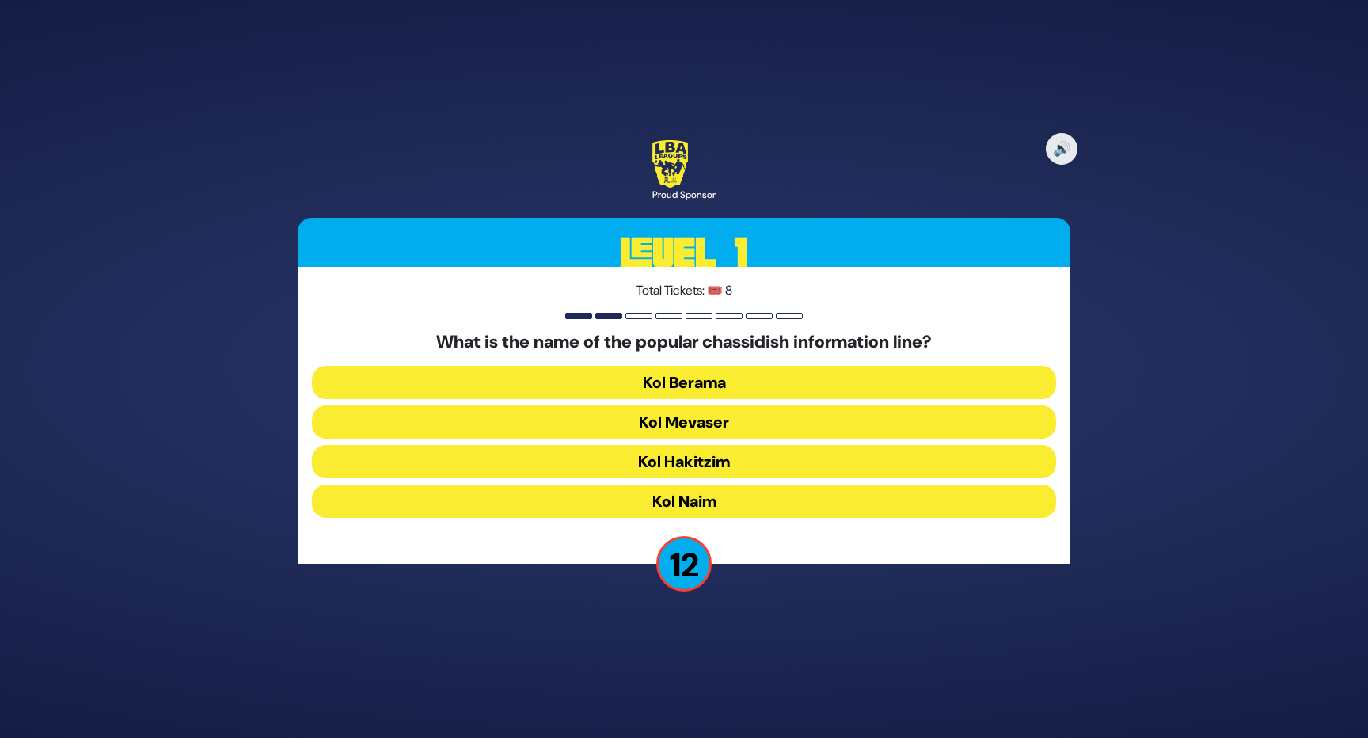
click at [746, 423] on button "Kol Mevaser" at bounding box center [684, 421] width 744 height 33
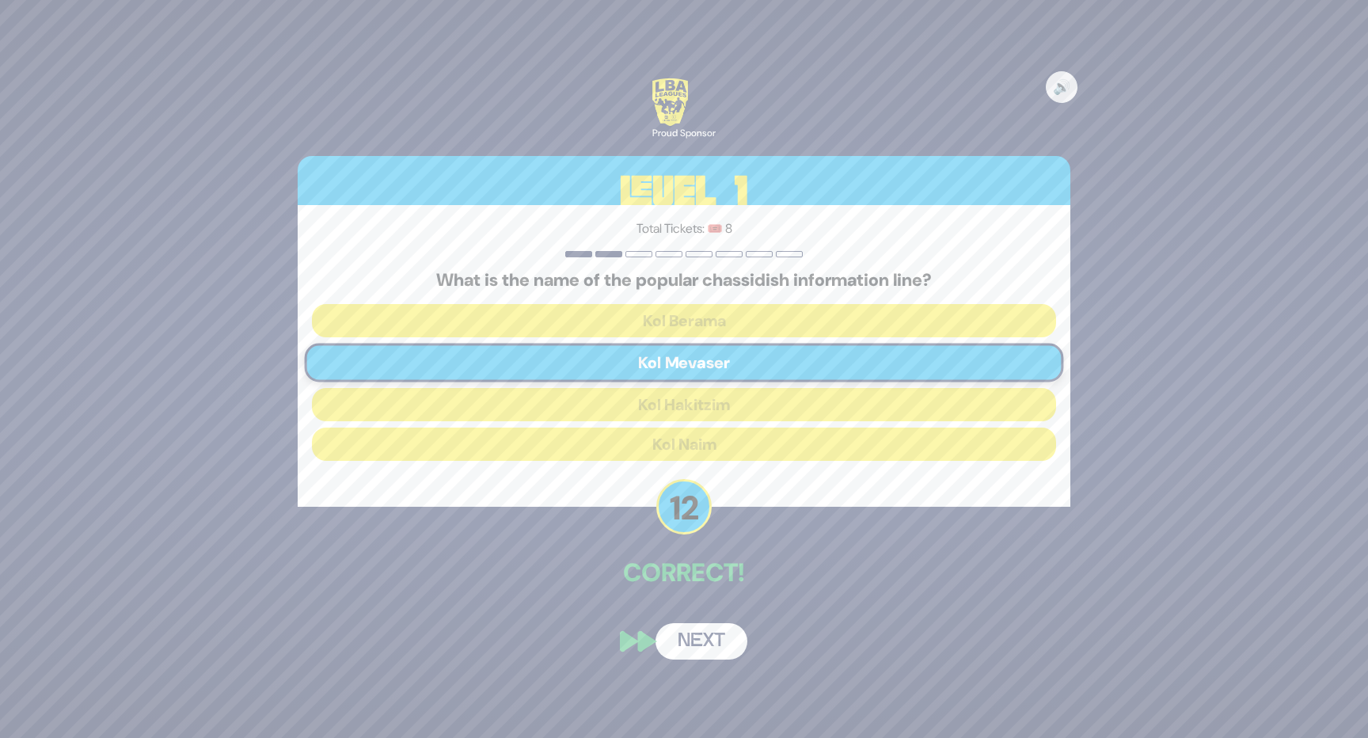
click at [700, 630] on button "Next" at bounding box center [701, 641] width 92 height 36
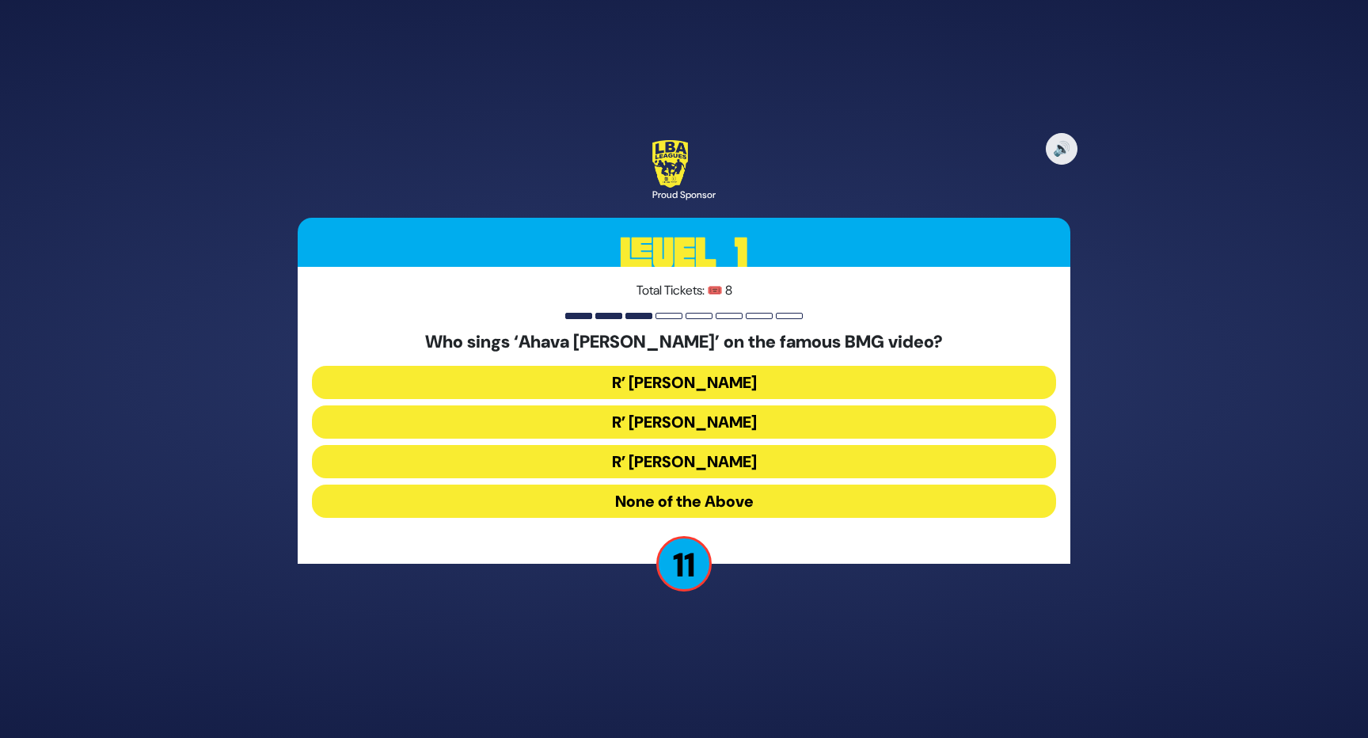
click at [764, 464] on button "R’ [PERSON_NAME]" at bounding box center [684, 461] width 744 height 33
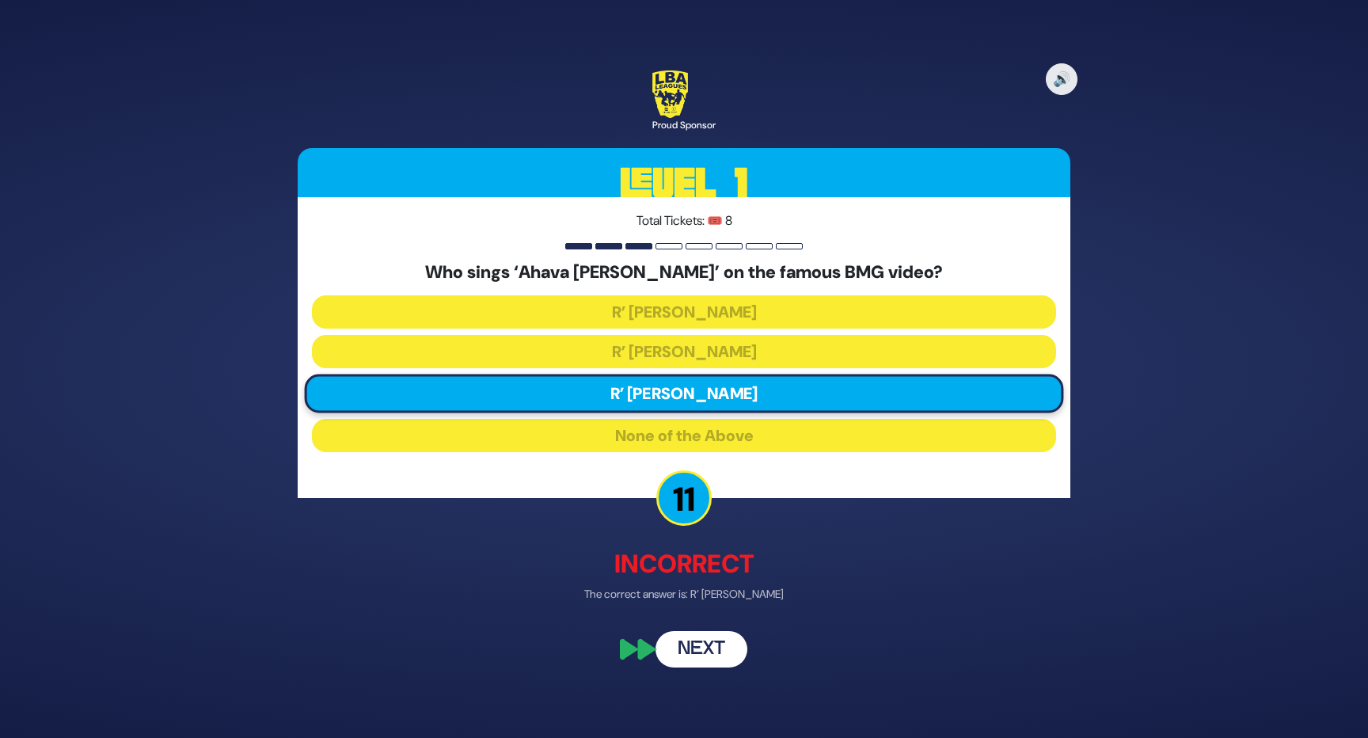
click at [715, 647] on button "Next" at bounding box center [701, 649] width 92 height 36
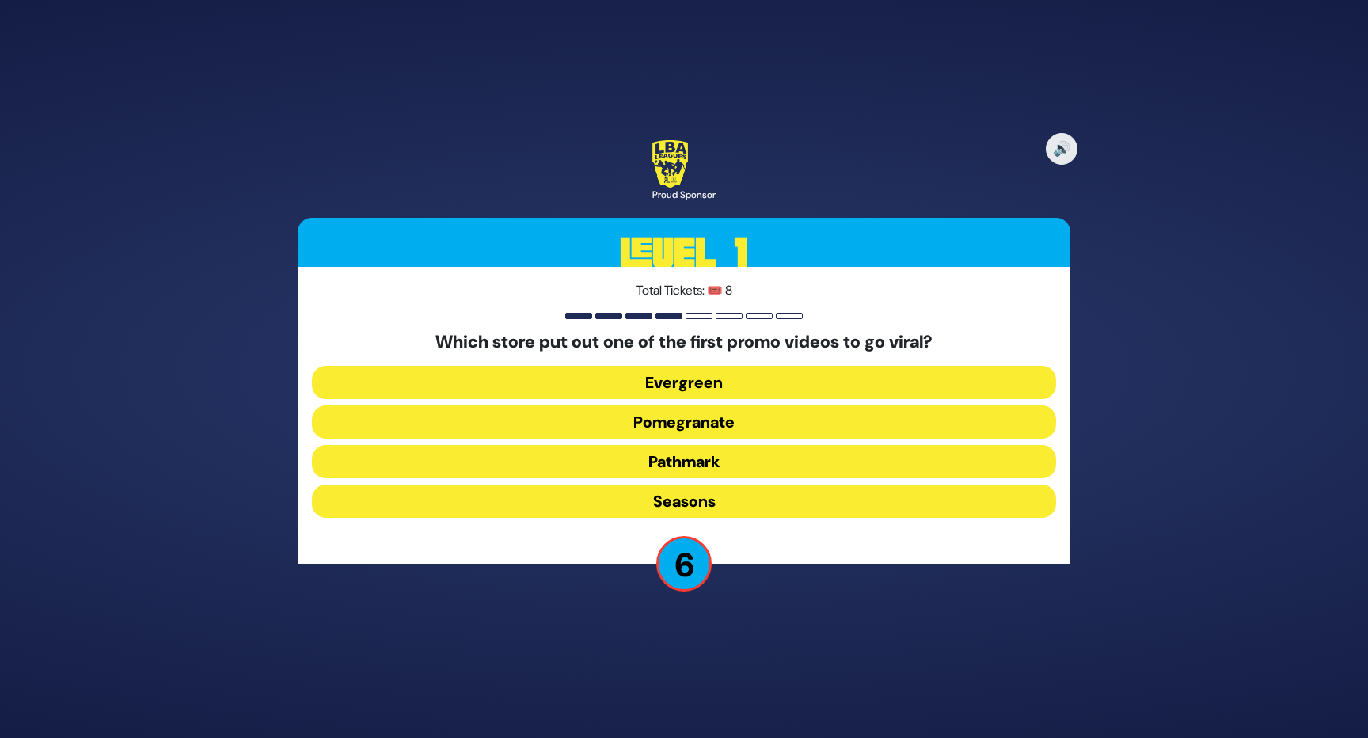
click at [754, 418] on button "Pomegranate" at bounding box center [684, 421] width 744 height 33
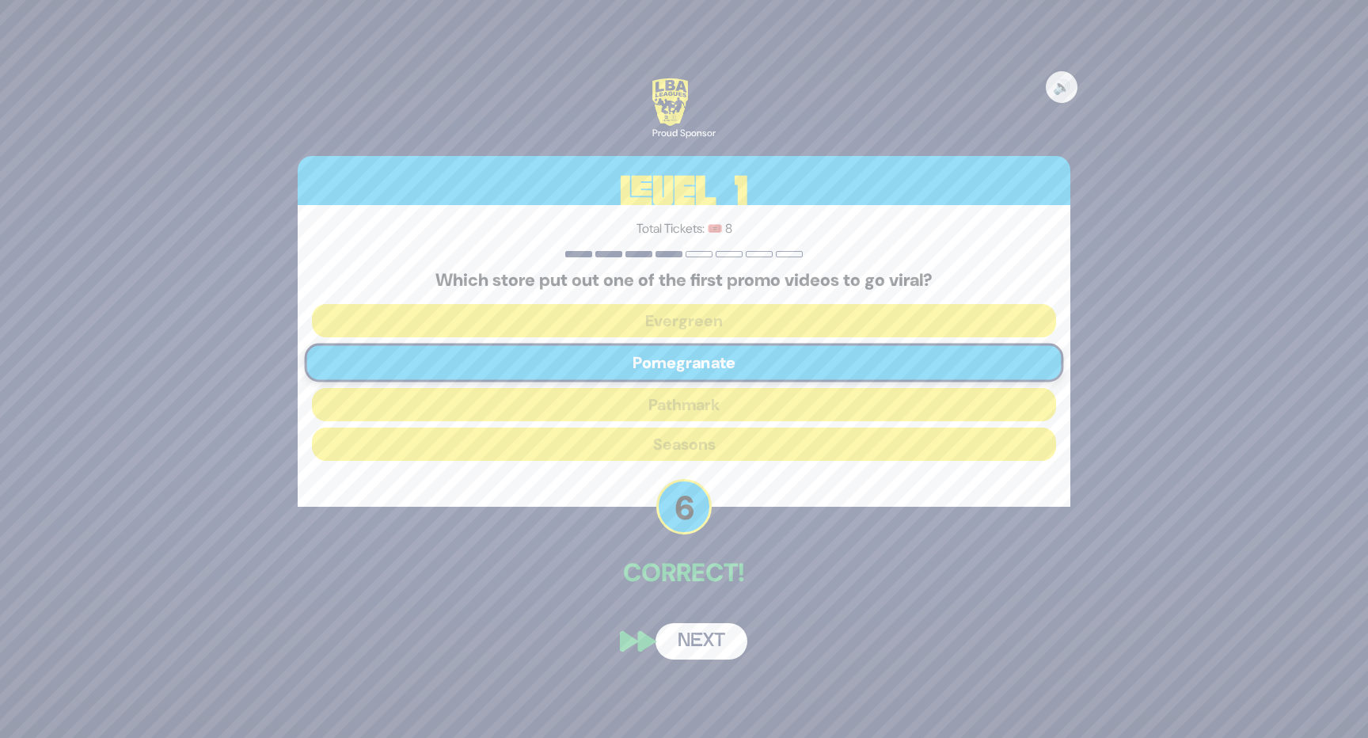
click at [704, 636] on button "Next" at bounding box center [701, 641] width 92 height 36
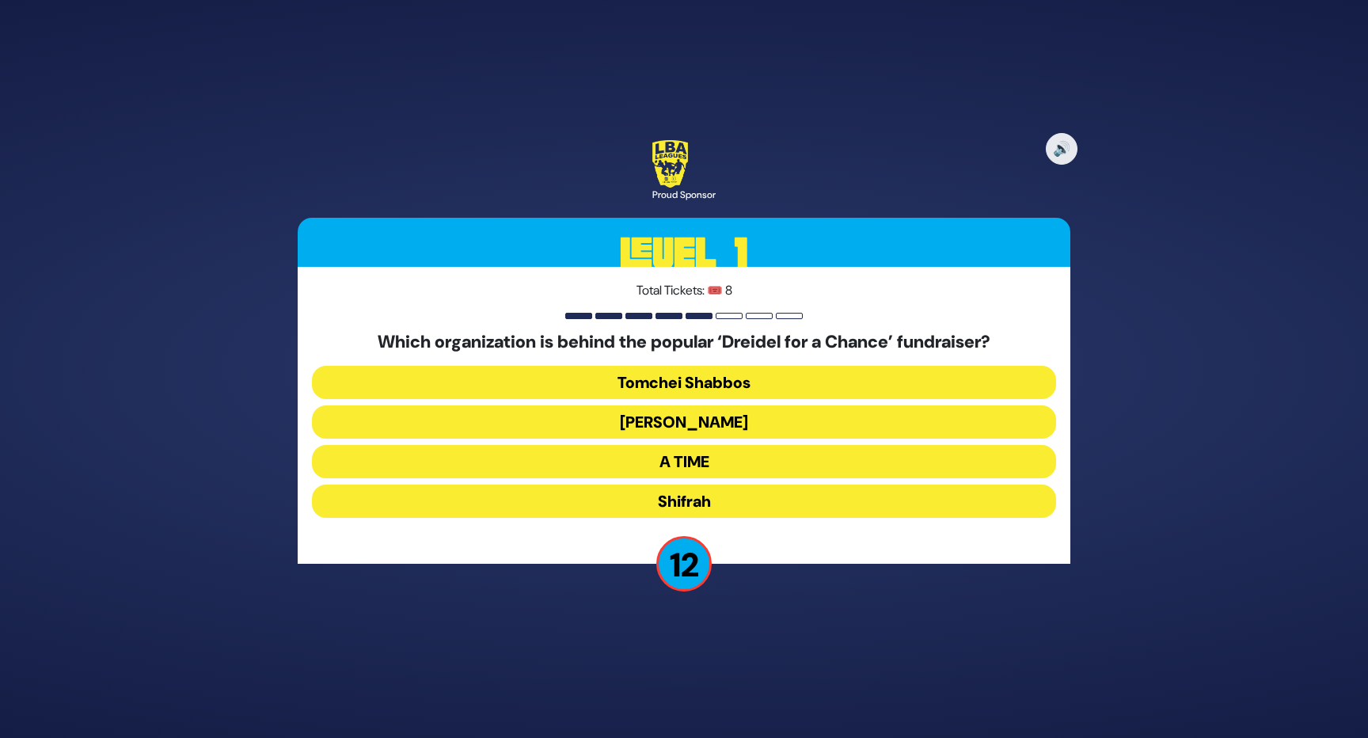
click at [741, 419] on button "[PERSON_NAME]" at bounding box center [684, 421] width 744 height 33
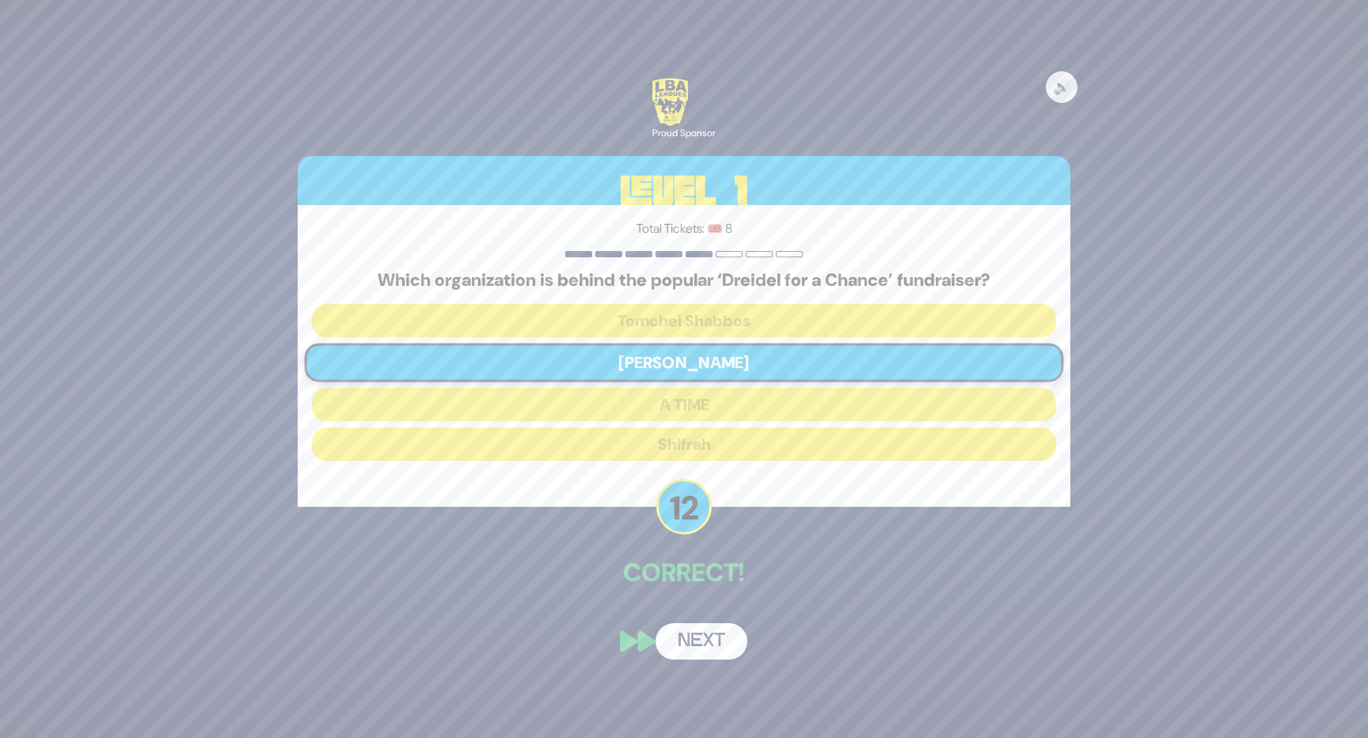
click at [723, 642] on button "Next" at bounding box center [701, 641] width 92 height 36
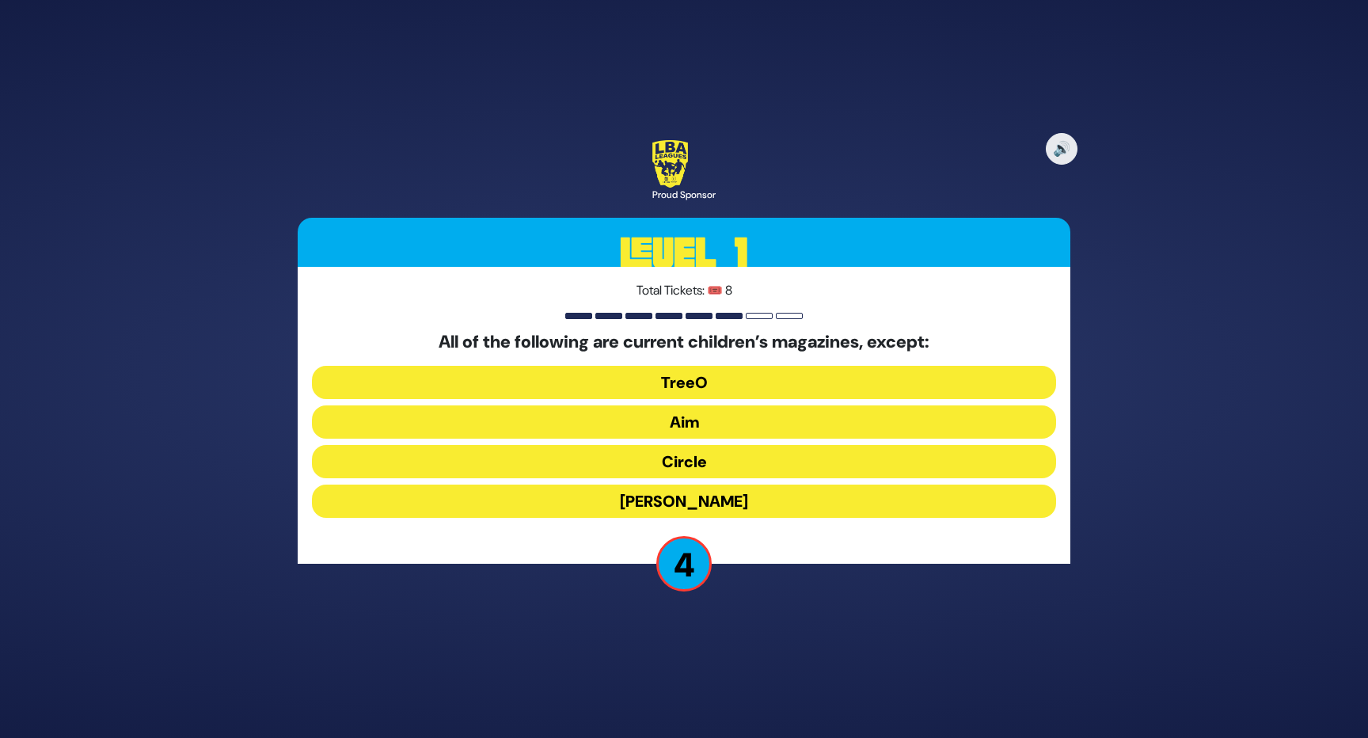
click at [735, 500] on button "[PERSON_NAME]" at bounding box center [684, 500] width 744 height 33
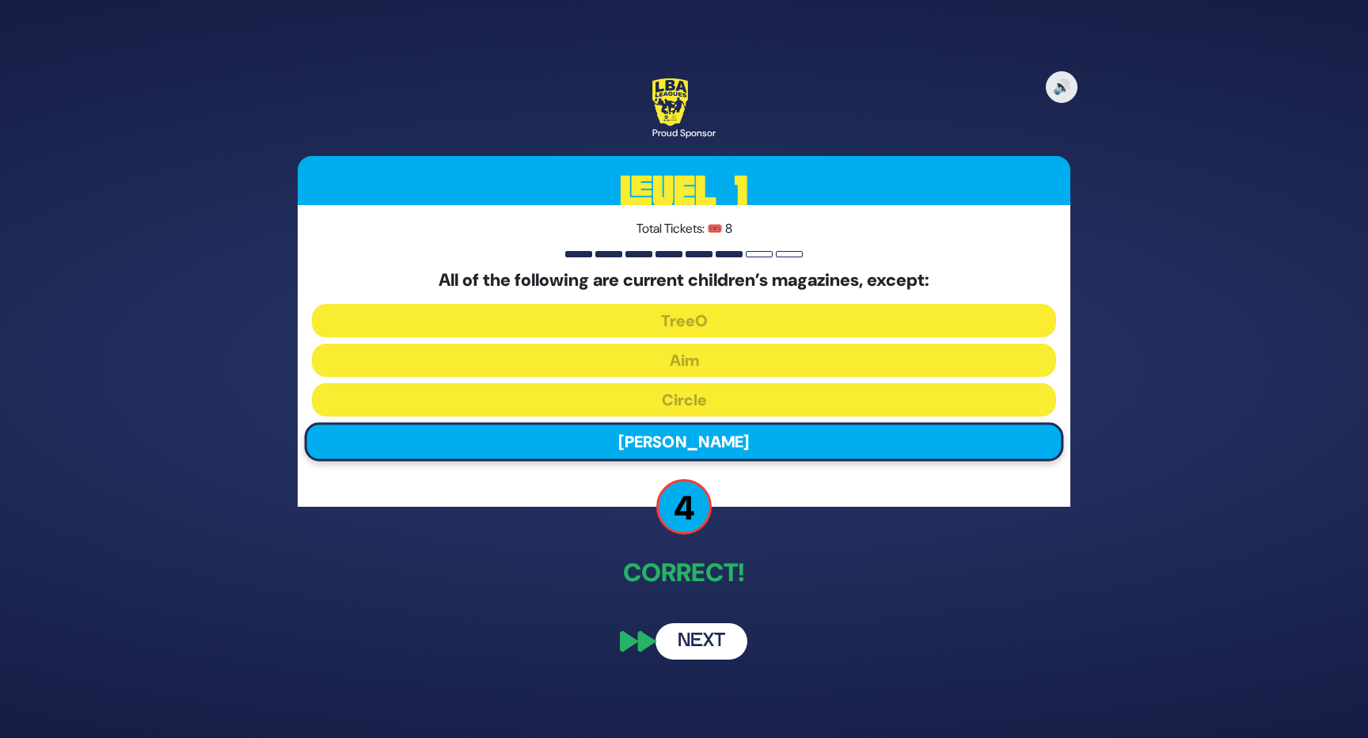
click at [723, 640] on button "Next" at bounding box center [701, 641] width 92 height 36
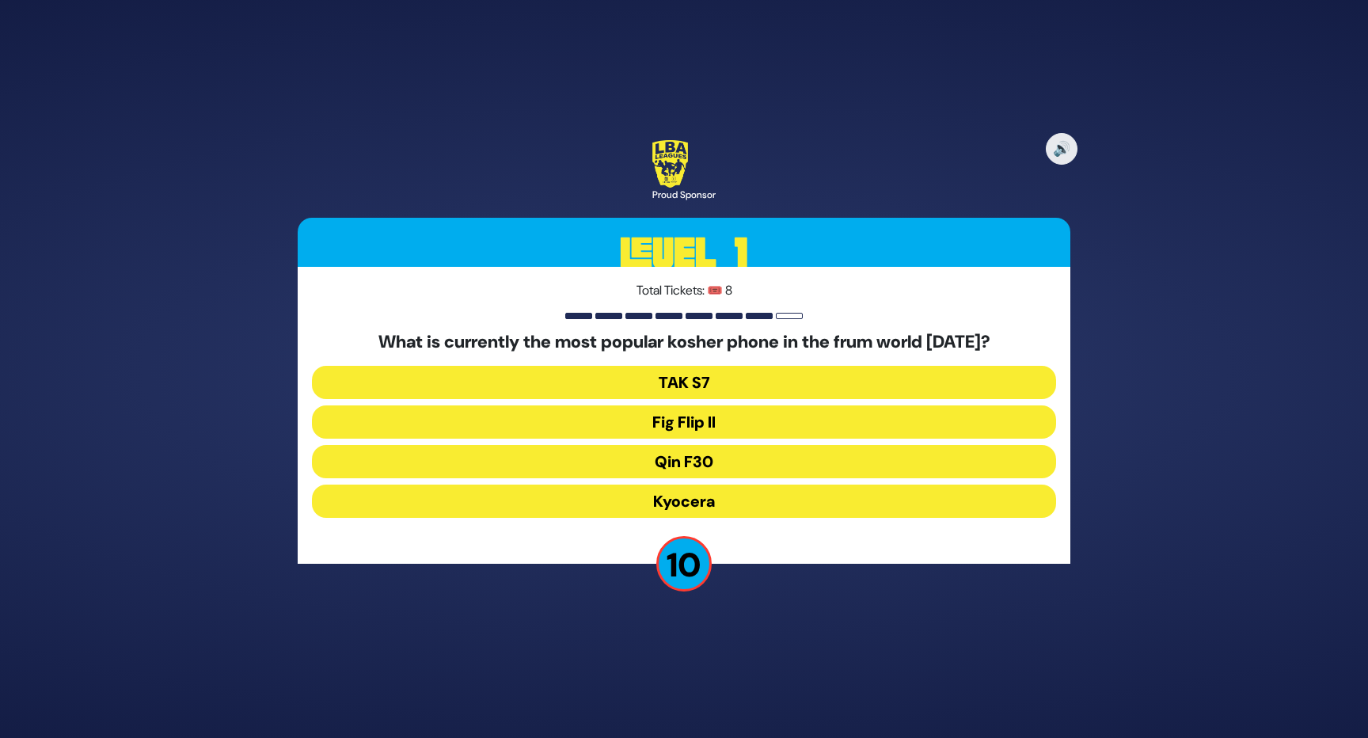
click at [743, 424] on button "Fig Flip II" at bounding box center [684, 421] width 744 height 33
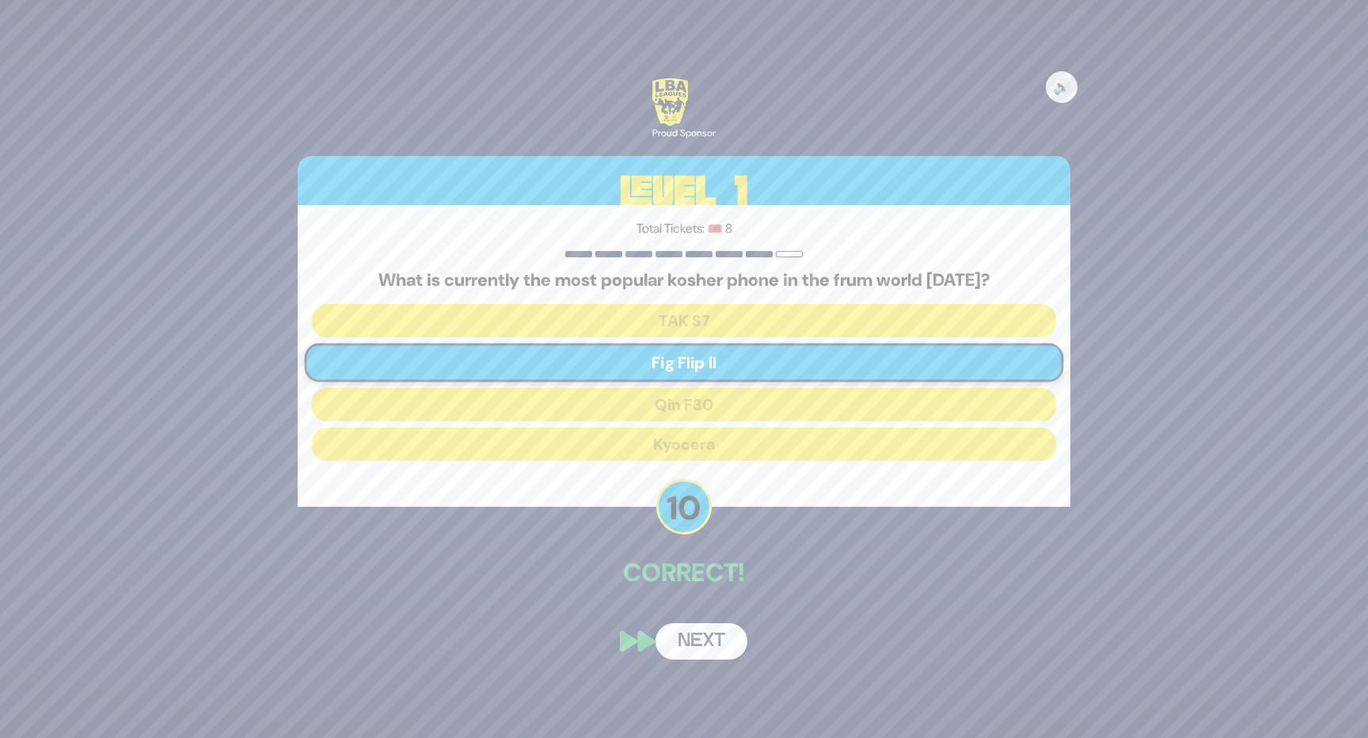
click at [721, 639] on button "Next" at bounding box center [701, 641] width 92 height 36
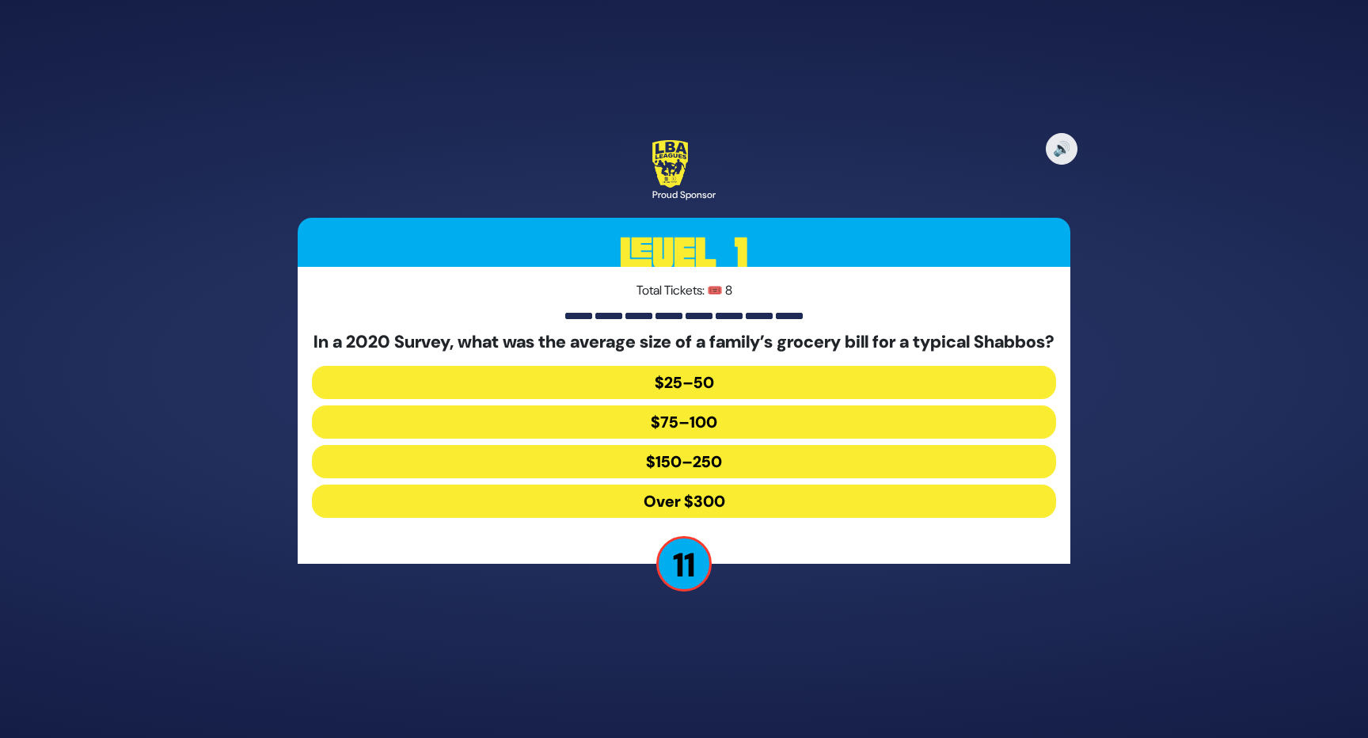
click at [743, 514] on button "Over $300" at bounding box center [684, 500] width 744 height 33
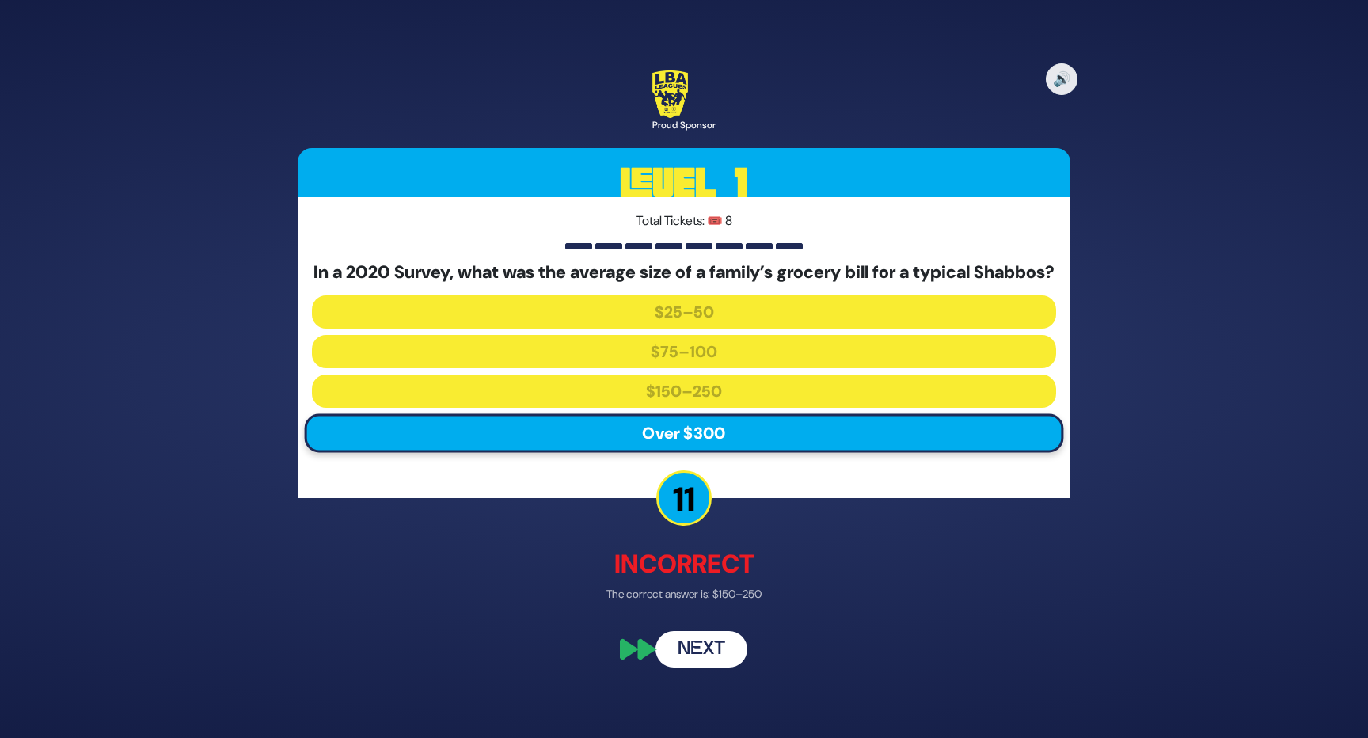
click at [719, 661] on button "Next" at bounding box center [701, 649] width 92 height 36
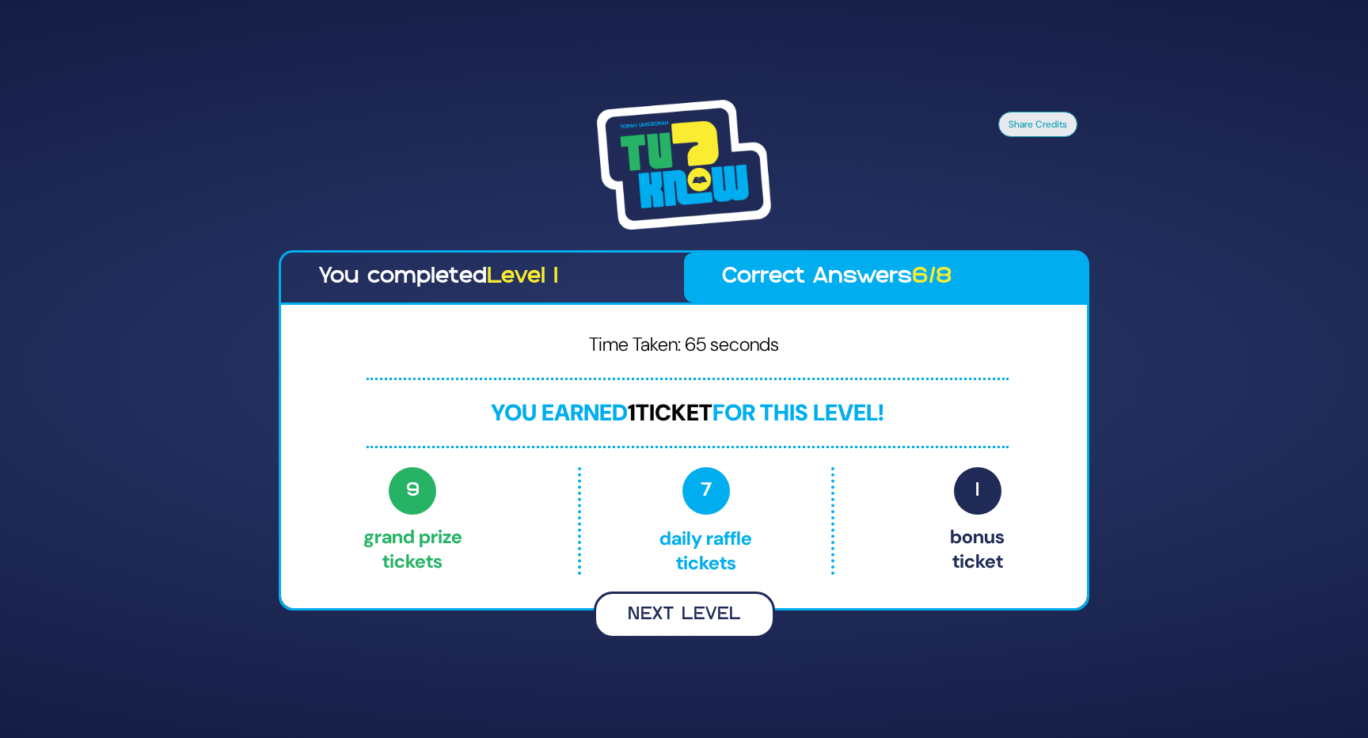
click at [700, 615] on button "Next Level" at bounding box center [684, 614] width 181 height 47
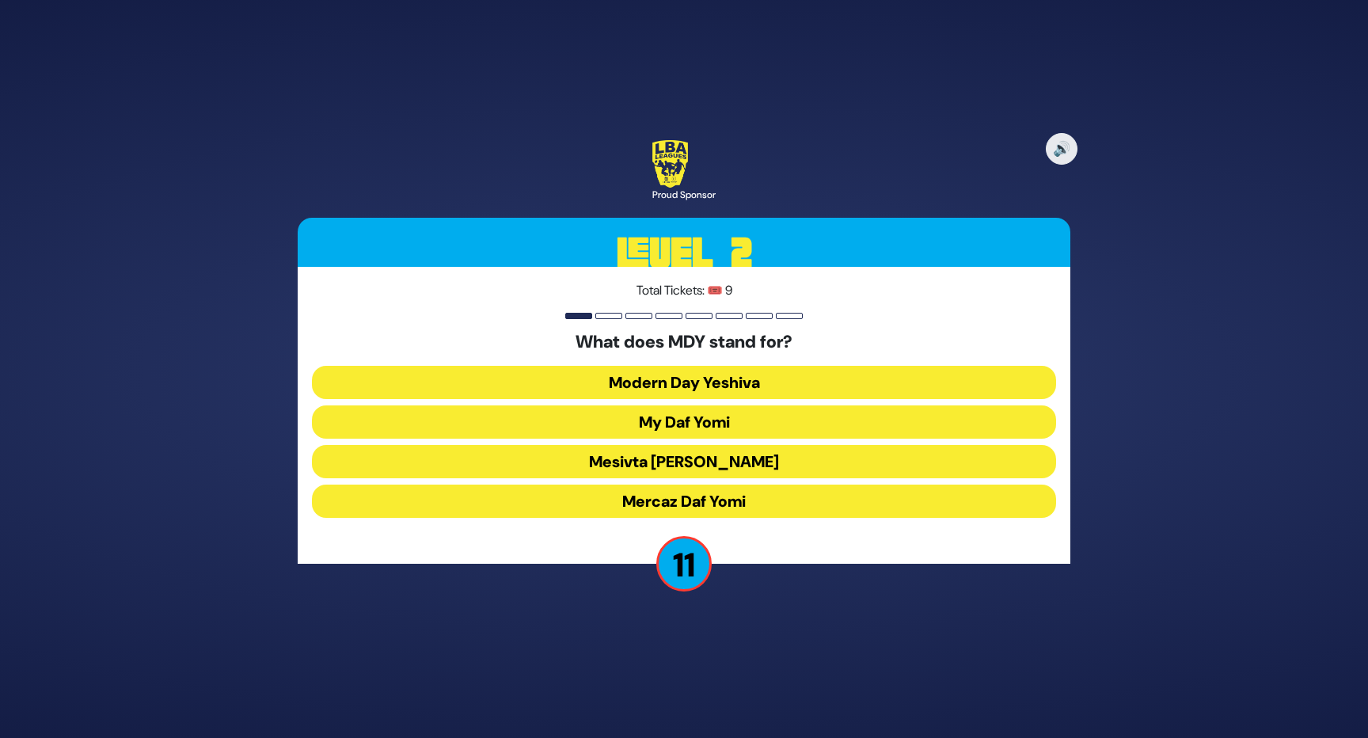
click at [734, 506] on button "Mercaz Daf Yomi" at bounding box center [684, 500] width 744 height 33
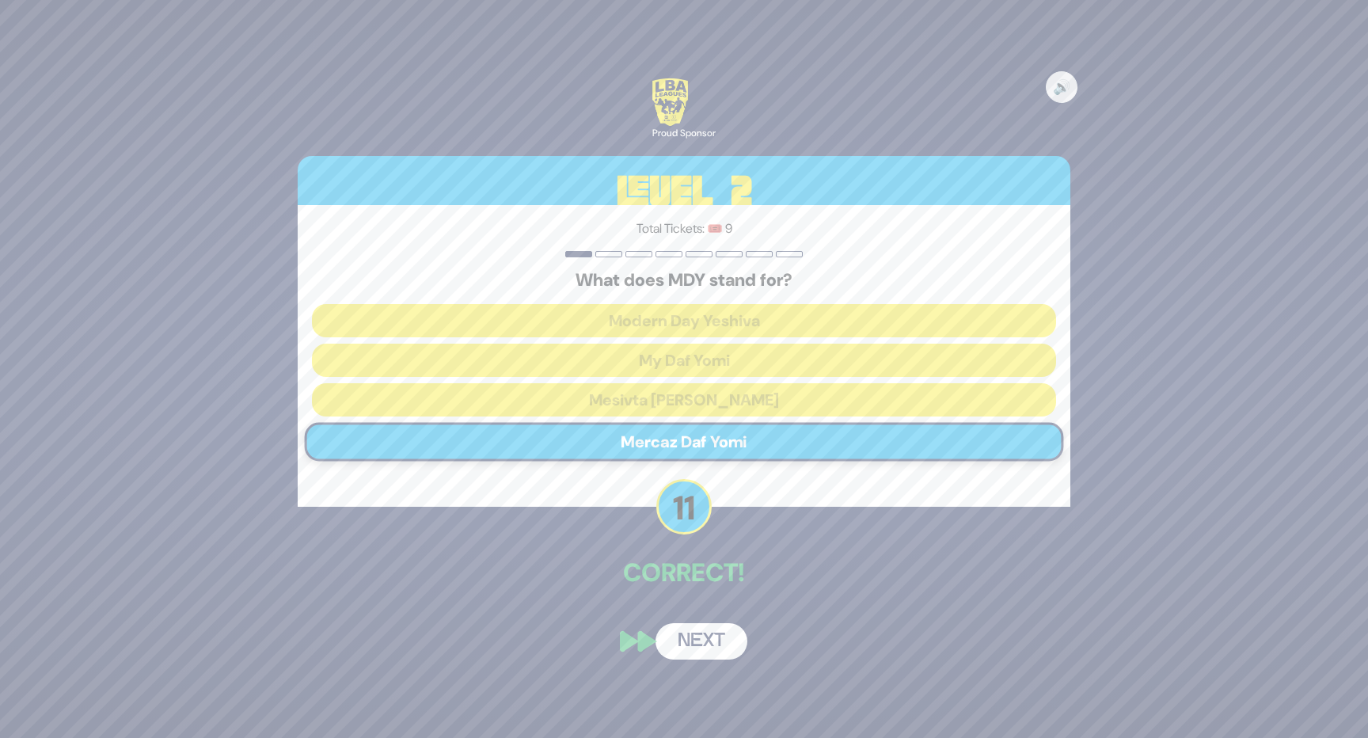
click at [707, 640] on button "Next" at bounding box center [701, 641] width 92 height 36
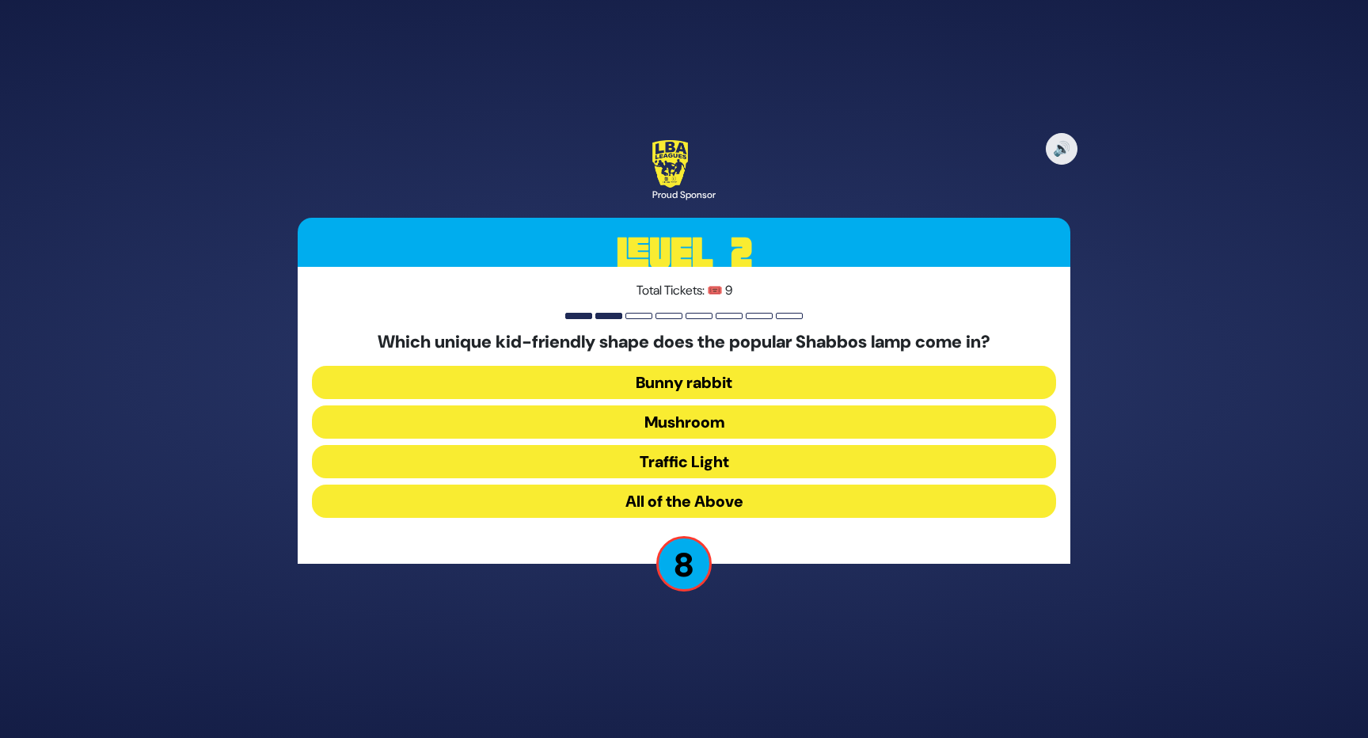
click at [771, 499] on button "All of the Above" at bounding box center [684, 500] width 744 height 33
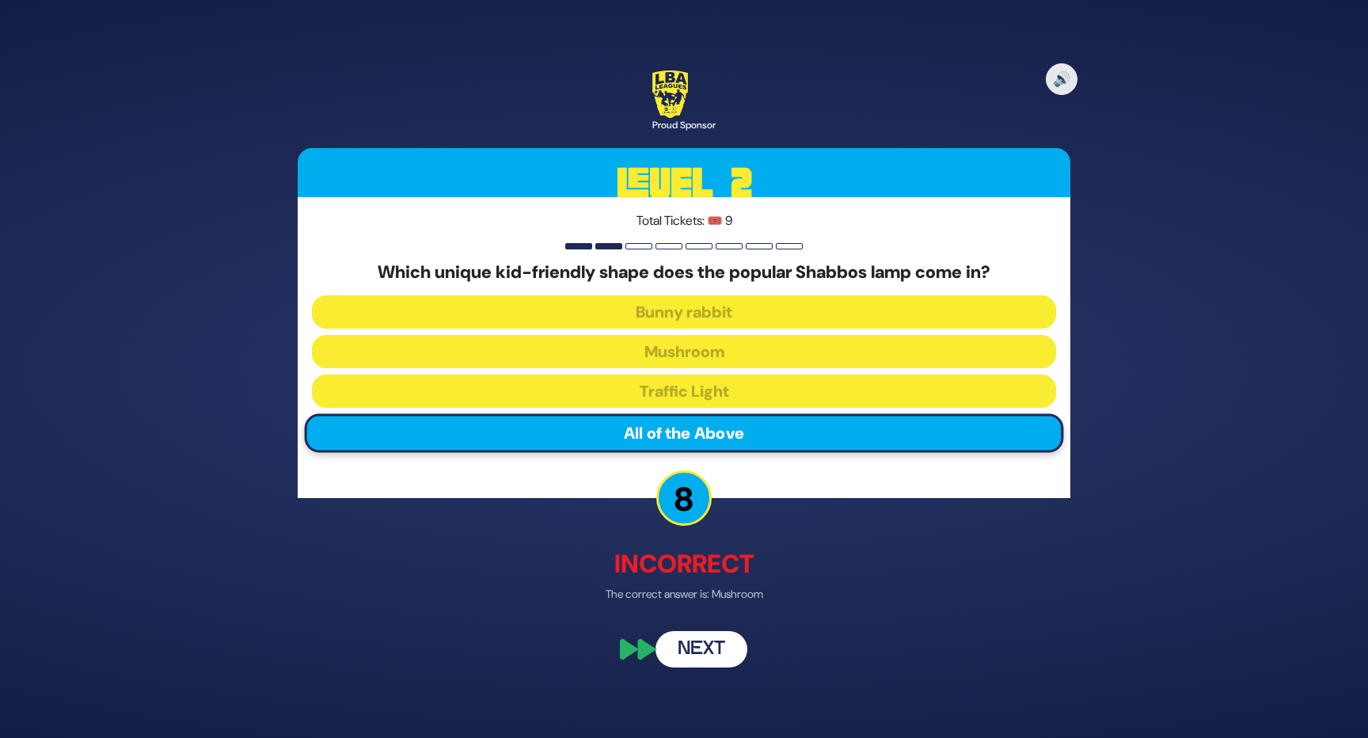
click at [709, 657] on button "Next" at bounding box center [701, 649] width 92 height 36
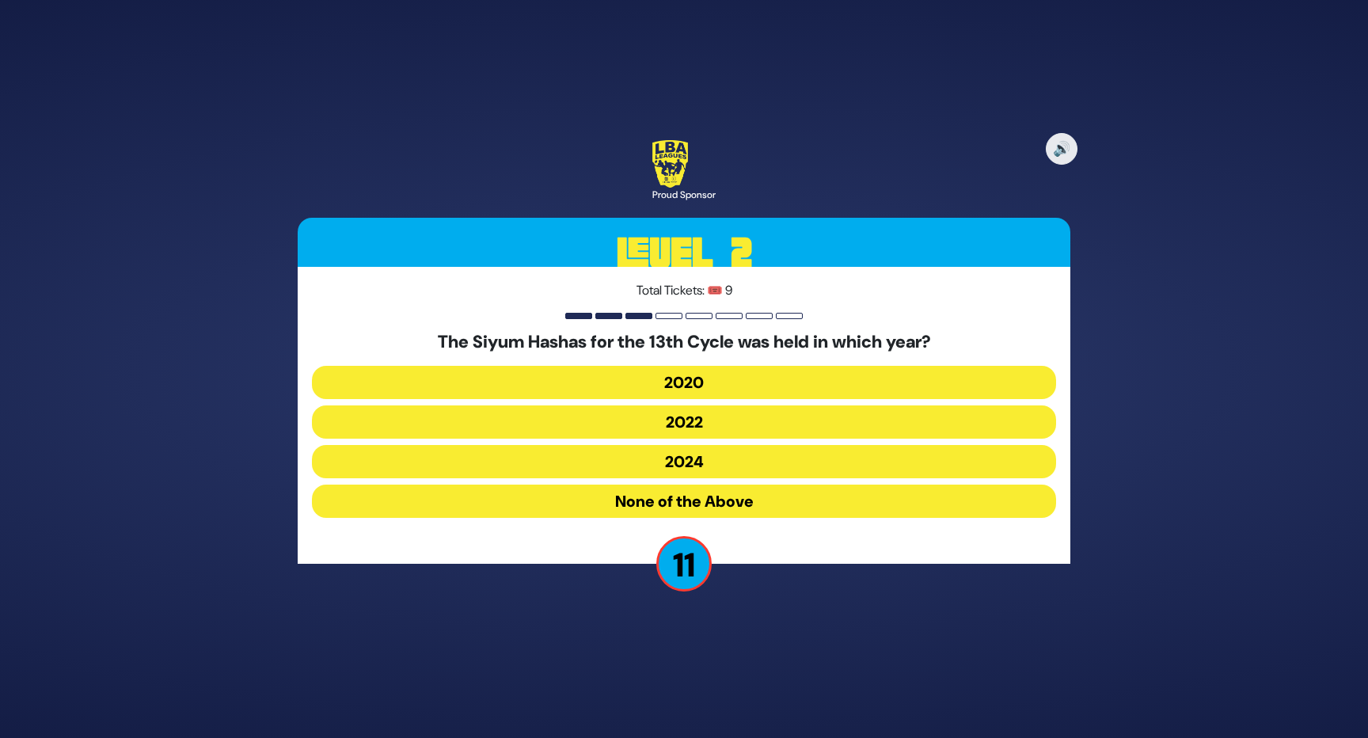
click at [750, 384] on button "2020" at bounding box center [684, 382] width 744 height 33
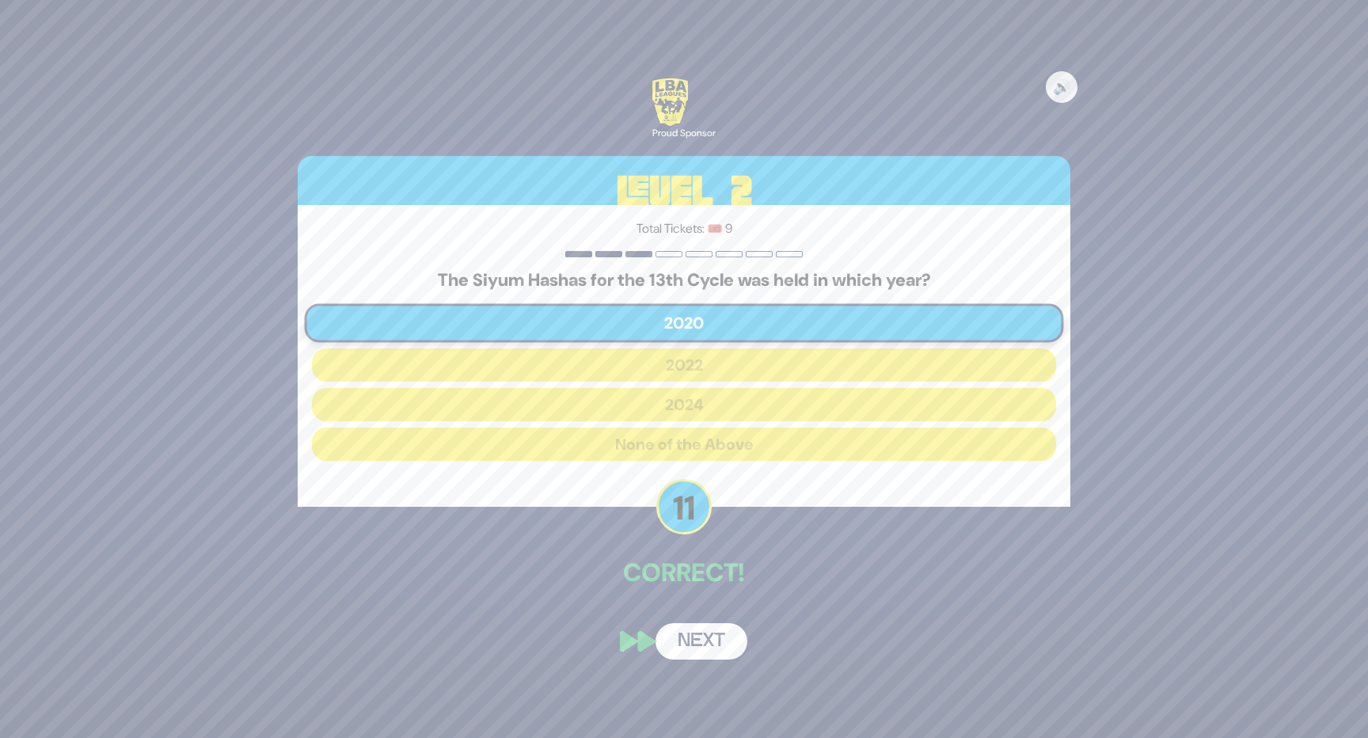
click at [711, 636] on button "Next" at bounding box center [701, 641] width 92 height 36
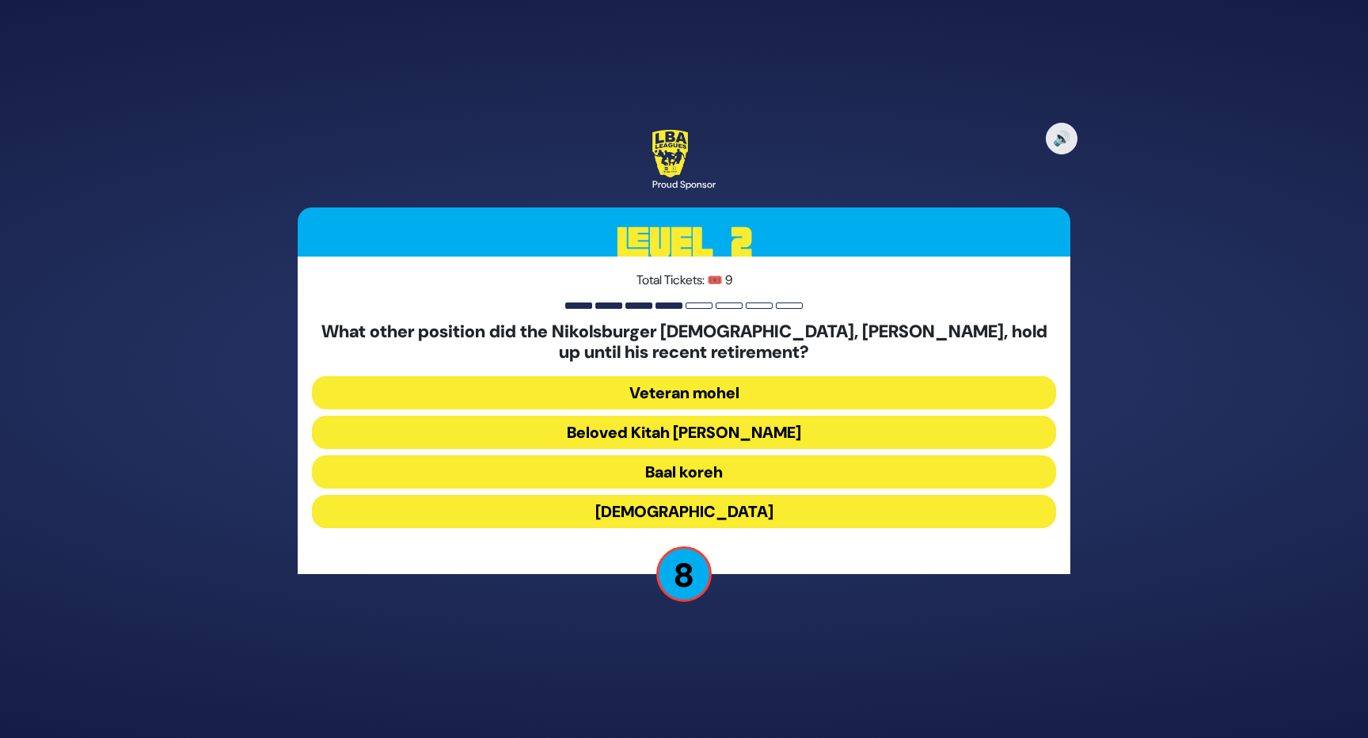
click at [800, 428] on button "Beloved Kitah [PERSON_NAME]" at bounding box center [684, 431] width 744 height 33
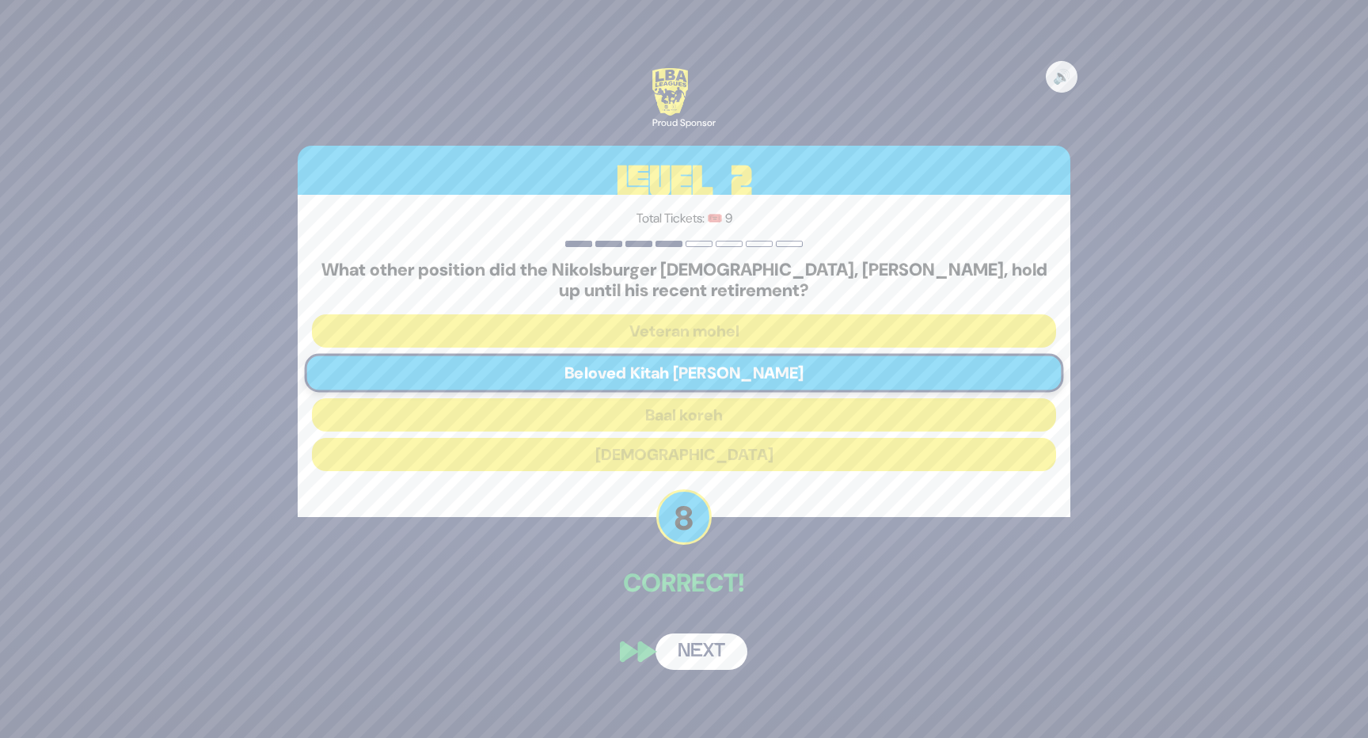
click at [715, 651] on button "Next" at bounding box center [701, 651] width 92 height 36
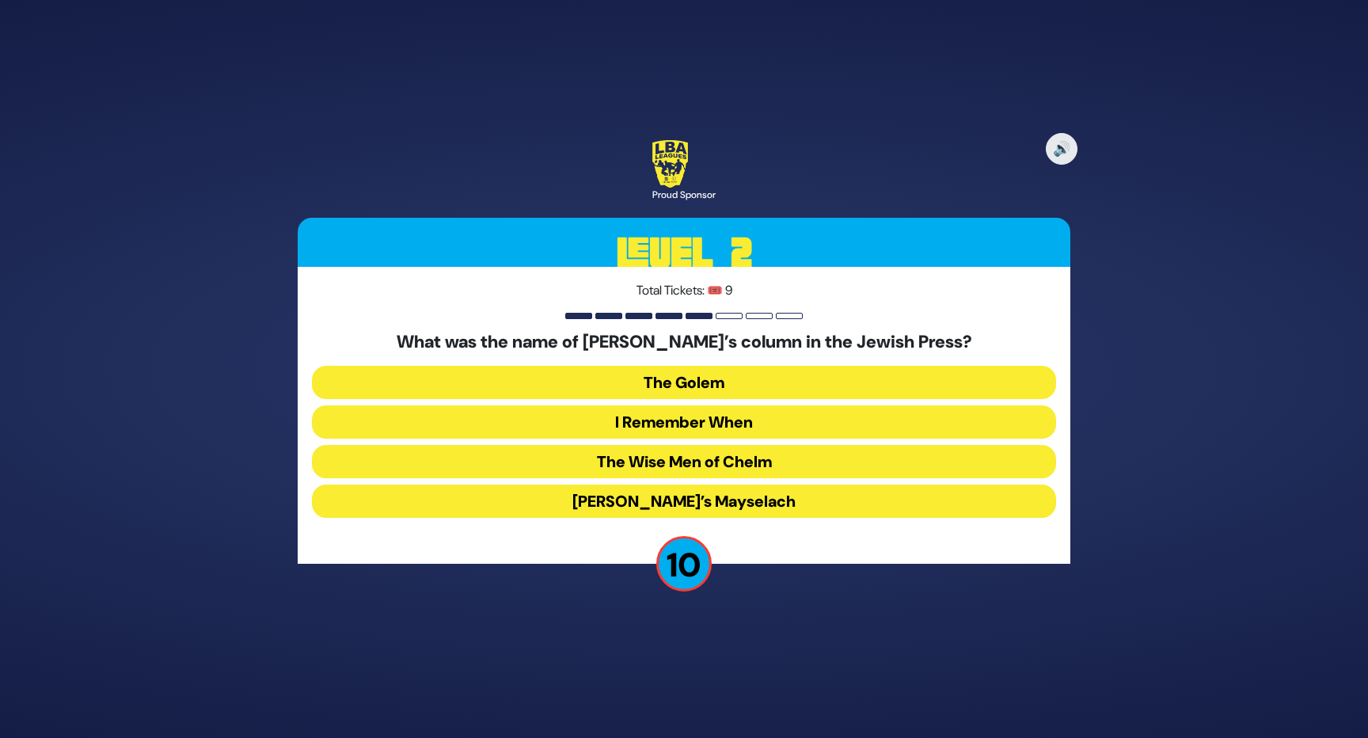
click at [782, 423] on button "I Remember When" at bounding box center [684, 421] width 744 height 33
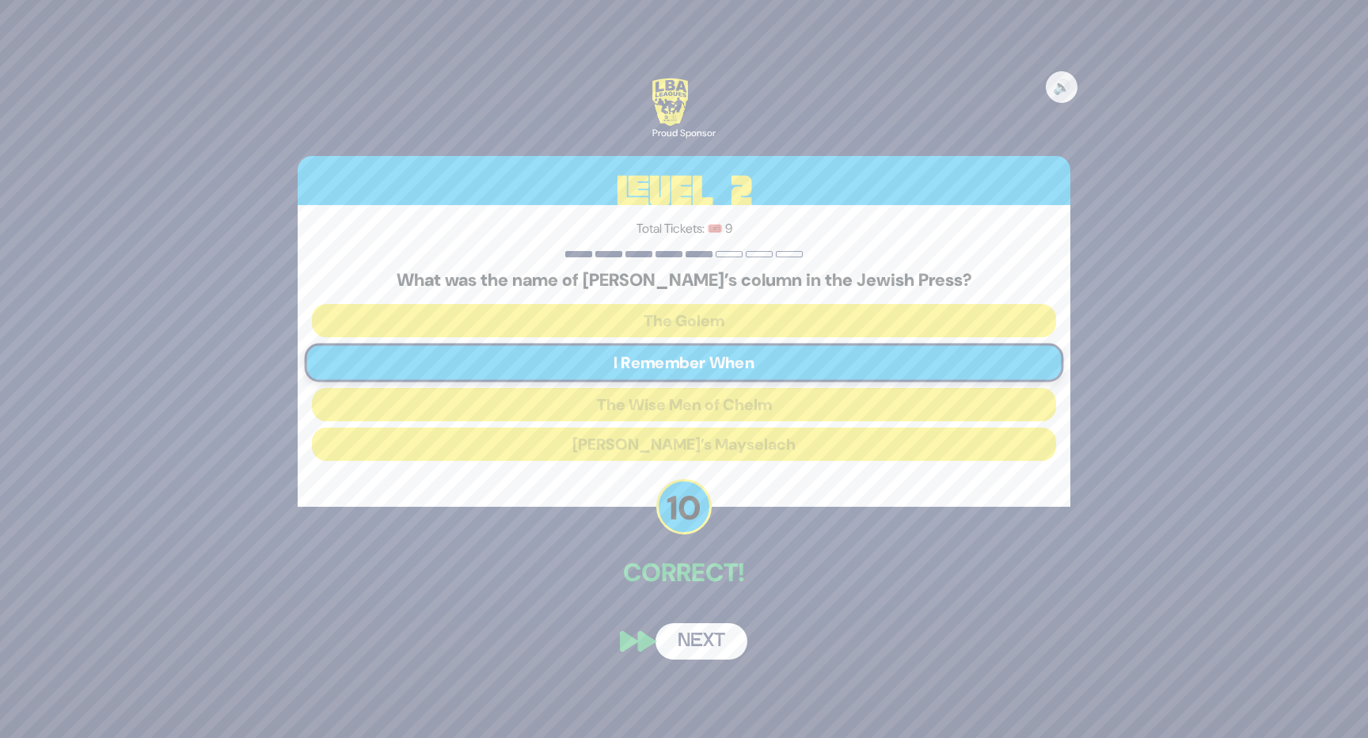
click at [729, 643] on button "Next" at bounding box center [701, 641] width 92 height 36
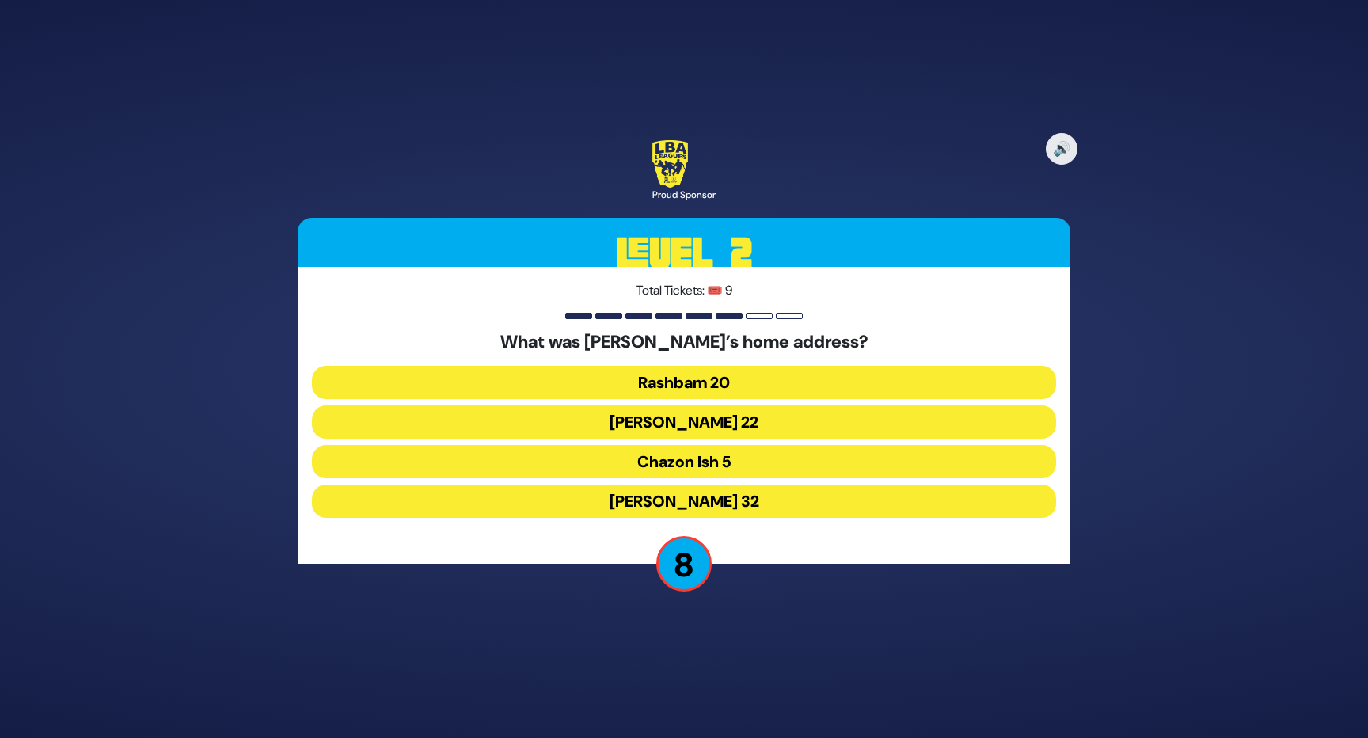
click at [757, 460] on button "Chazon Ish 5" at bounding box center [684, 461] width 744 height 33
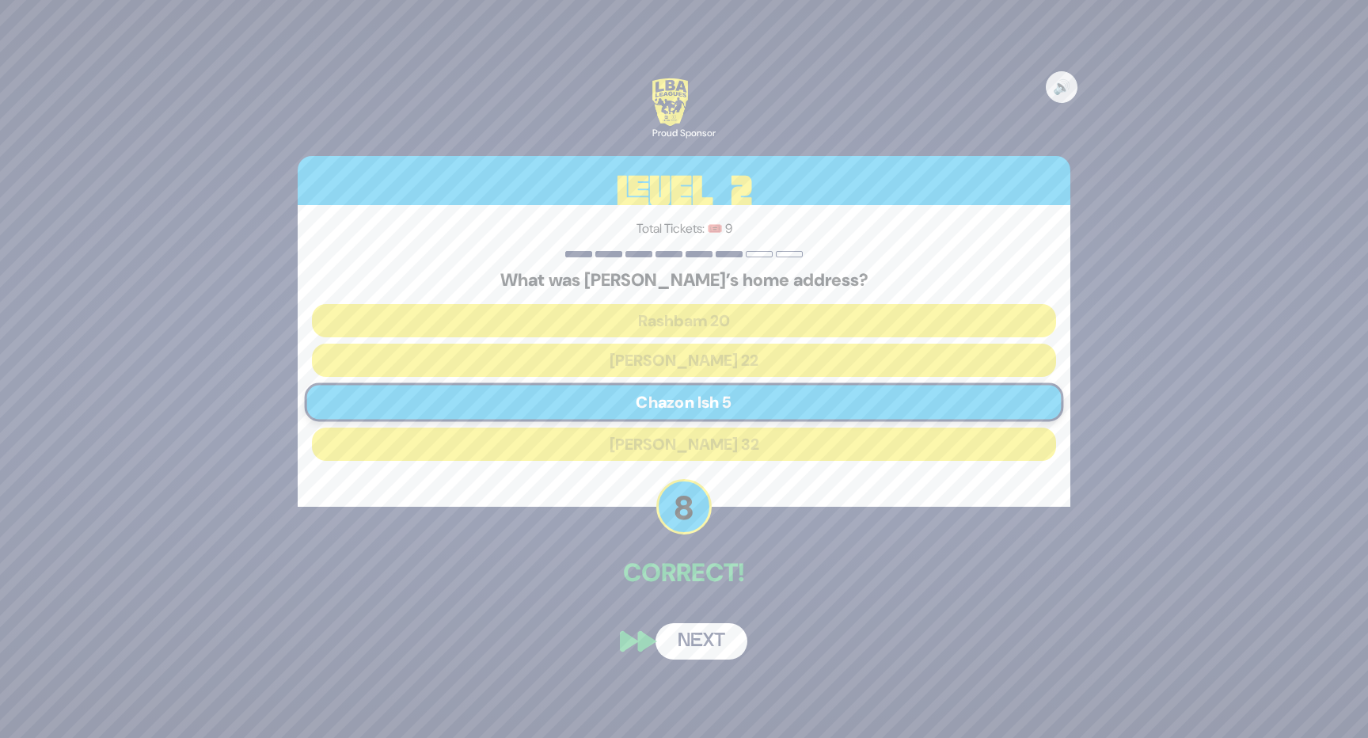
click at [711, 649] on button "Next" at bounding box center [701, 641] width 92 height 36
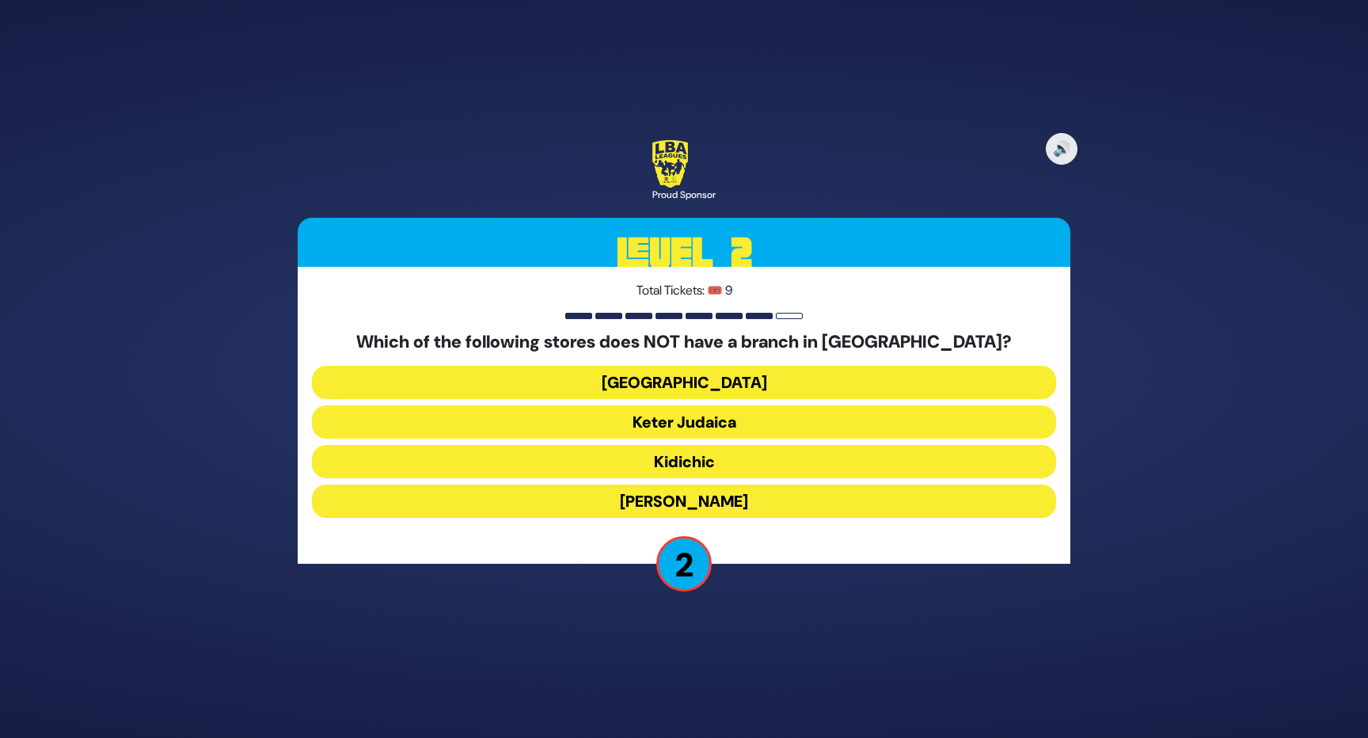
click at [751, 459] on button "Kidichic" at bounding box center [684, 461] width 744 height 33
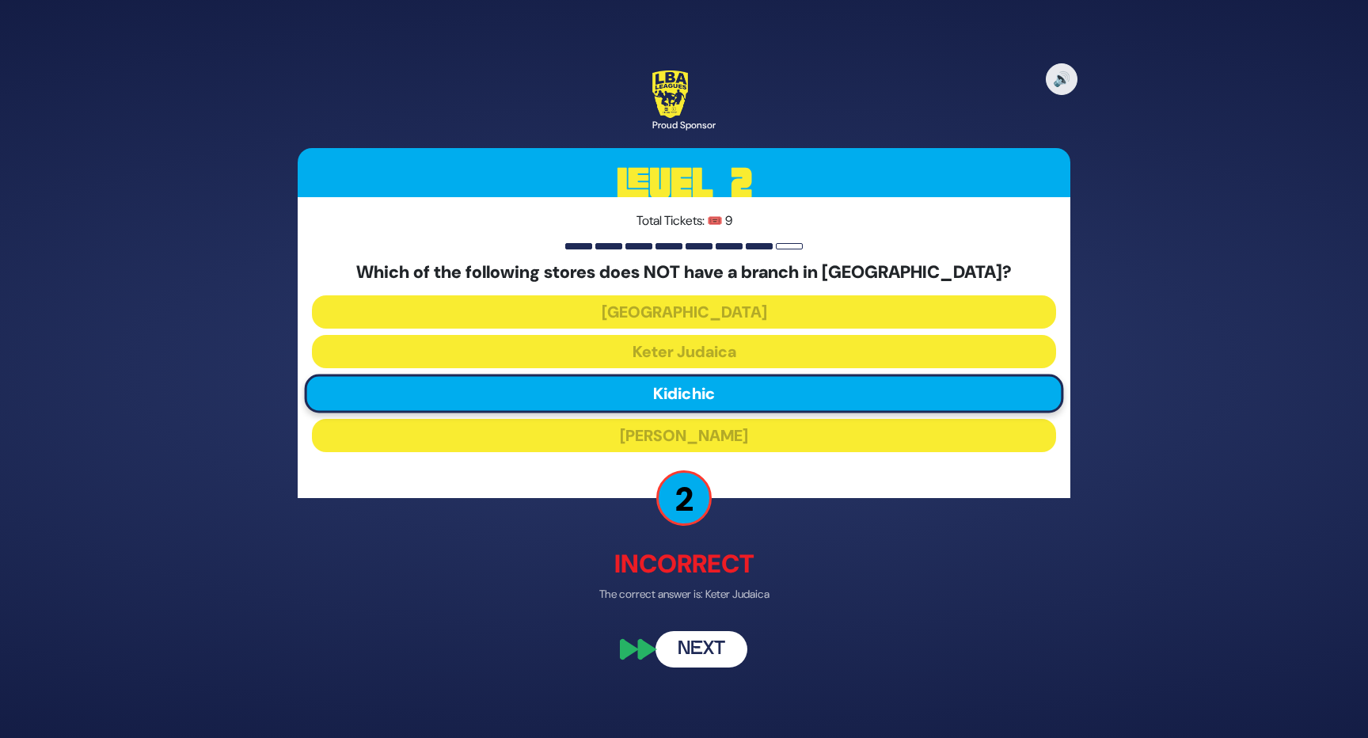
click at [714, 649] on button "Next" at bounding box center [701, 649] width 92 height 36
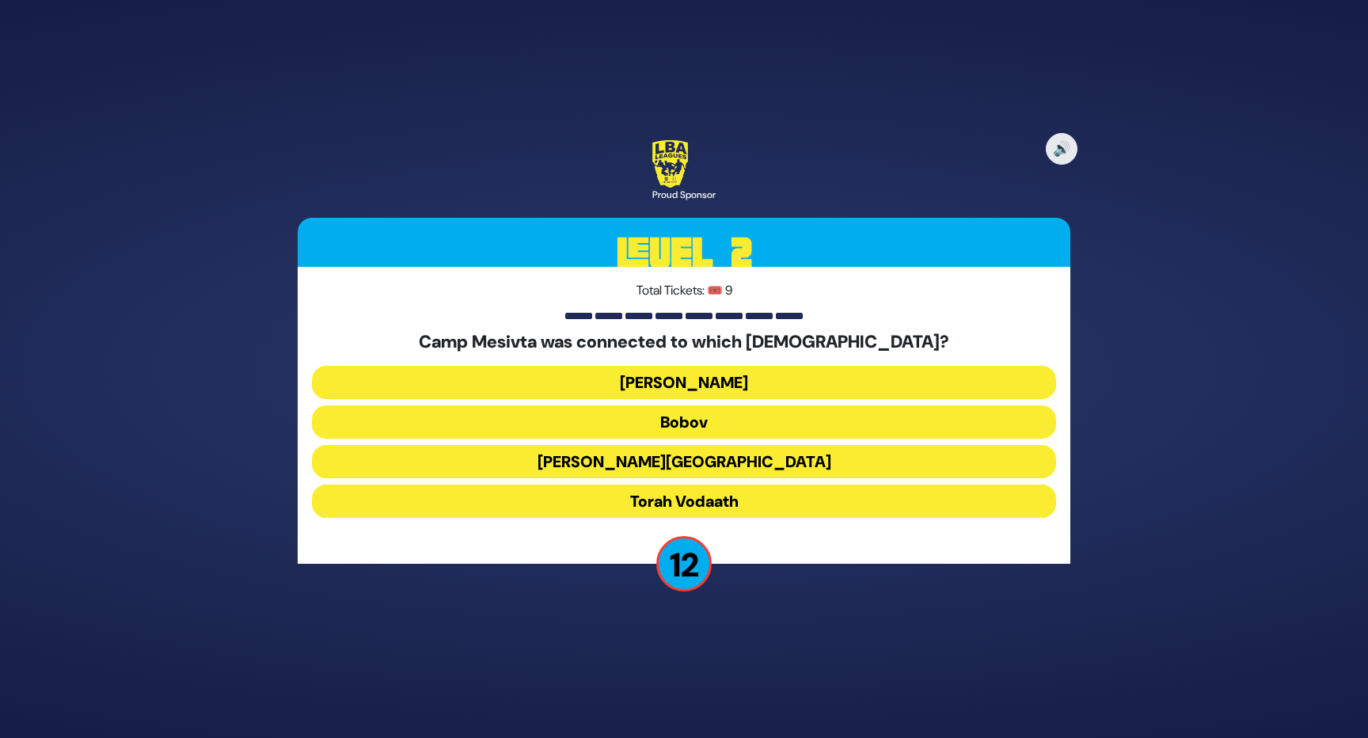
click at [767, 498] on button "Torah Vodaath" at bounding box center [684, 500] width 744 height 33
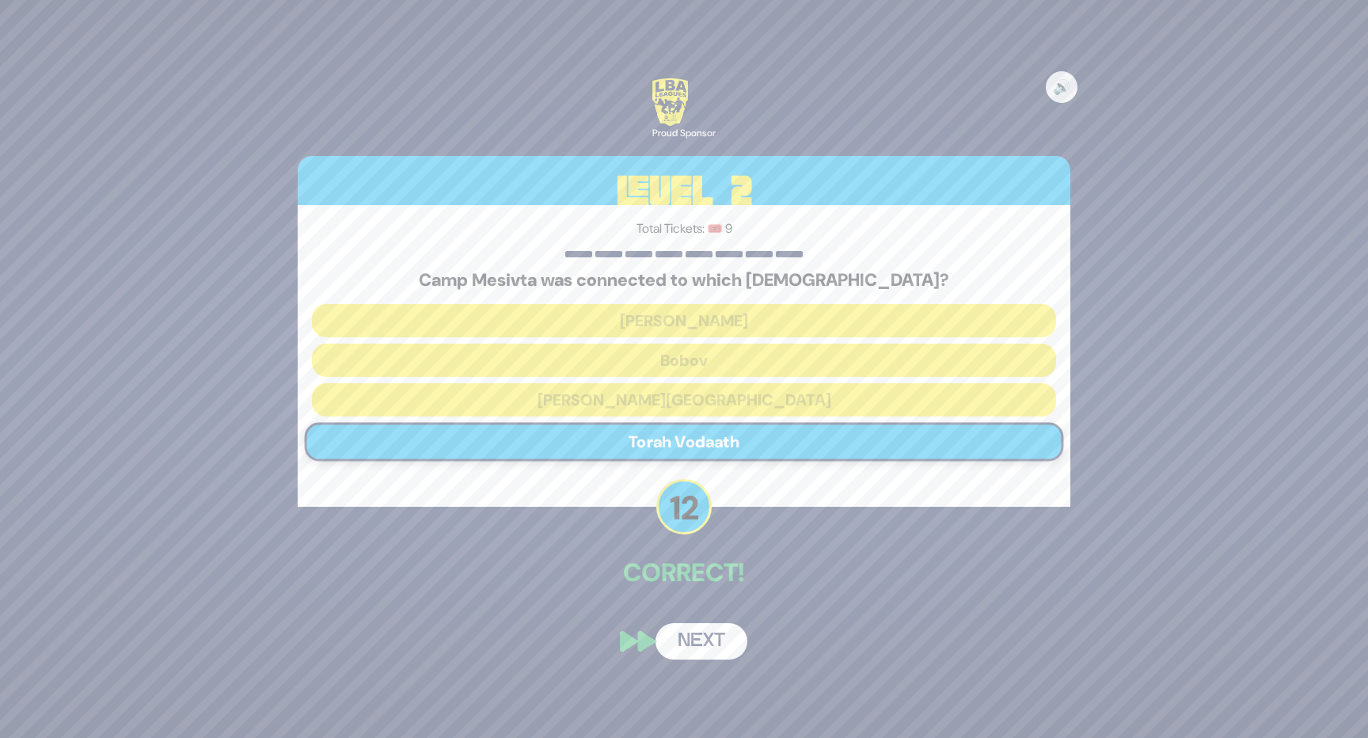
click at [710, 640] on button "Next" at bounding box center [701, 641] width 92 height 36
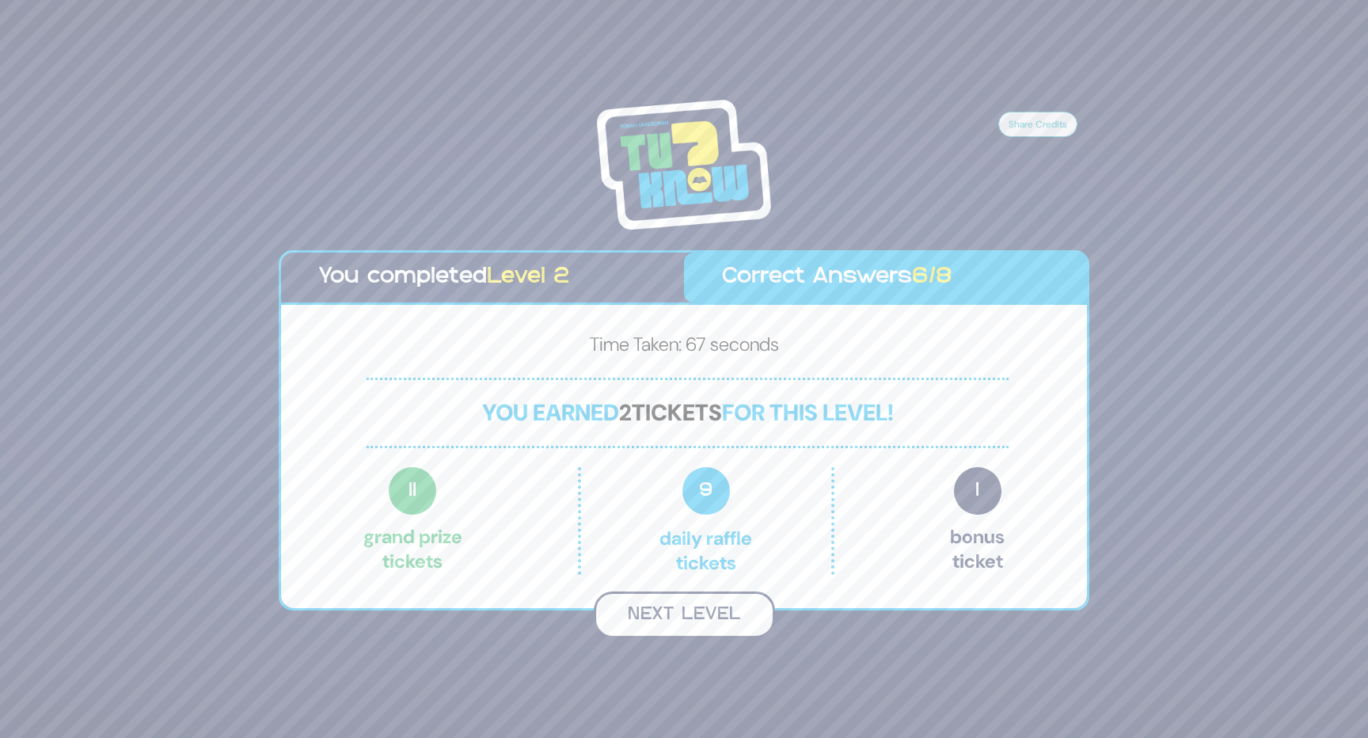
click at [721, 617] on button "Next Level" at bounding box center [684, 614] width 181 height 47
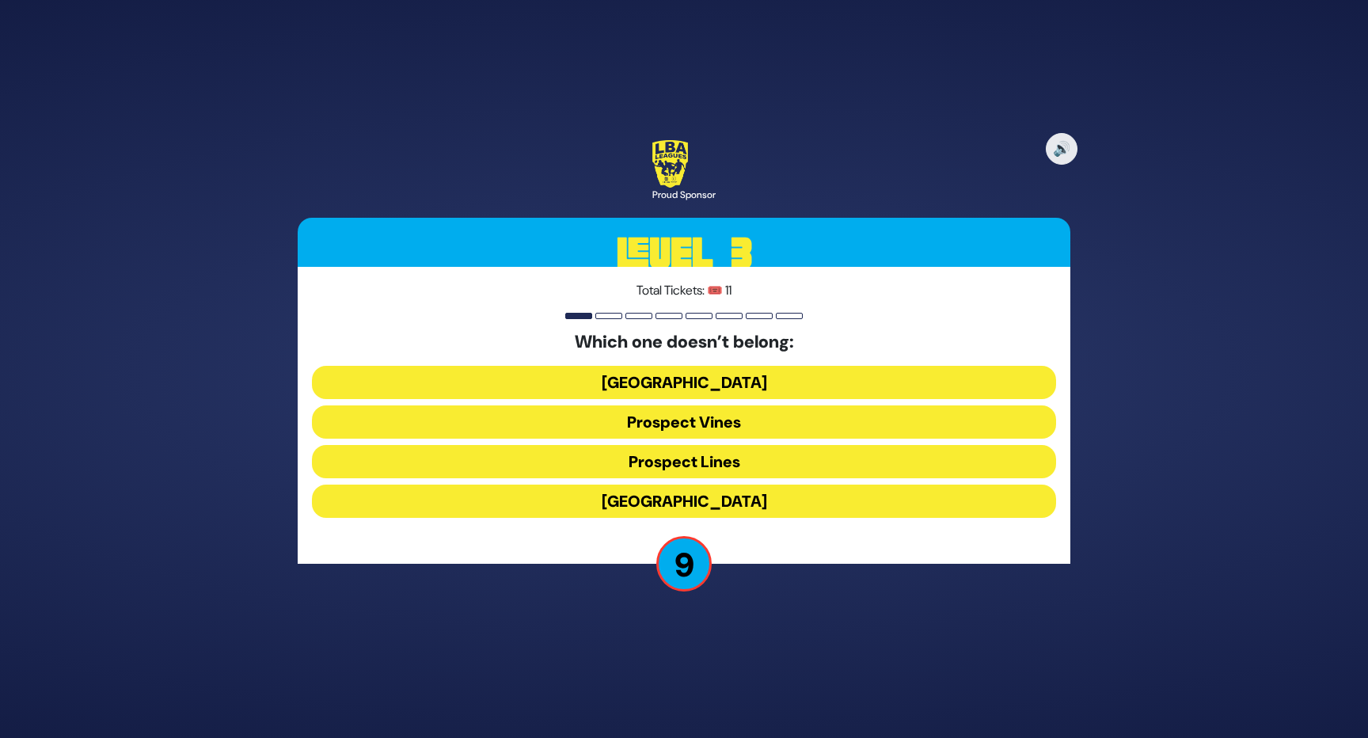
click at [768, 420] on button "Prospect Vines" at bounding box center [684, 421] width 744 height 33
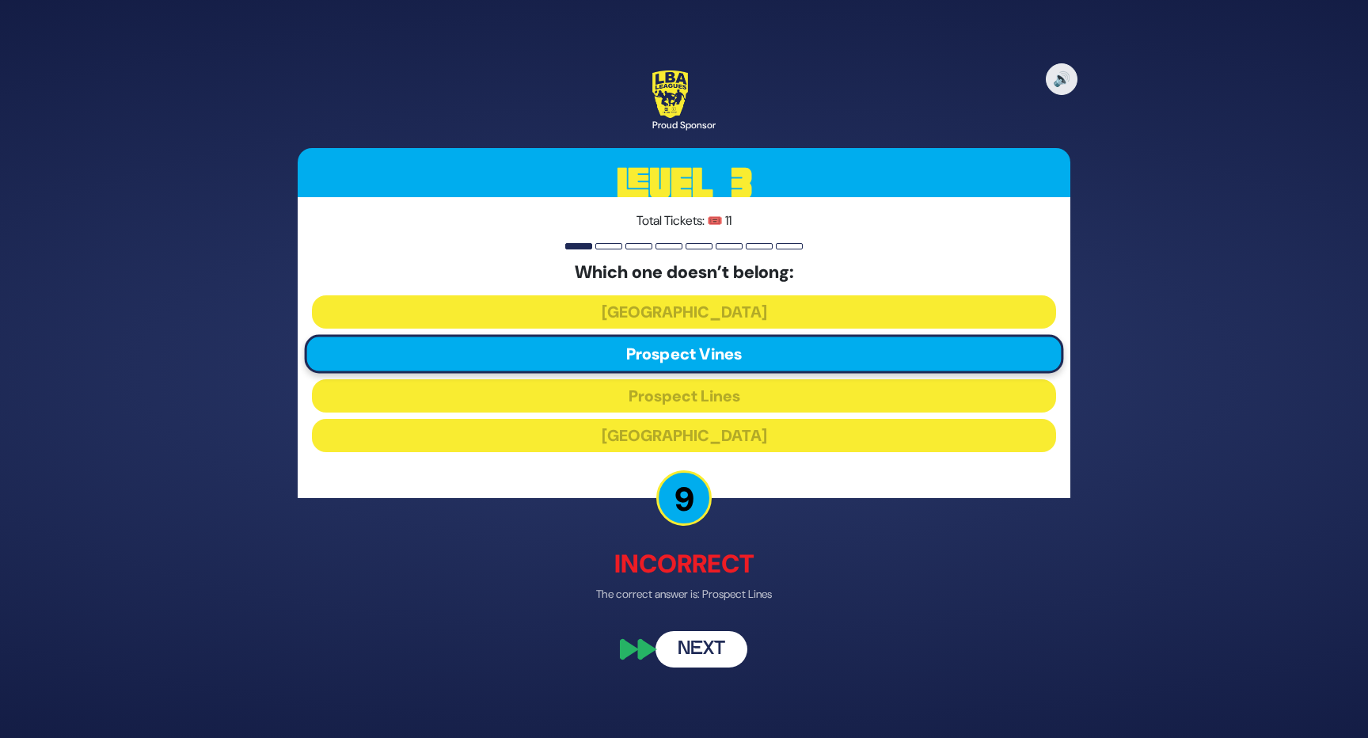
click at [719, 656] on button "Next" at bounding box center [701, 649] width 92 height 36
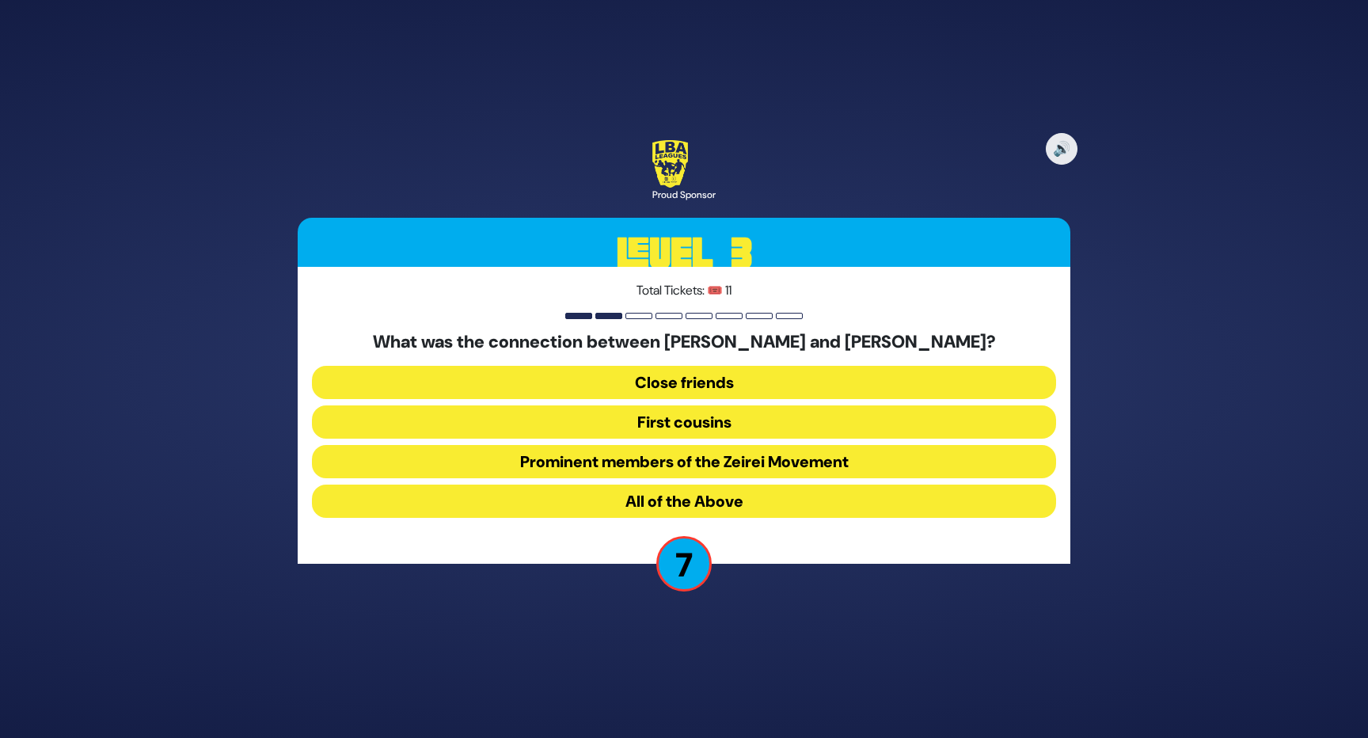
click at [745, 493] on button "All of the Above" at bounding box center [684, 500] width 744 height 33
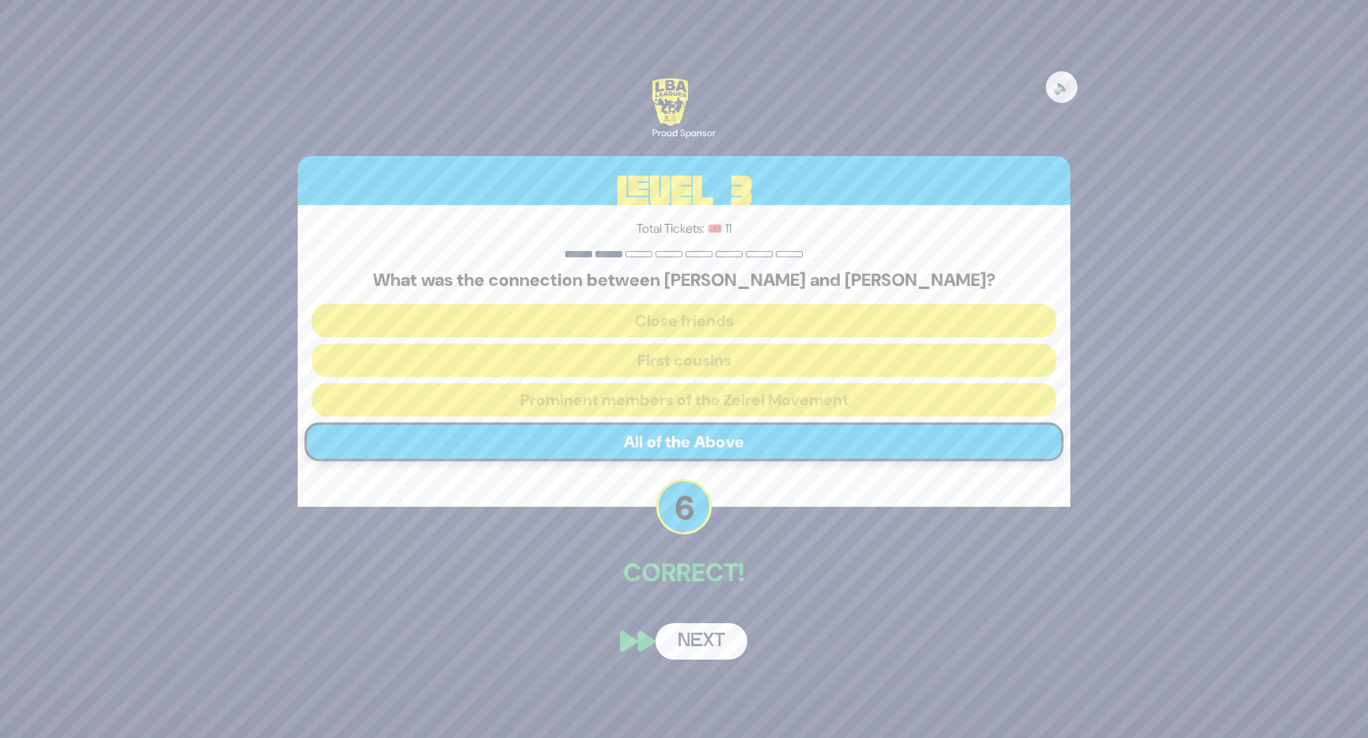
click at [712, 638] on button "Next" at bounding box center [701, 641] width 92 height 36
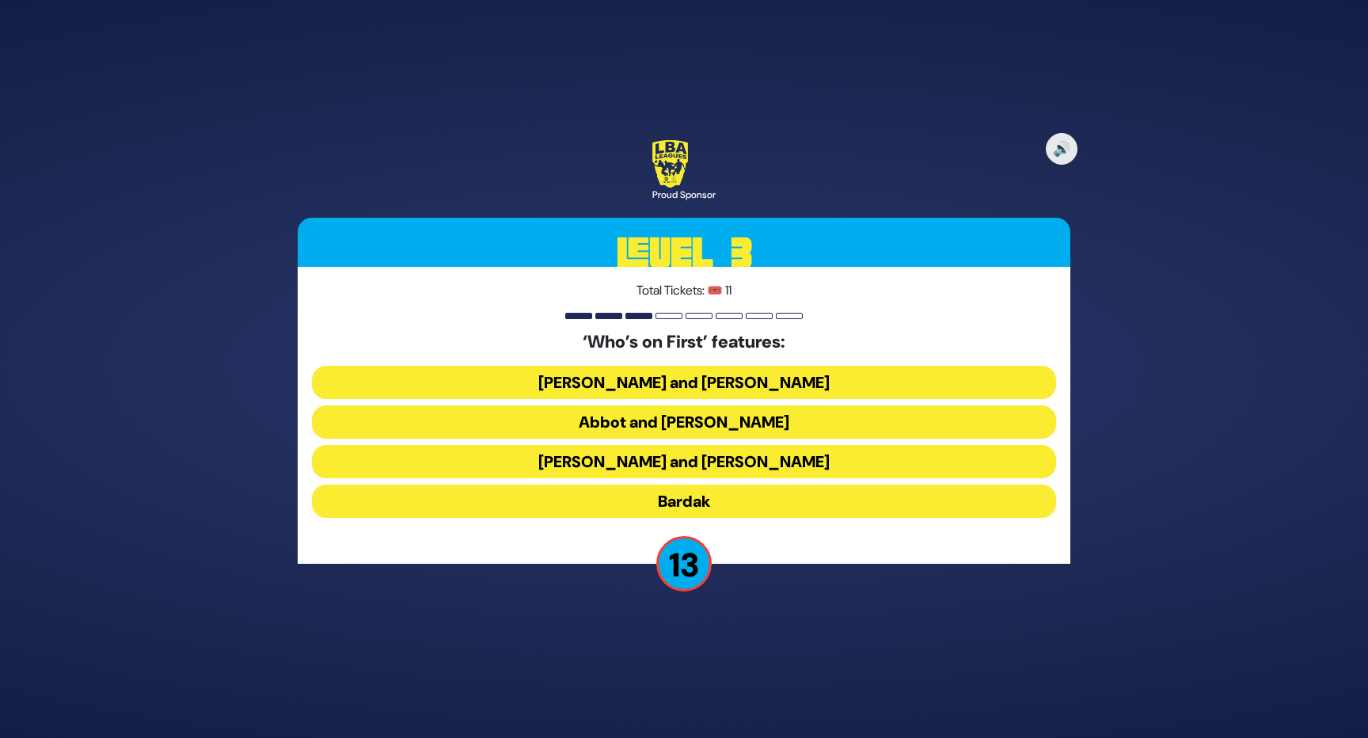
click at [749, 378] on button "[PERSON_NAME] and [PERSON_NAME]" at bounding box center [684, 382] width 744 height 33
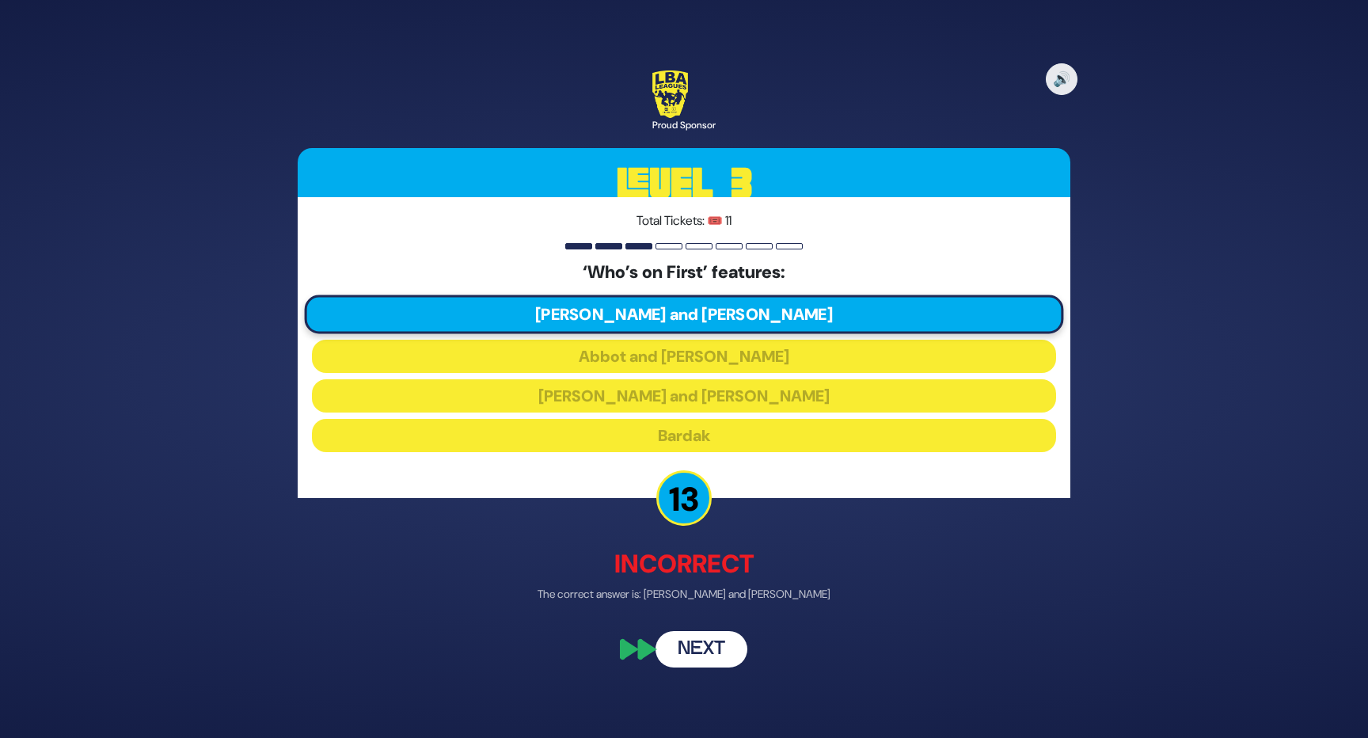
click at [713, 650] on button "Next" at bounding box center [701, 649] width 92 height 36
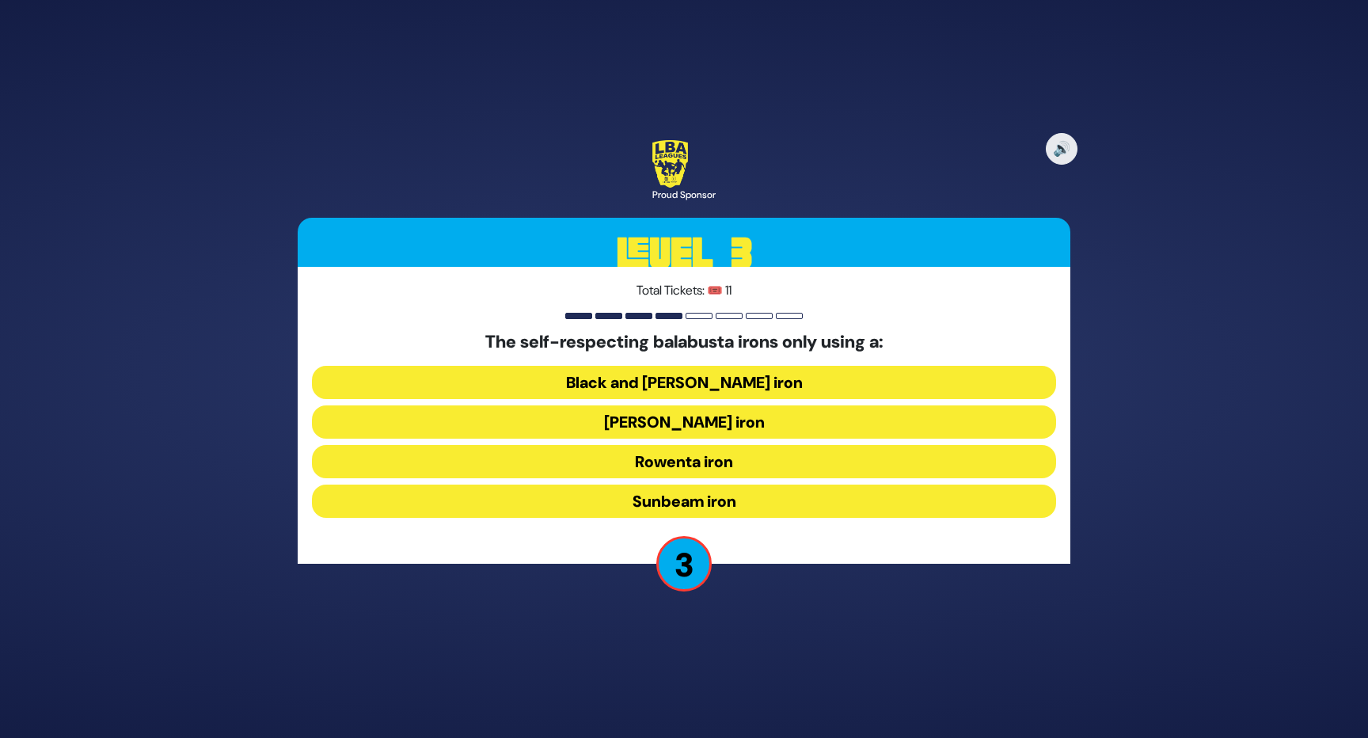
click at [754, 503] on button "Sunbeam iron" at bounding box center [684, 500] width 744 height 33
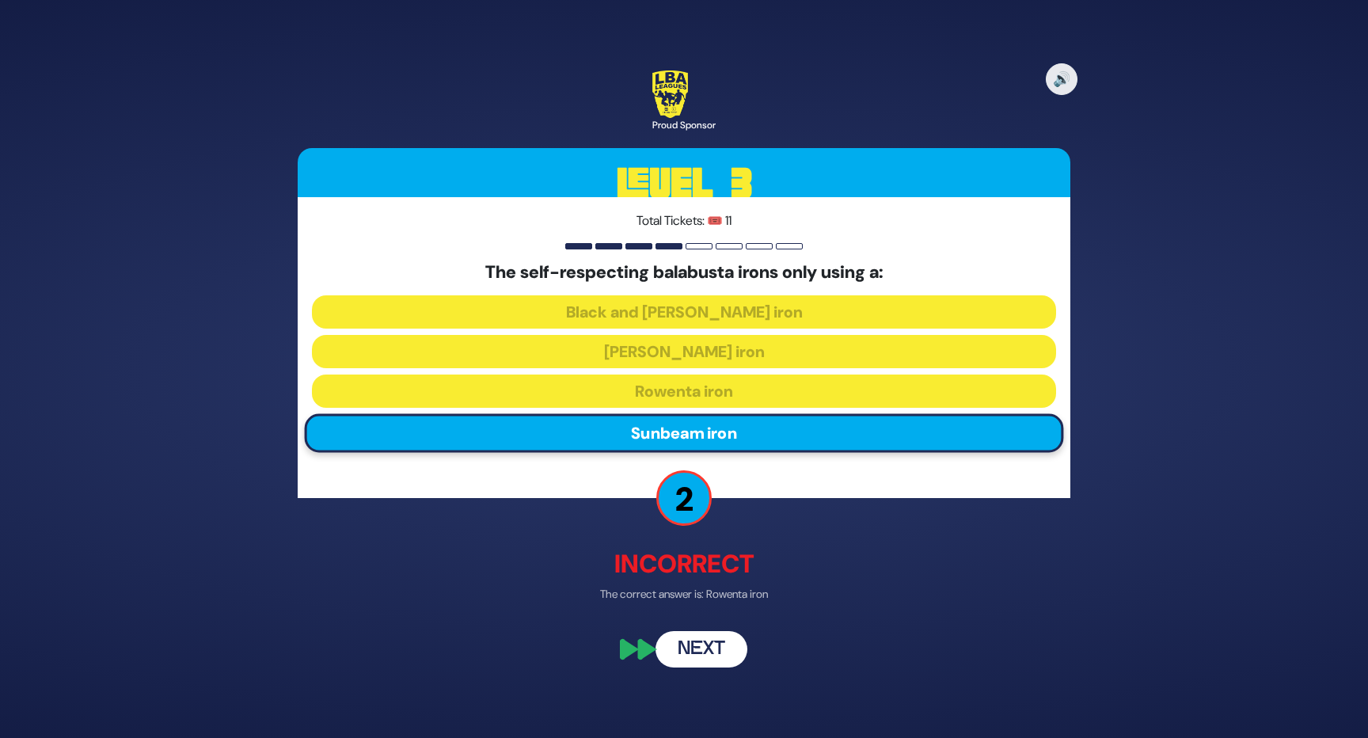
click at [711, 655] on button "Next" at bounding box center [701, 649] width 92 height 36
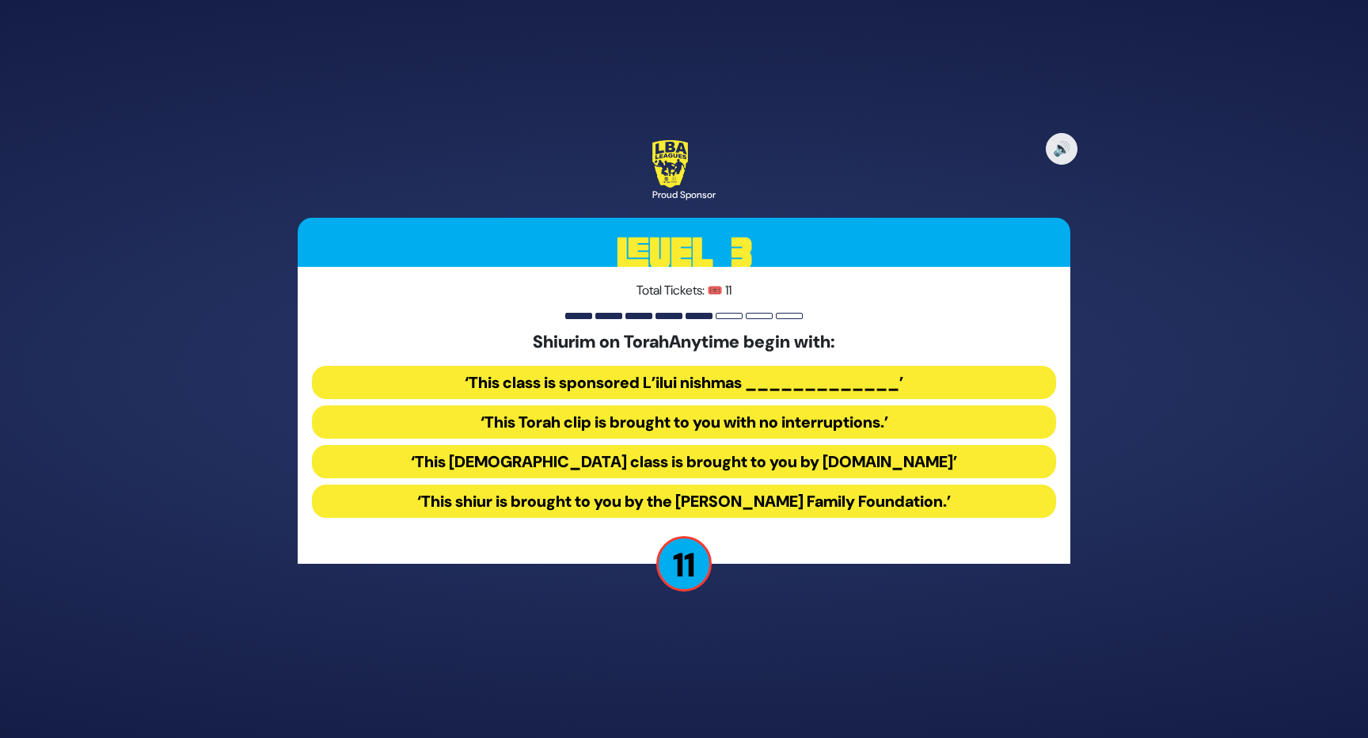
click at [624, 381] on button "‘This class is sponsored L’ilui nishmas _____________’" at bounding box center [684, 382] width 744 height 33
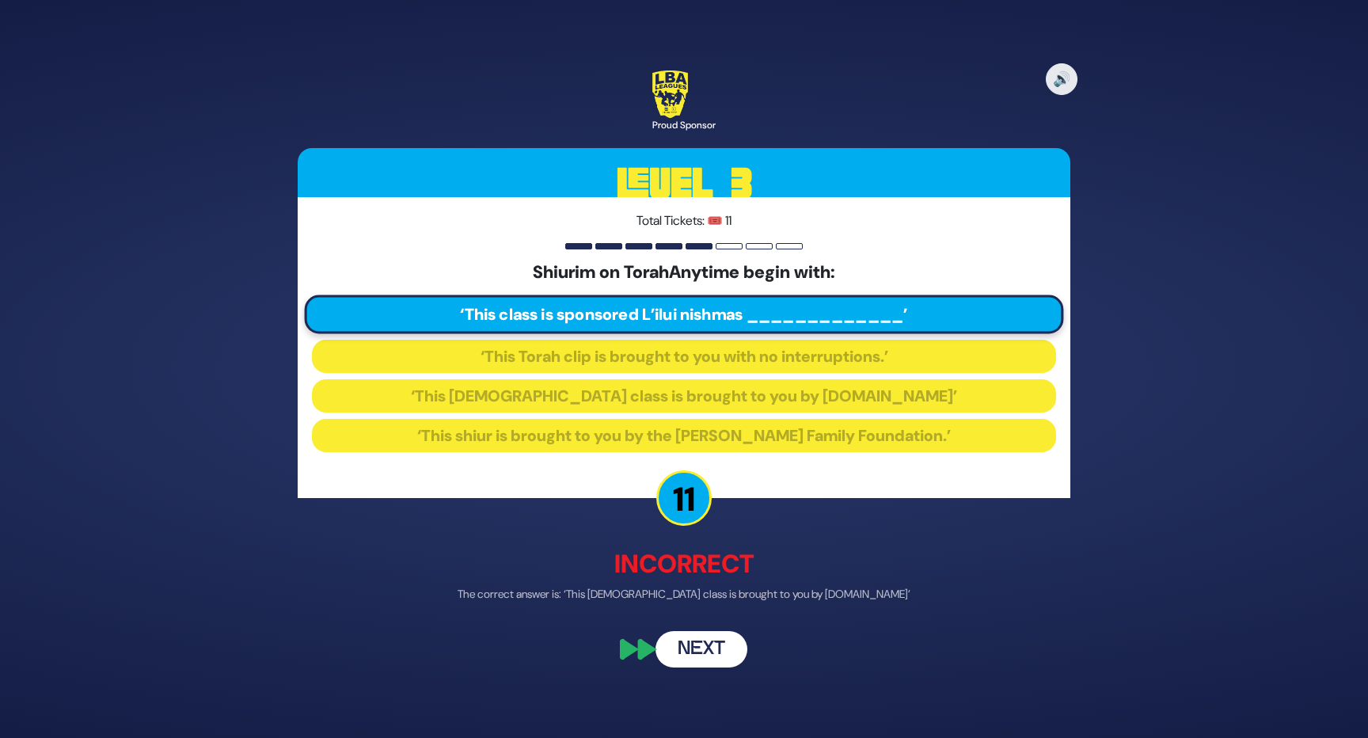
click at [709, 642] on button "Next" at bounding box center [701, 649] width 92 height 36
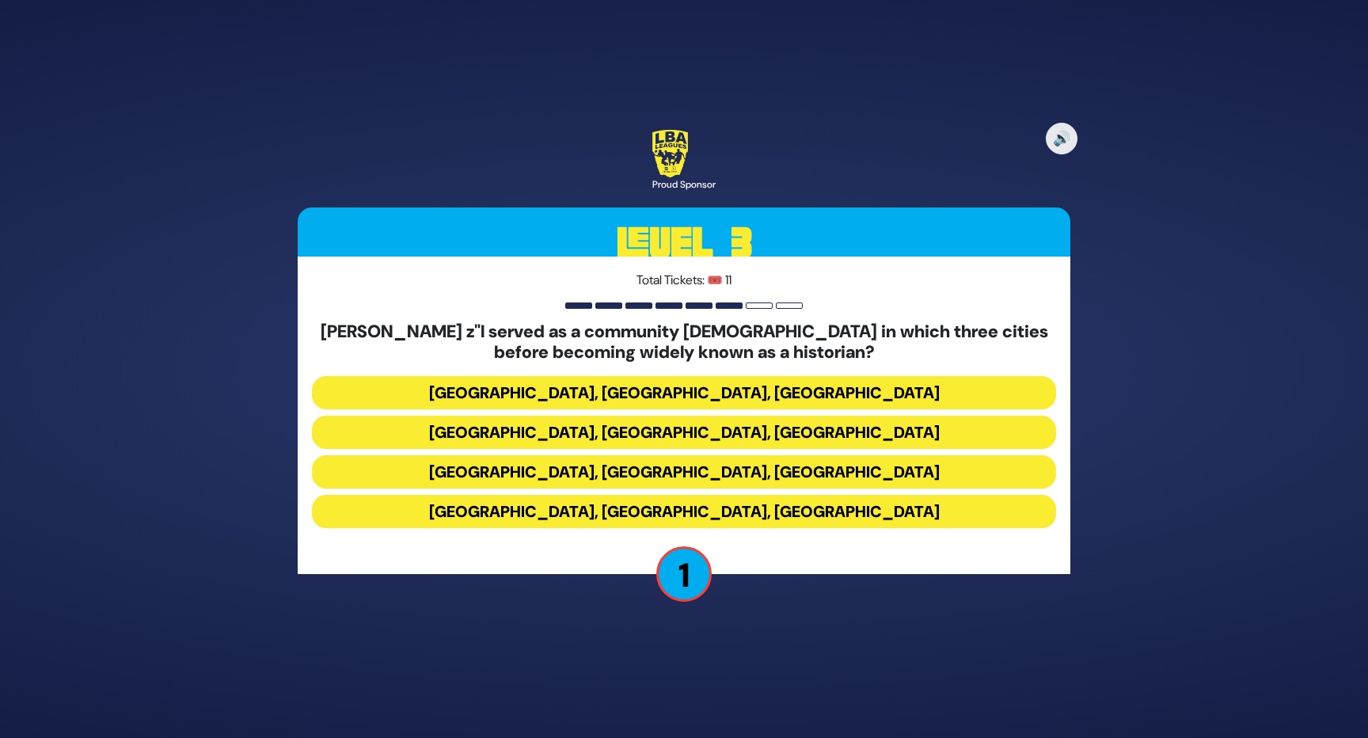
click at [770, 510] on button "[GEOGRAPHIC_DATA], [GEOGRAPHIC_DATA], [GEOGRAPHIC_DATA]" at bounding box center [684, 511] width 744 height 33
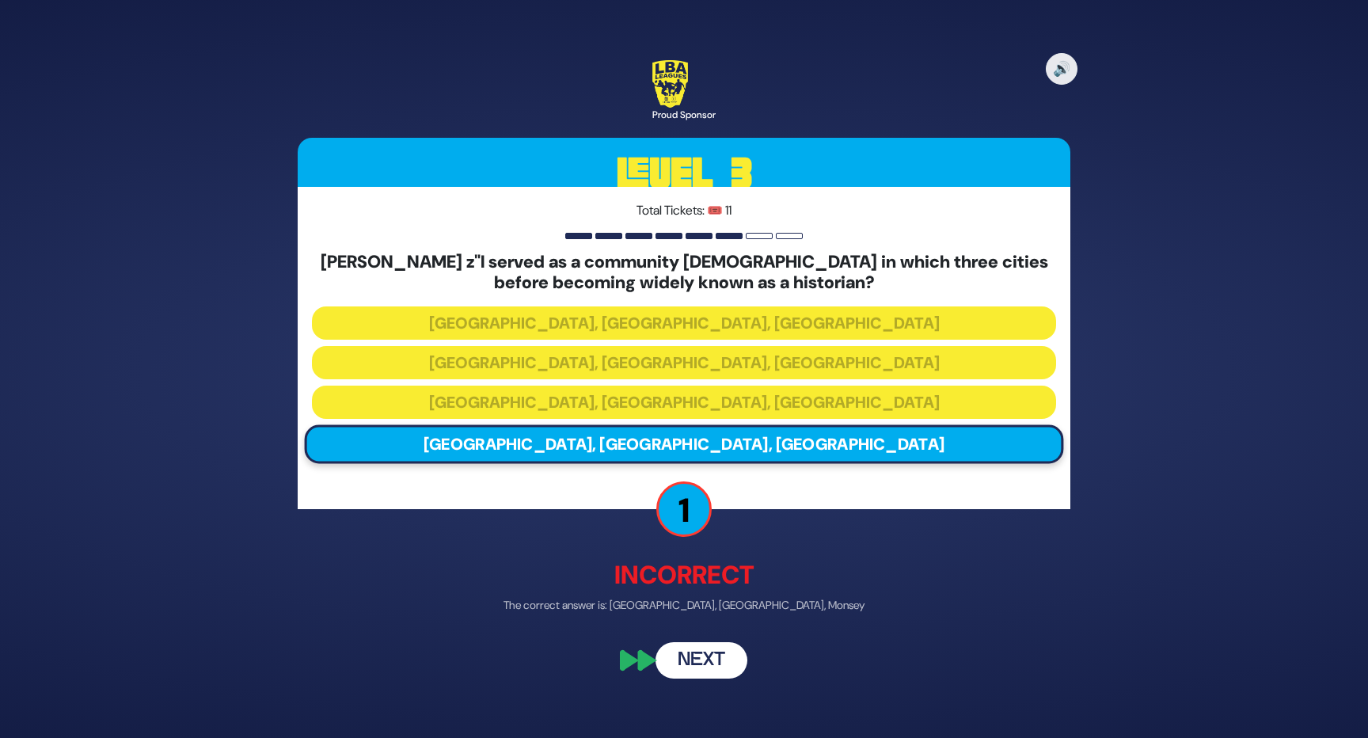
click at [723, 662] on button "Next" at bounding box center [701, 659] width 92 height 36
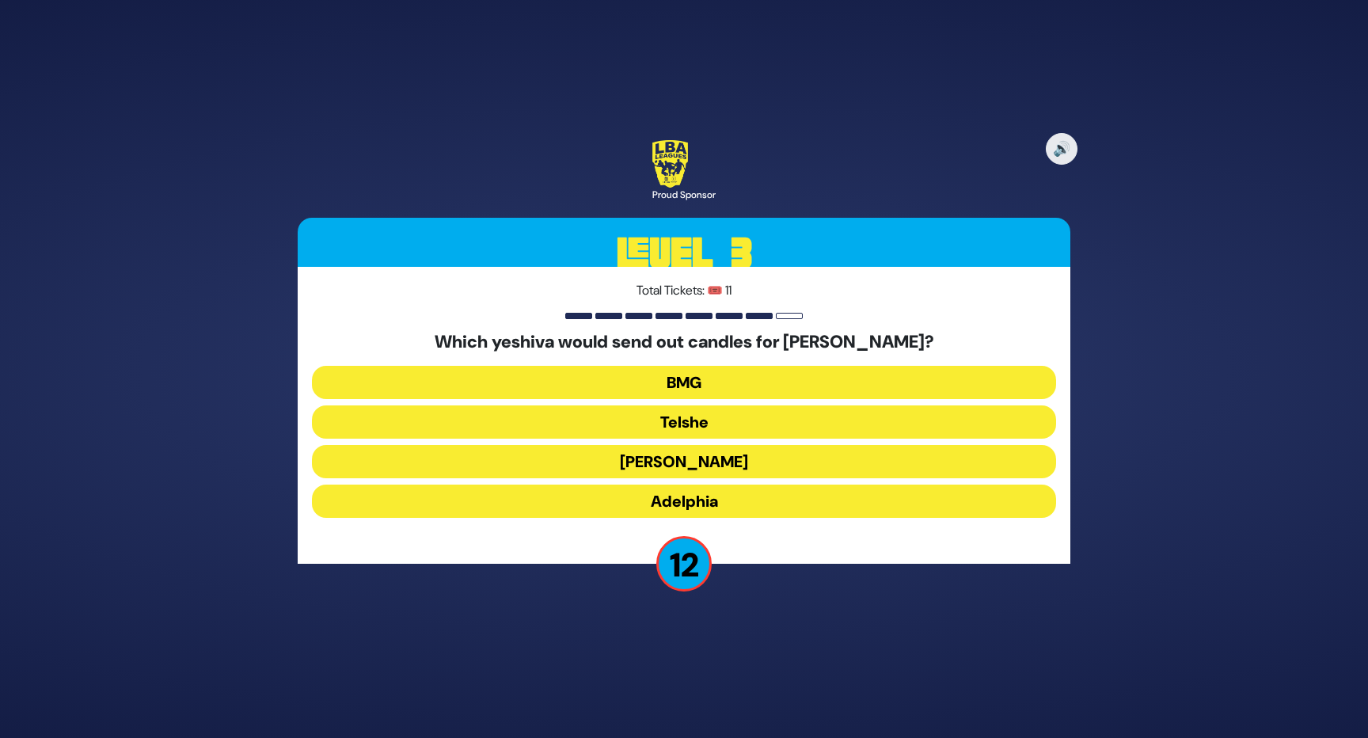
click at [766, 465] on button "[PERSON_NAME]" at bounding box center [684, 461] width 744 height 33
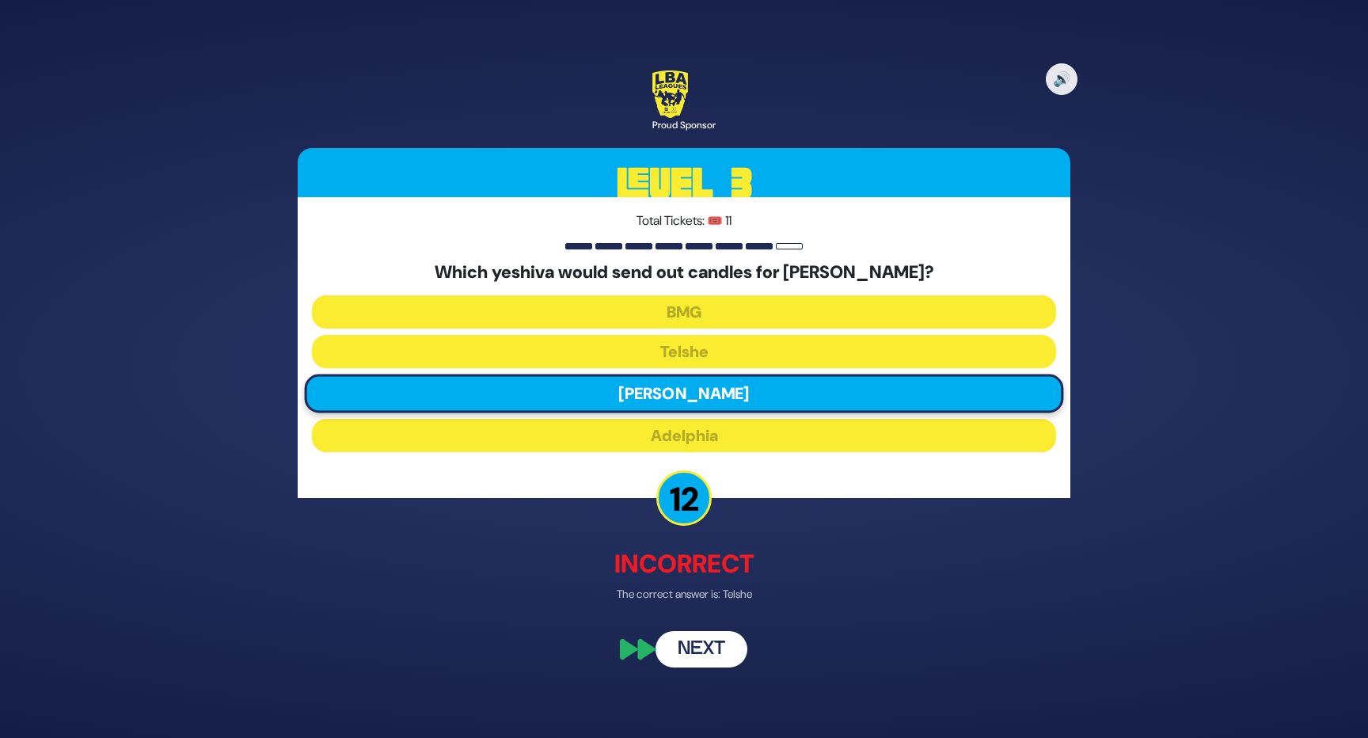
click at [720, 653] on button "Next" at bounding box center [701, 649] width 92 height 36
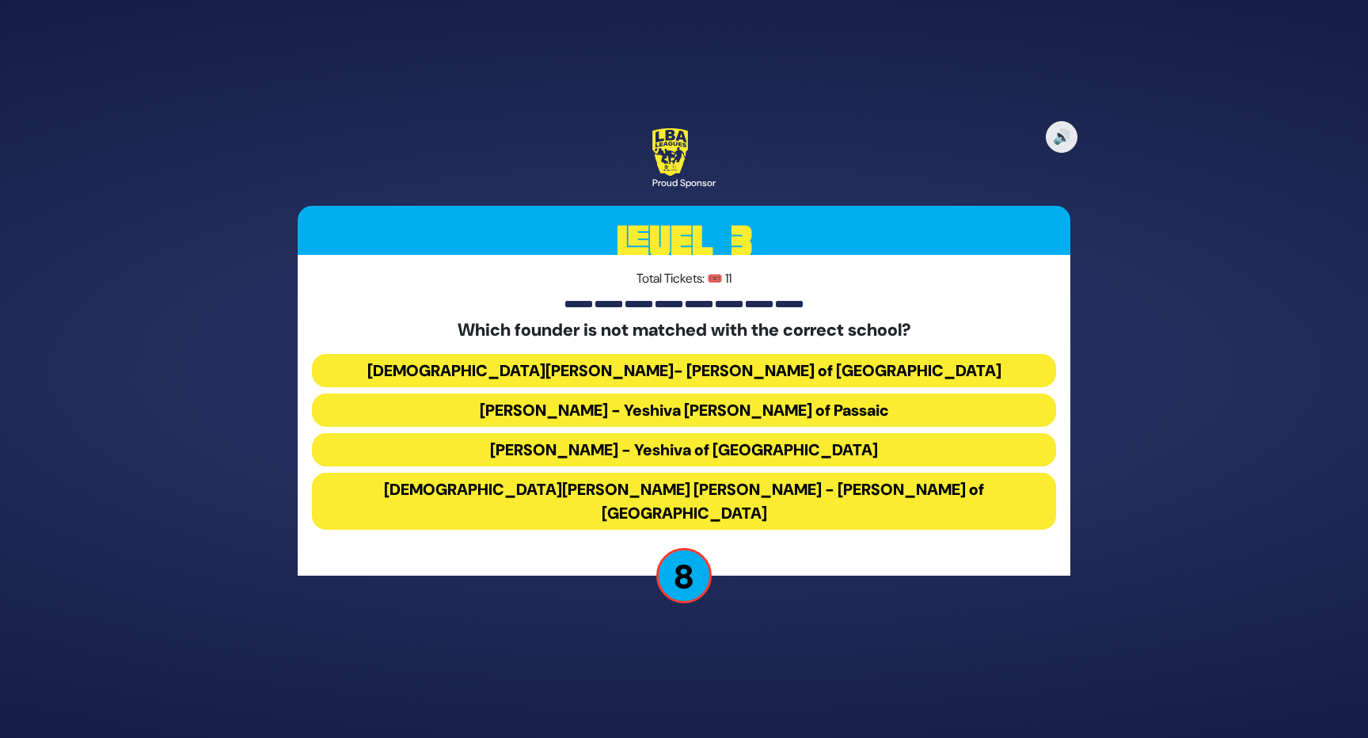
click at [878, 423] on button "[PERSON_NAME] - Yeshiva [PERSON_NAME] of Passaic" at bounding box center [684, 409] width 744 height 33
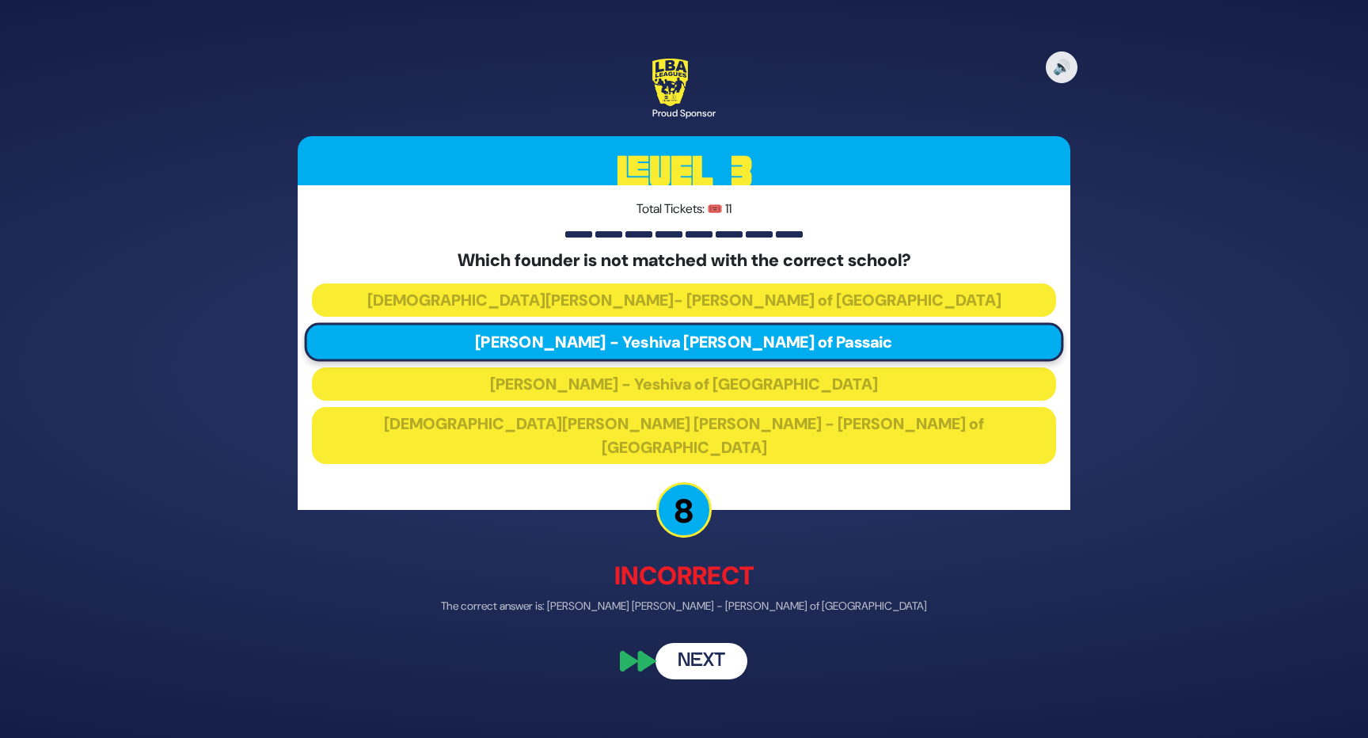
click at [705, 649] on button "Next" at bounding box center [701, 661] width 92 height 36
